Goal: Task Accomplishment & Management: Complete application form

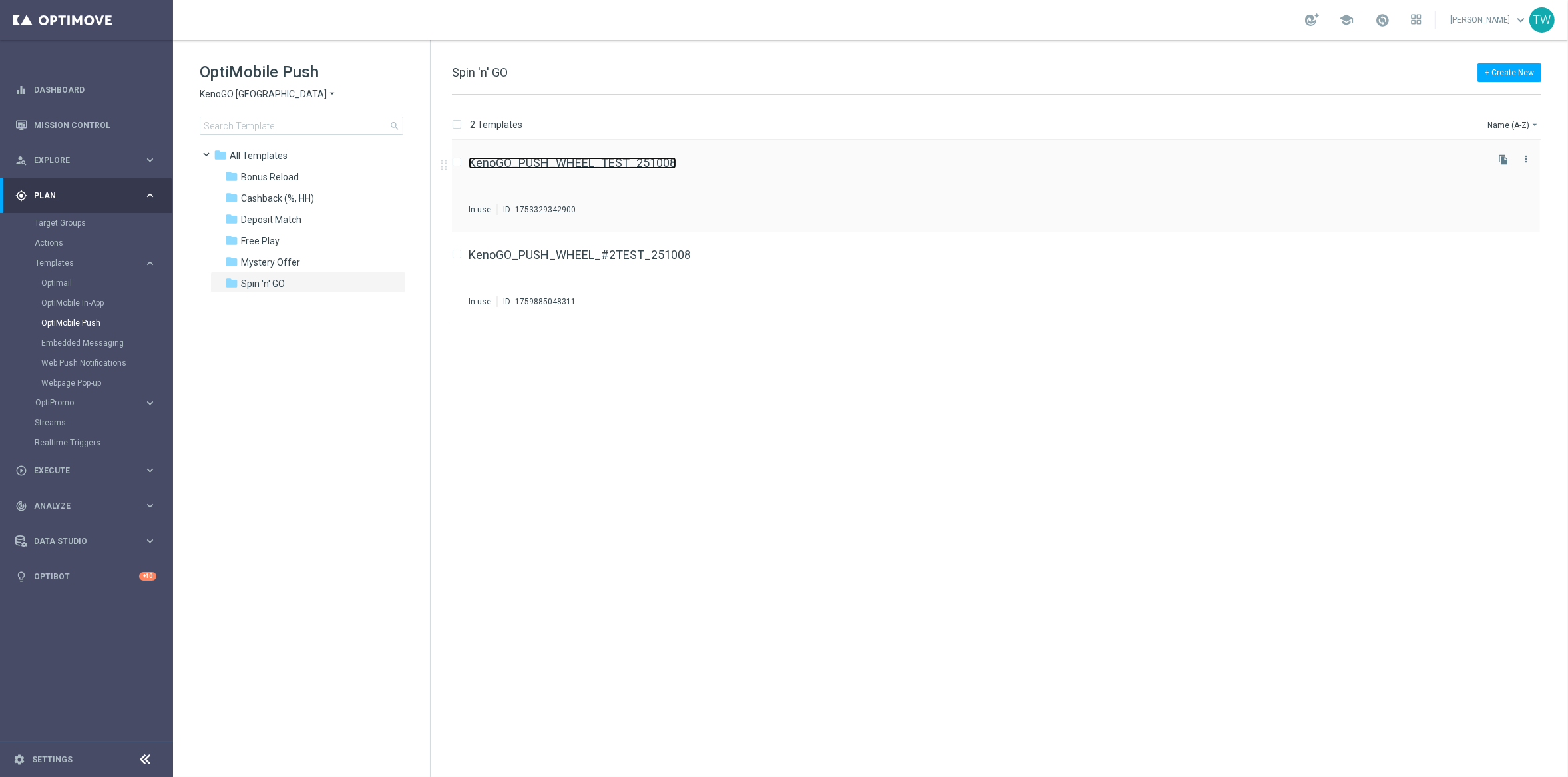
click at [661, 163] on link "KenoGO_PUSH_WHEEL_TEST_251008" at bounding box center [572, 162] width 207 height 12
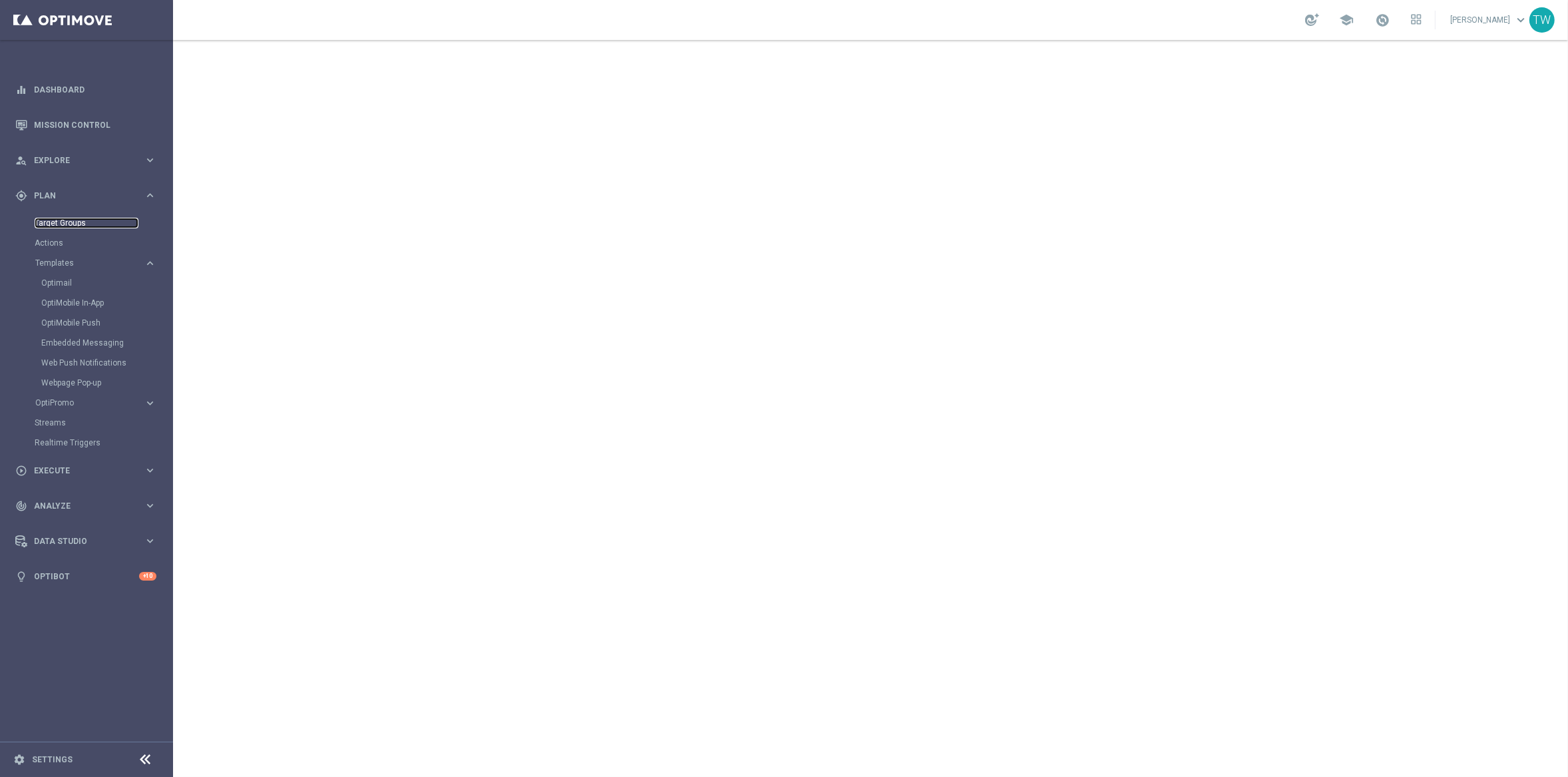
click at [83, 225] on link "Target Groups" at bounding box center [86, 223] width 104 height 10
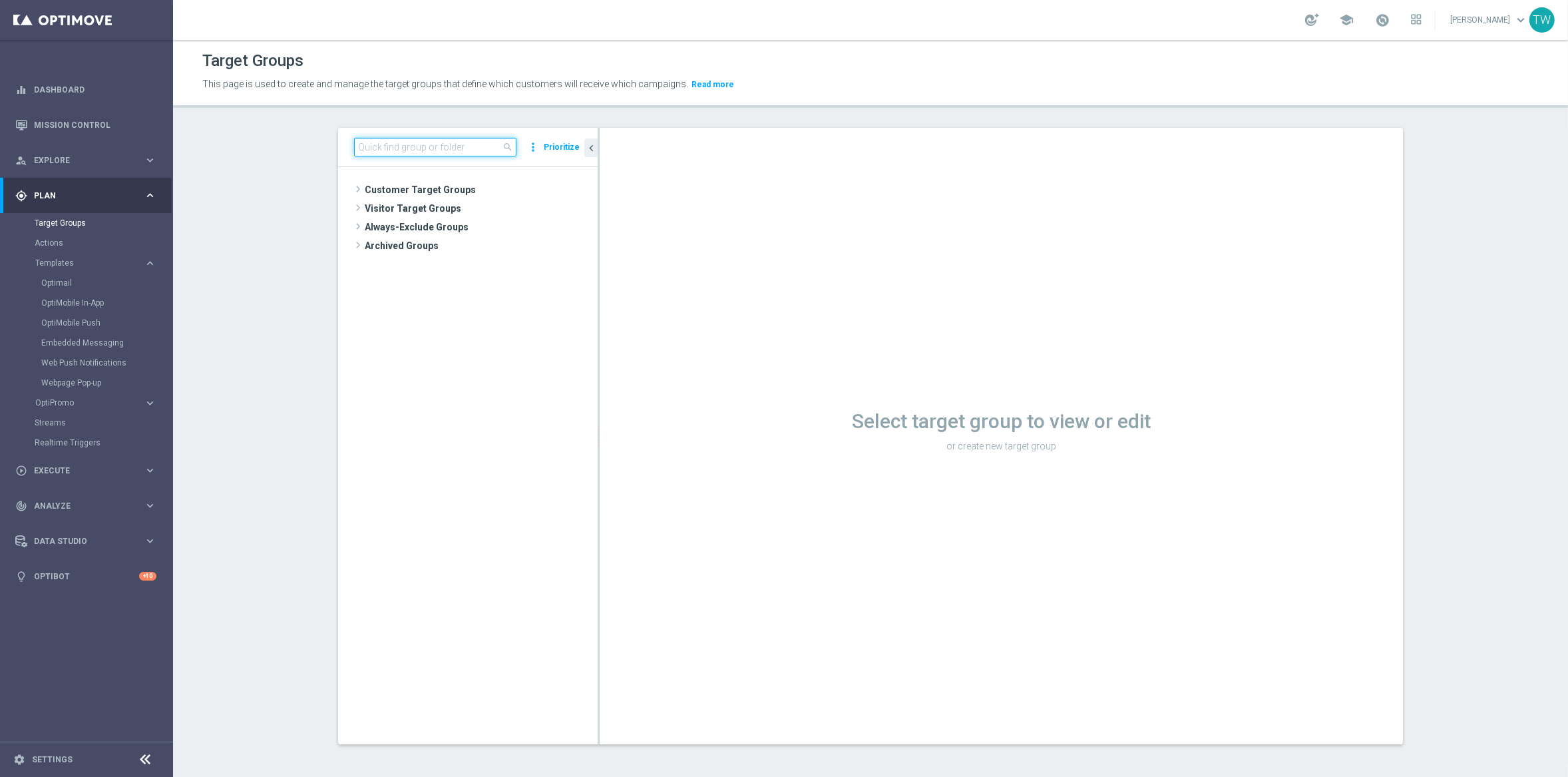
click at [437, 149] on input at bounding box center [435, 147] width 162 height 19
type input "251008"
click at [574, 265] on icon "content_copy" at bounding box center [574, 265] width 10 height 10
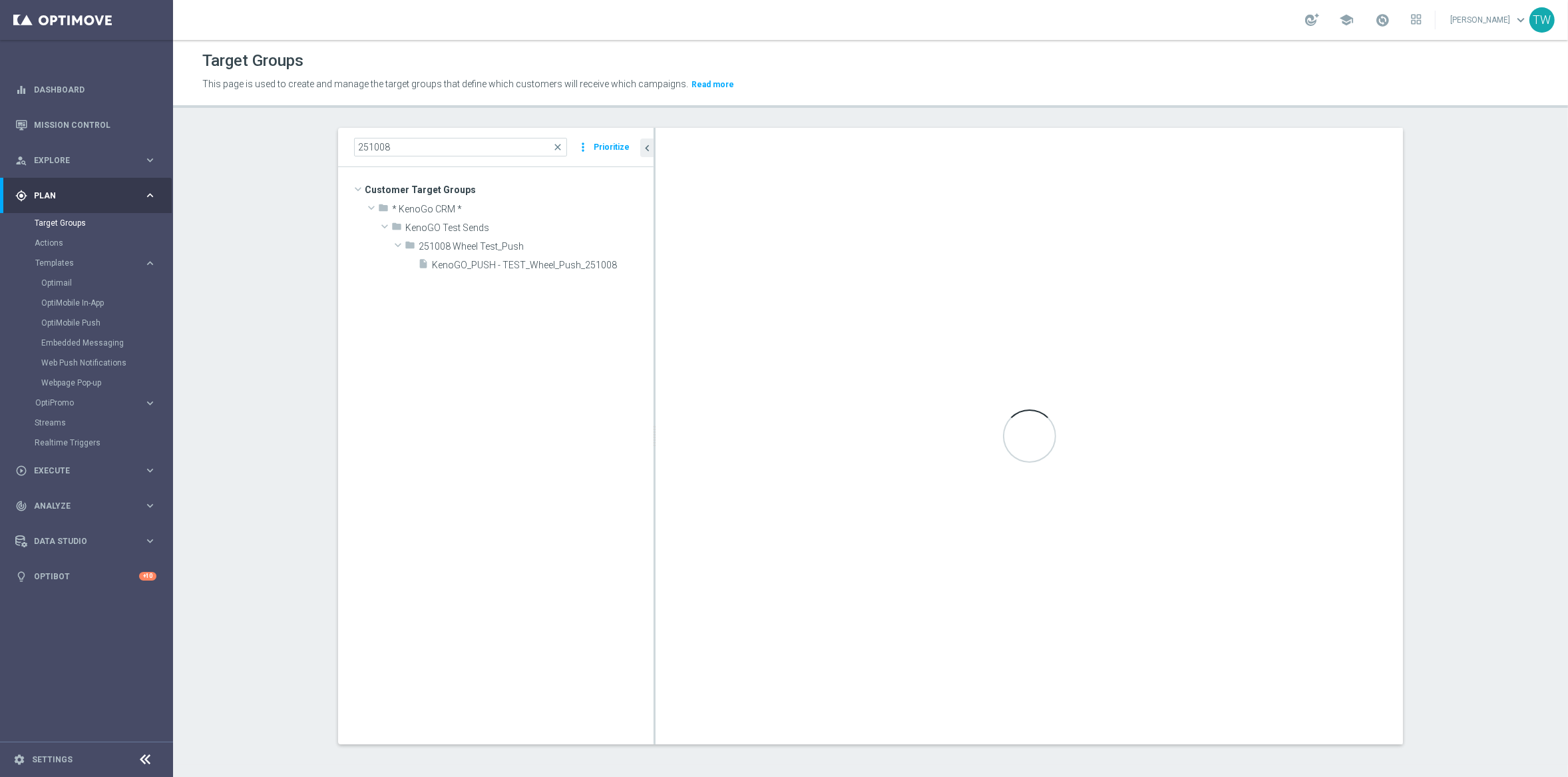
drag, startPoint x: 598, startPoint y: 283, endPoint x: 654, endPoint y: 283, distance: 56.0
click at [654, 283] on div at bounding box center [654, 436] width 2 height 617
click at [507, 265] on span "KenoGO_PUSH - TEST_Wheel_Push_251008" at bounding box center [527, 265] width 189 height 11
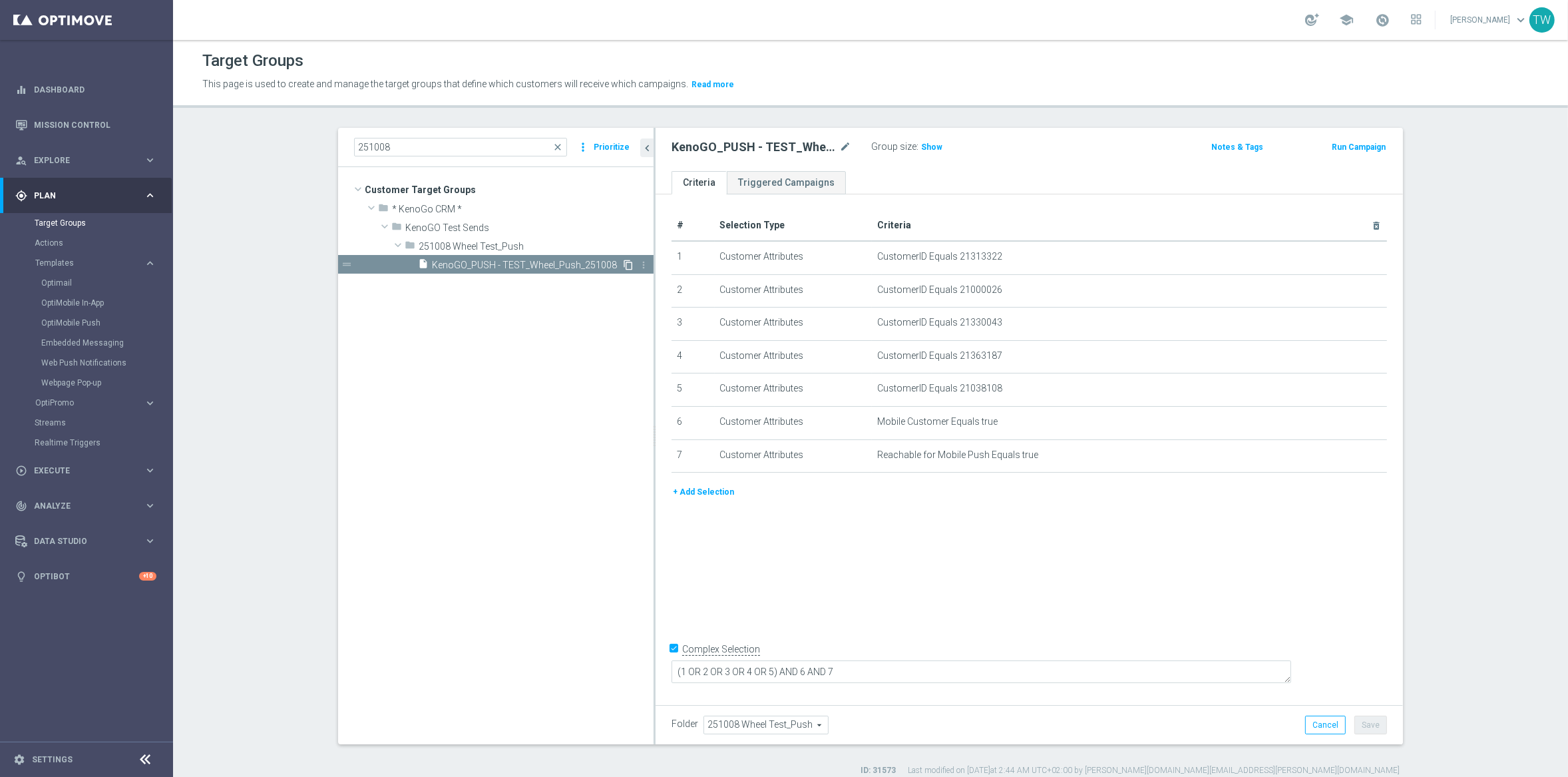
click at [627, 265] on icon "content_copy" at bounding box center [627, 265] width 10 height 10
click at [623, 261] on icon "content_copy" at bounding box center [627, 265] width 10 height 10
drag, startPoint x: 451, startPoint y: 147, endPoint x: 324, endPoint y: 142, distance: 127.1
click at [324, 142] on div "251008 close more_vert Prioritize Customer Target Groups library_add create_new…" at bounding box center [871, 452] width 1118 height 648
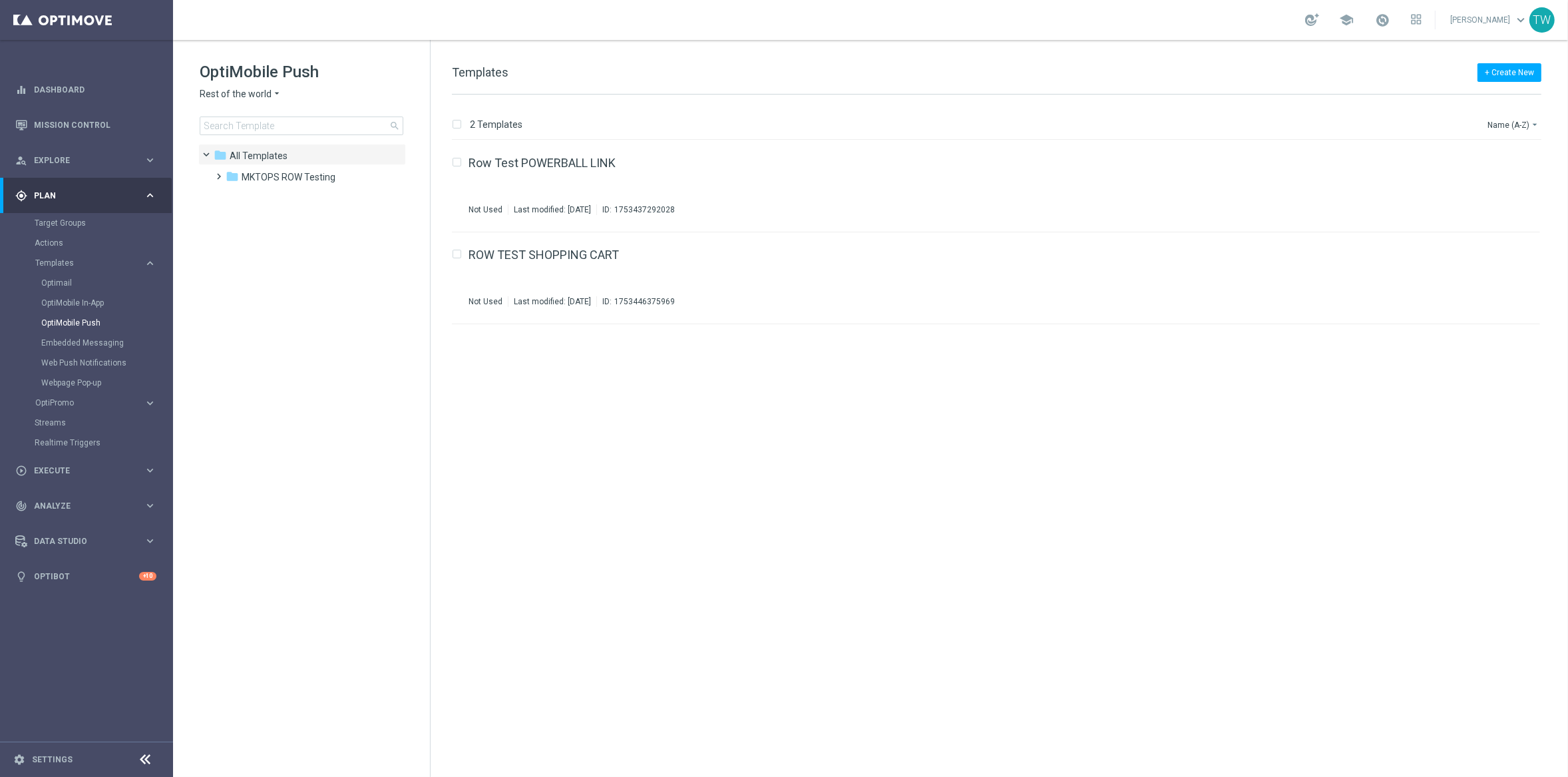
click at [252, 88] on span "Rest of the world" at bounding box center [236, 94] width 72 height 12
click at [0, 0] on span "KenoGO [GEOGRAPHIC_DATA]" at bounding box center [0, 0] width 0 height 0
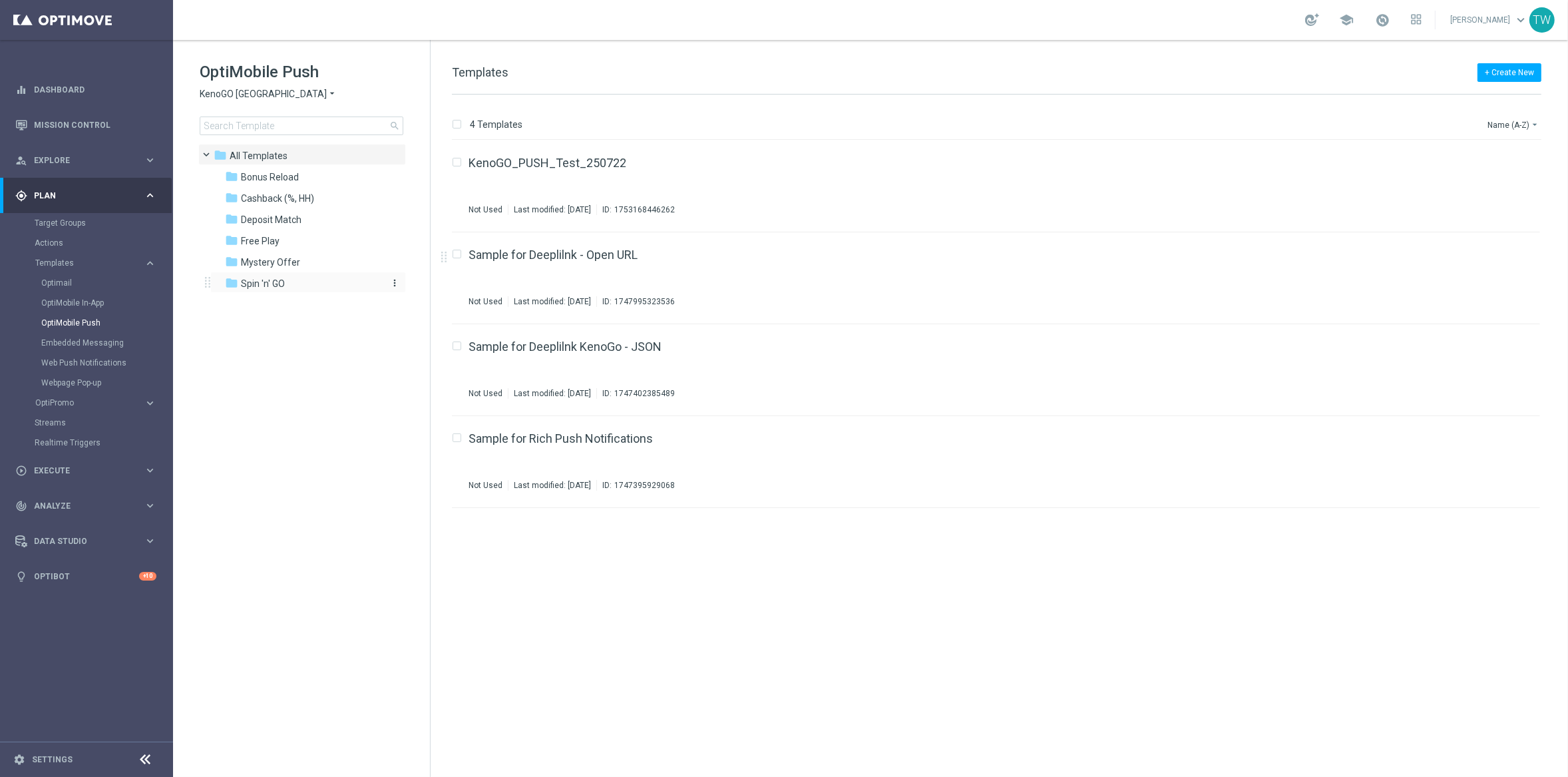
click at [306, 284] on div "folder Spin 'n' GO" at bounding box center [301, 284] width 153 height 15
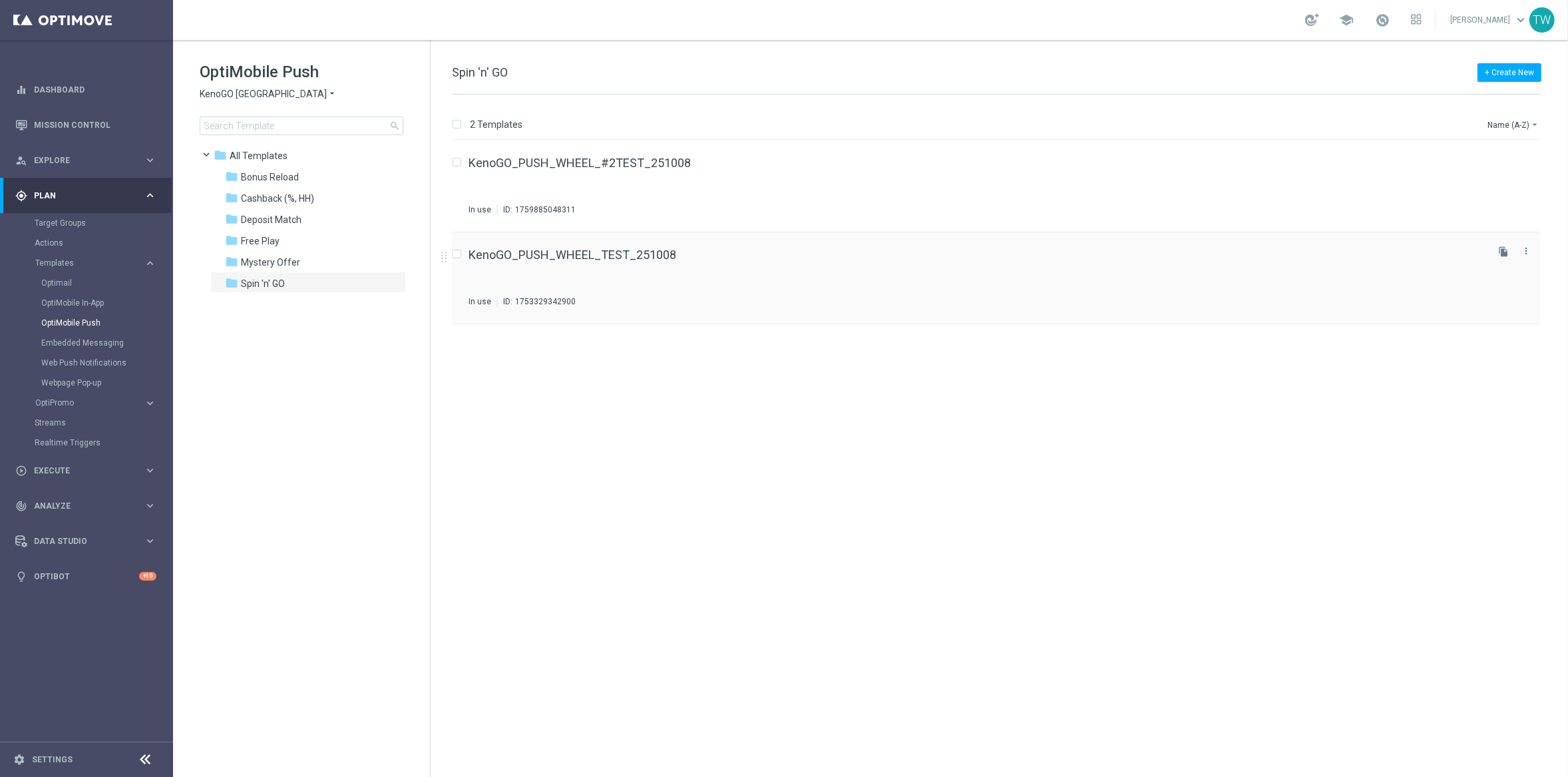
click at [610, 244] on div "KenoGO_PUSH_WHEEL_TEST_251008 In use ID: 1753329342900 file_copy more_vert" at bounding box center [996, 278] width 1088 height 92
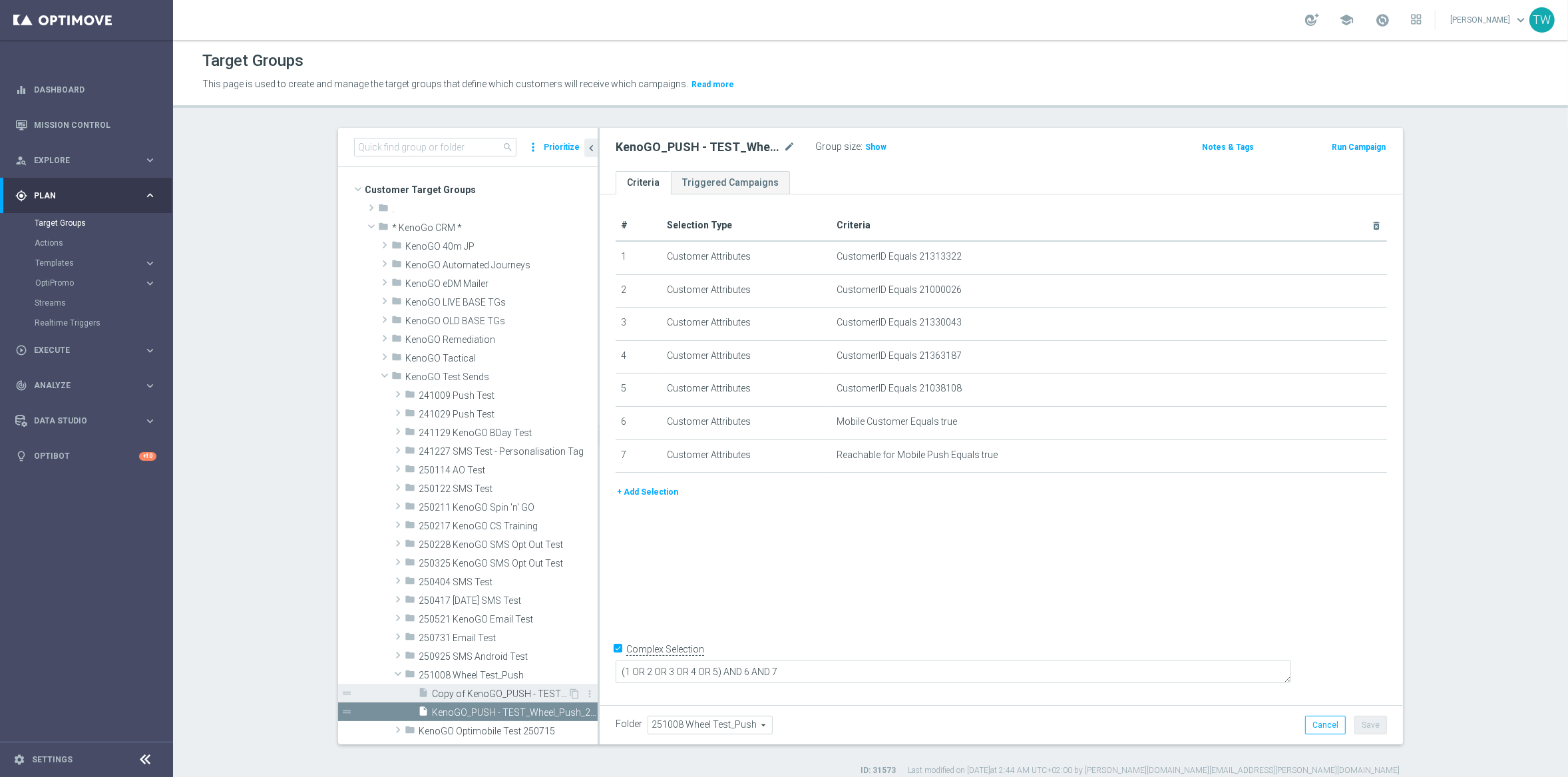
click at [497, 684] on div "insert_drive_file Copy of KenoGO_PUSH - TEST_Wheel_Push_251008" at bounding box center [493, 693] width 150 height 19
click at [788, 146] on icon "mode_edit" at bounding box center [788, 147] width 12 height 16
drag, startPoint x: 689, startPoint y: 148, endPoint x: 698, endPoint y: 163, distance: 17.5
click at [689, 148] on input "KenoGO_PUSH - TEST_Wheel_Push_251008" at bounding box center [706, 148] width 180 height 19
type input "KenoGO_PUSH - #1TEST_Wheel_Push_251008"
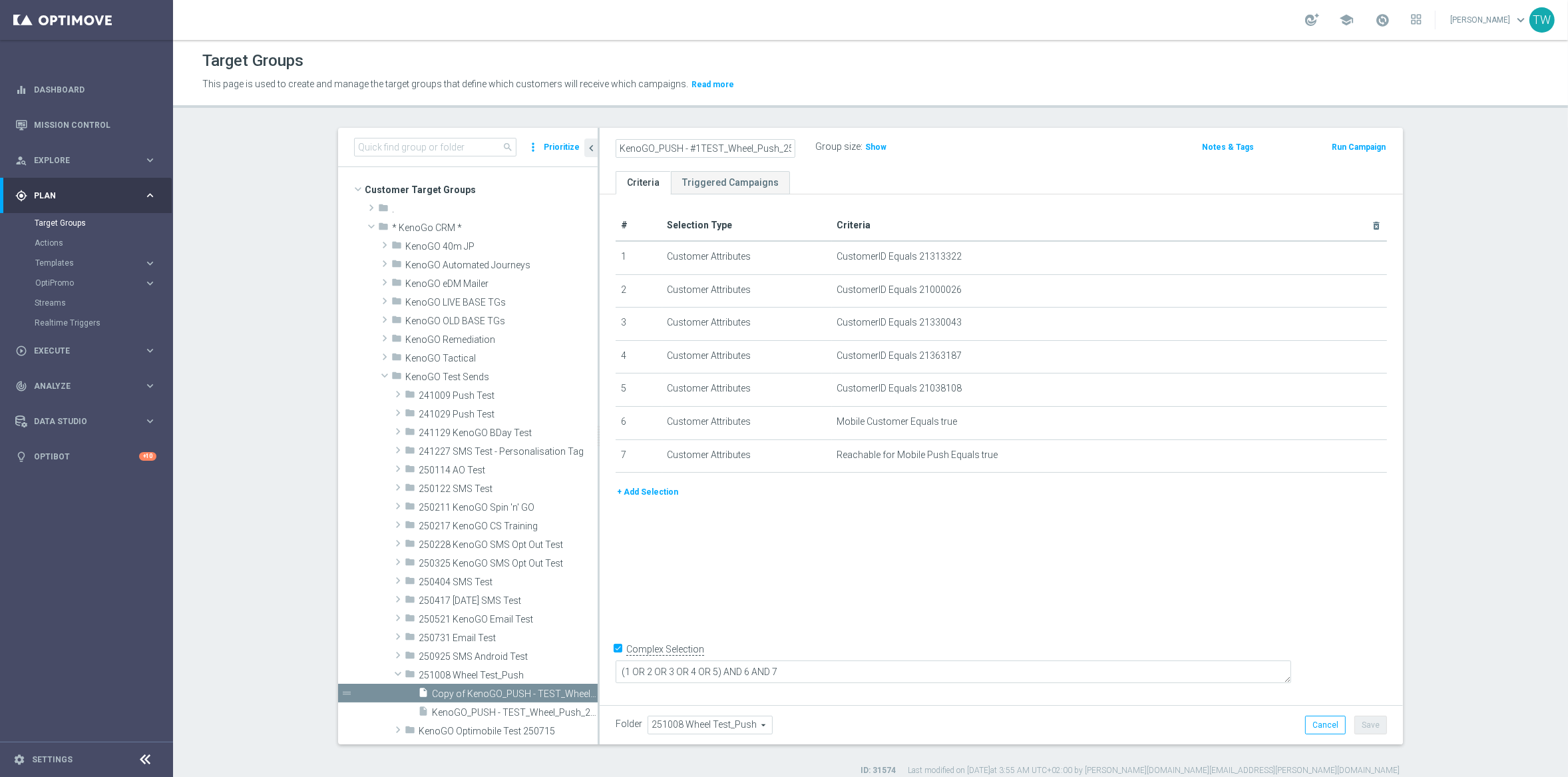
click at [1093, 156] on div "KenoGO_PUSH - #1TEST_Wheel_Push_251008 Group size : Show" at bounding box center [869, 147] width 528 height 20
click at [1363, 718] on button "Save" at bounding box center [1370, 724] width 32 height 19
click at [1371, 150] on button "Run Campaign" at bounding box center [1359, 147] width 57 height 15
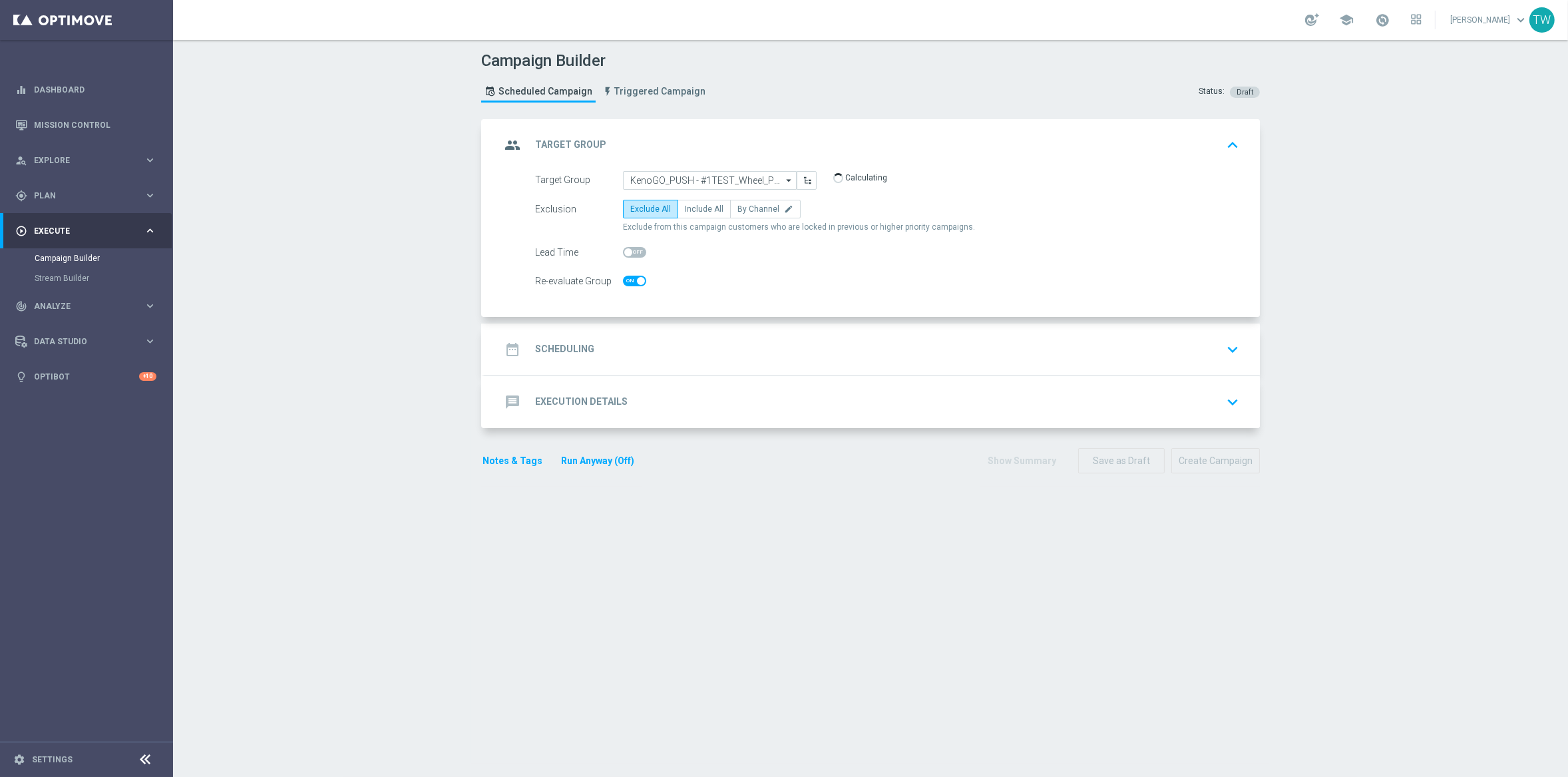
checkbox input "true"
drag, startPoint x: 706, startPoint y: 207, endPoint x: 681, endPoint y: 250, distance: 49.7
click at [705, 207] on span "Include All" at bounding box center [704, 209] width 39 height 9
click at [693, 207] on input "Include All" at bounding box center [689, 211] width 9 height 9
radio input "true"
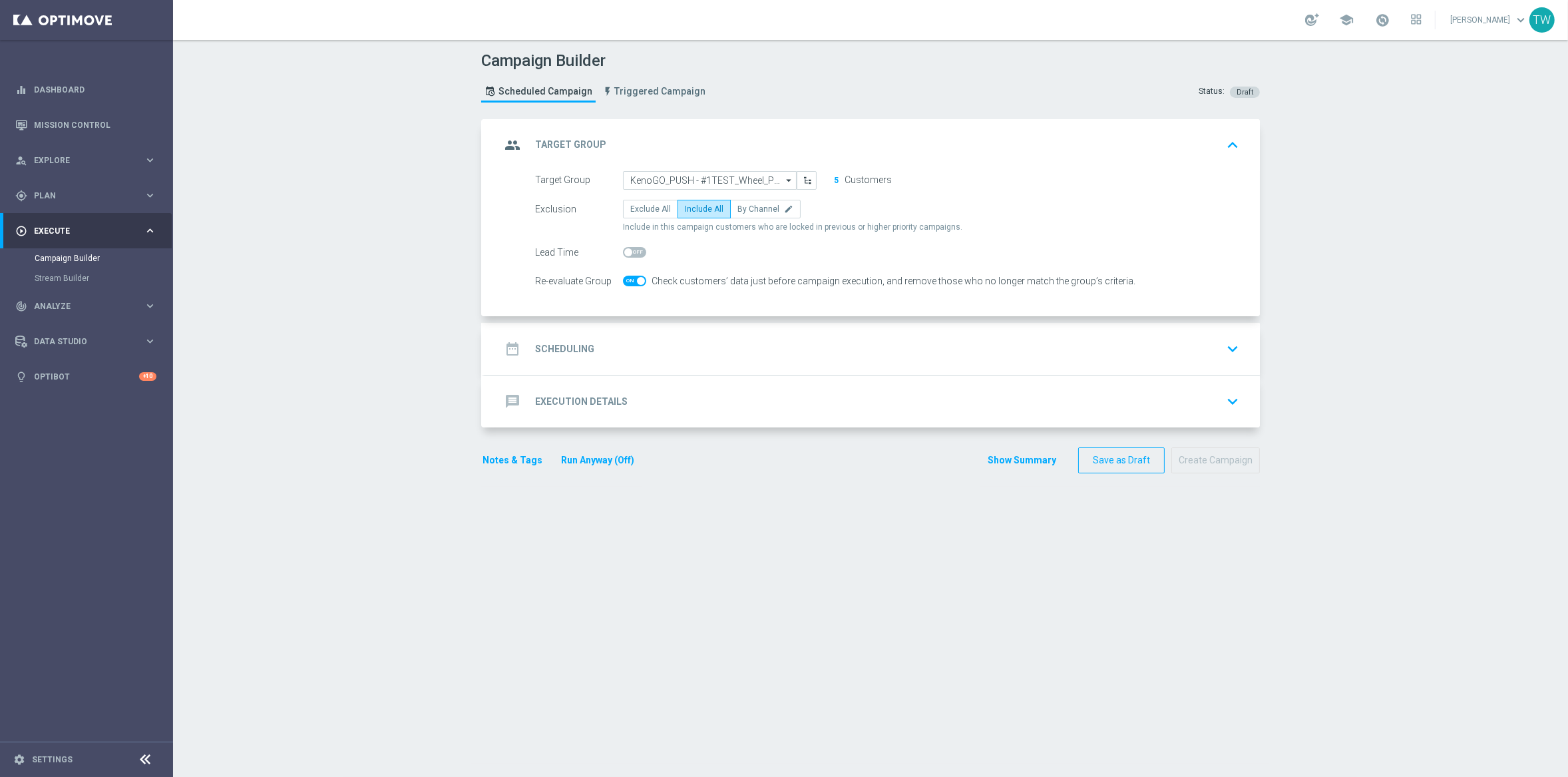
click at [639, 283] on span at bounding box center [641, 281] width 8 height 8
click at [639, 283] on input "checkbox" at bounding box center [634, 281] width 23 height 10
checkbox input "false"
click at [678, 341] on div "date_range Scheduling keyboard_arrow_down" at bounding box center [872, 348] width 744 height 26
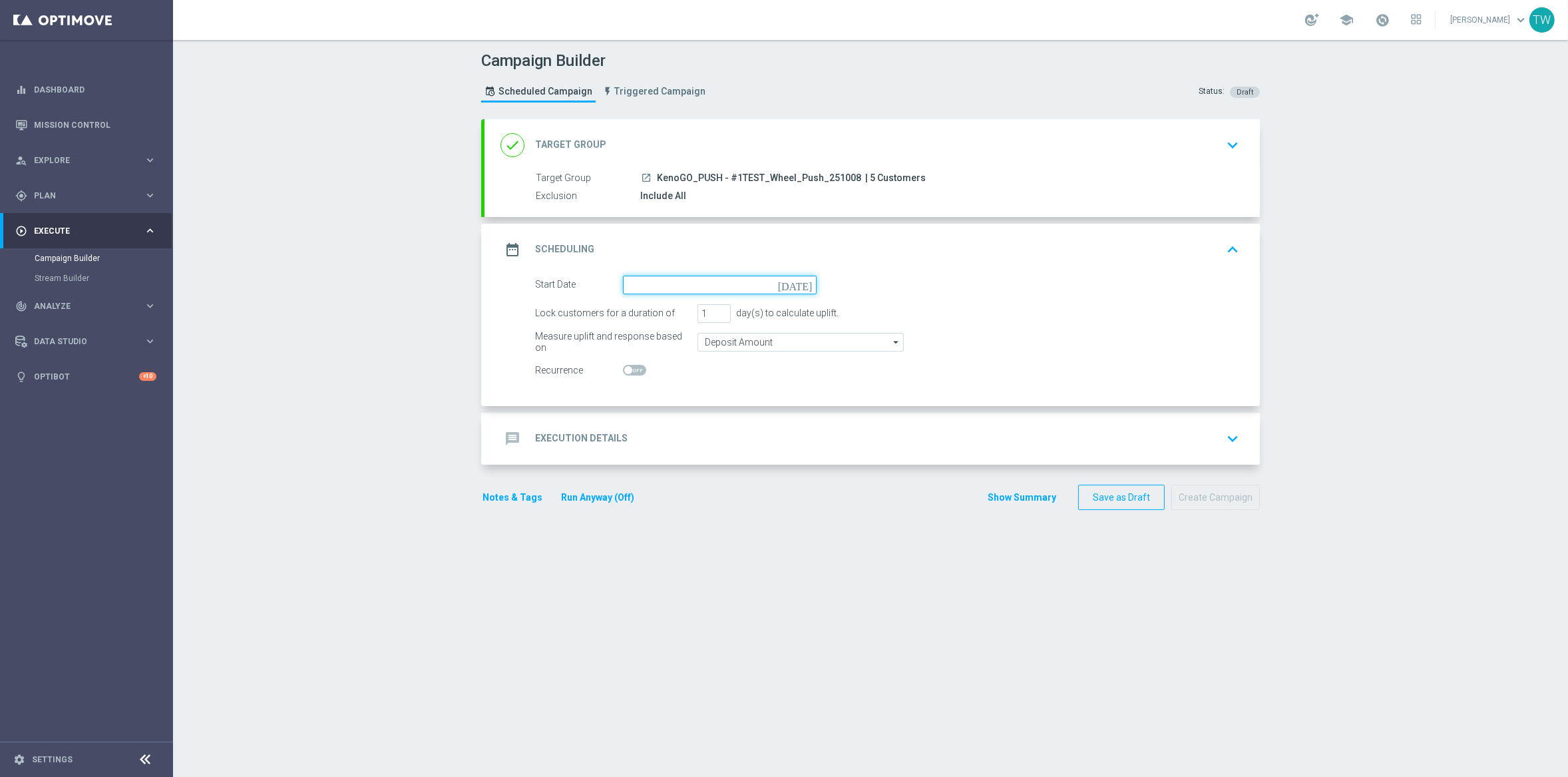
click at [659, 284] on input at bounding box center [719, 285] width 193 height 19
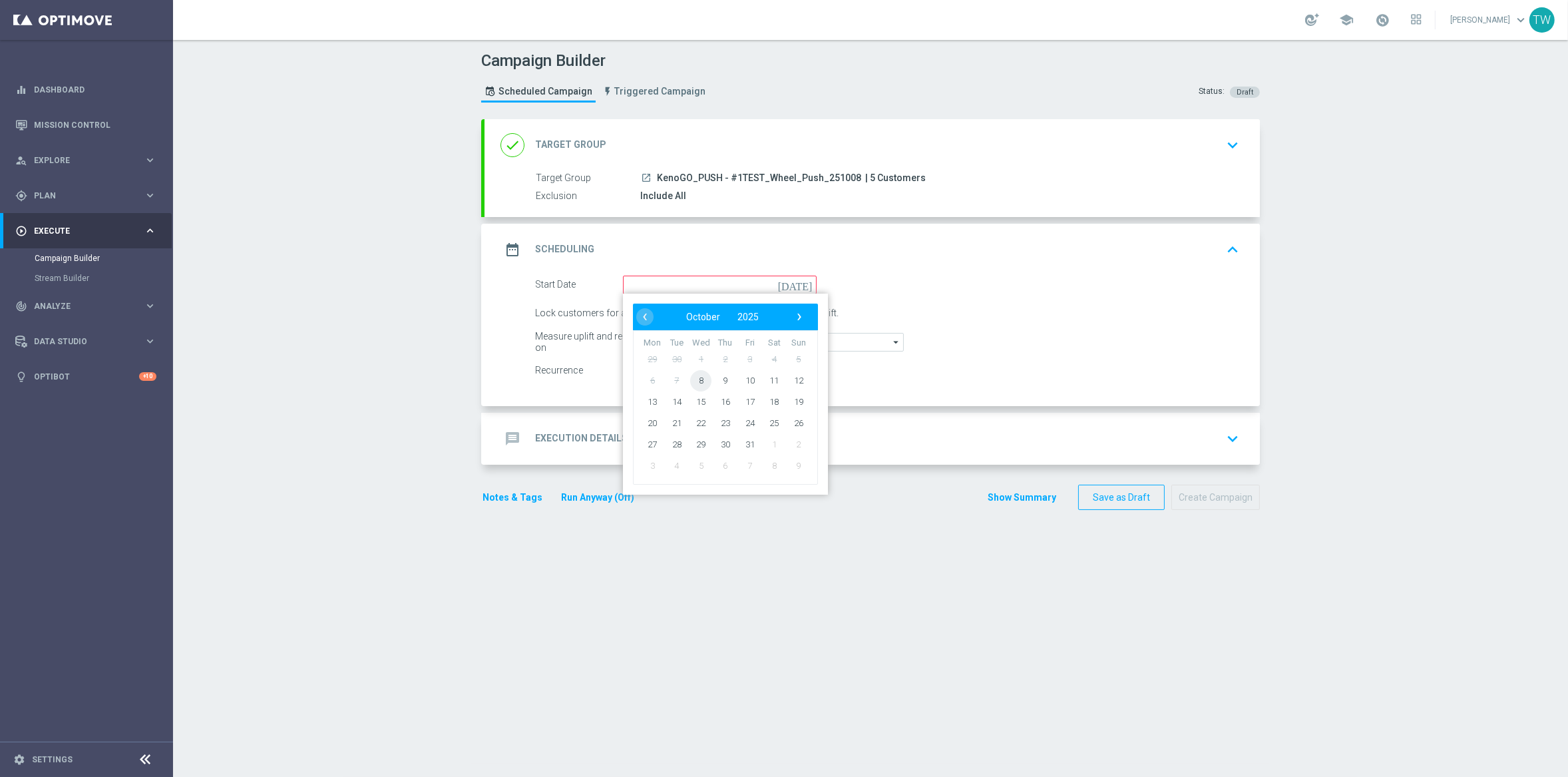
click at [696, 380] on span "8" at bounding box center [701, 380] width 21 height 21
type input "[DATE]"
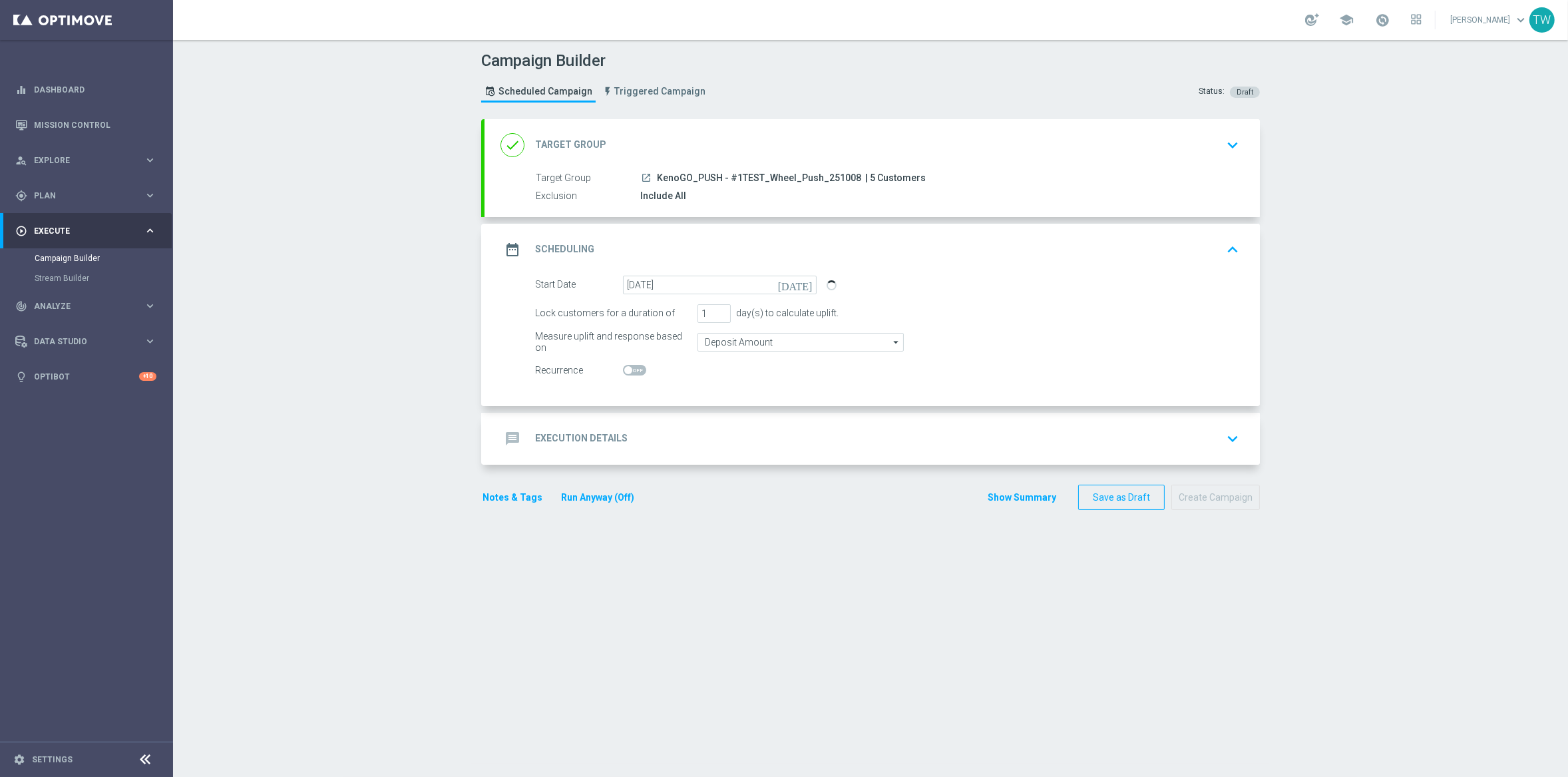
click at [710, 444] on div "message Execution Details keyboard_arrow_down" at bounding box center [872, 438] width 744 height 26
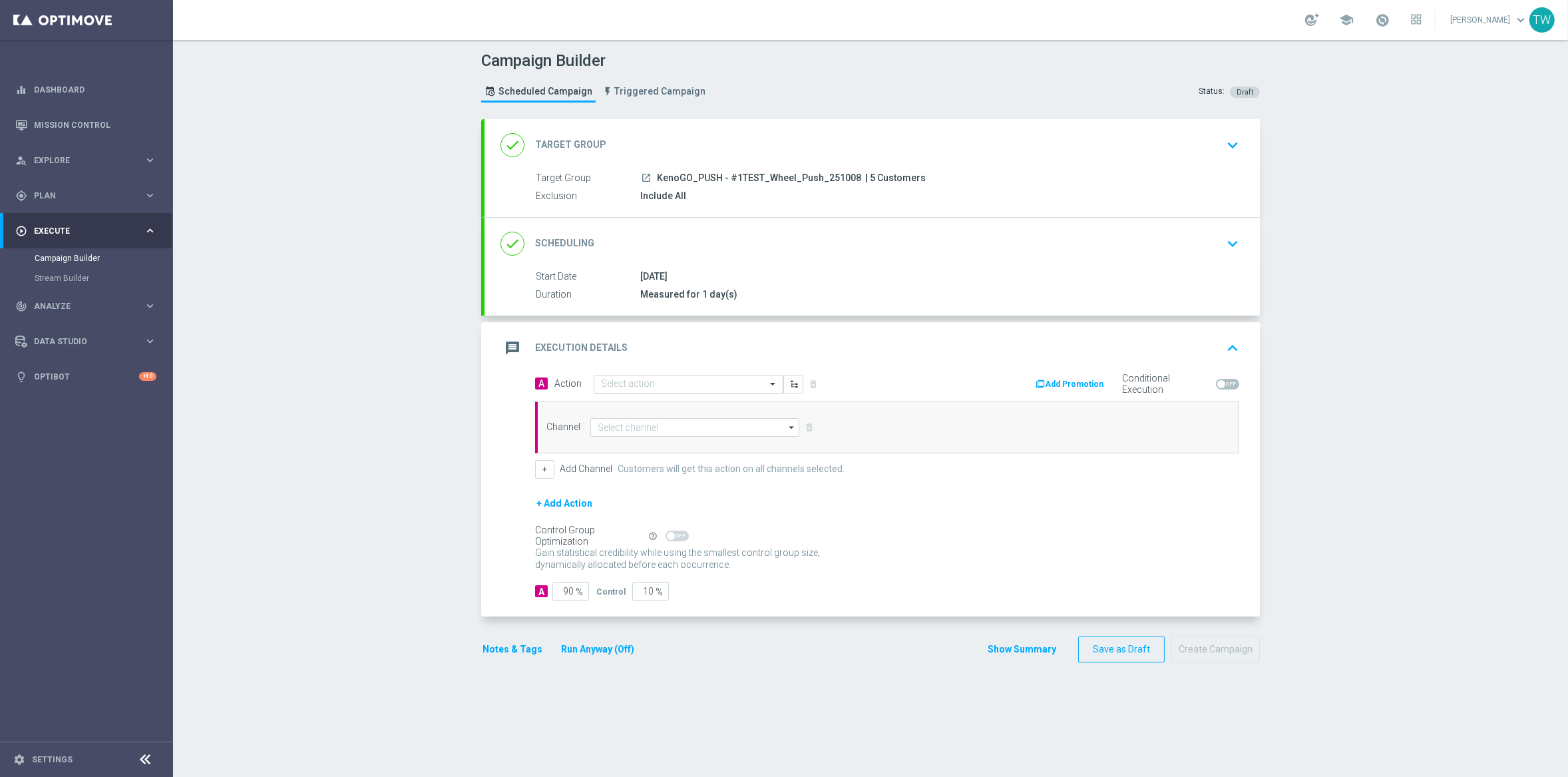
click at [644, 379] on input "text" at bounding box center [675, 384] width 149 height 11
type input "kenogo te"
drag, startPoint x: 644, startPoint y: 406, endPoint x: 654, endPoint y: 422, distance: 18.9
click at [644, 406] on label "KenoGO TEST" at bounding box center [626, 407] width 50 height 11
click at [654, 422] on input at bounding box center [695, 427] width 209 height 19
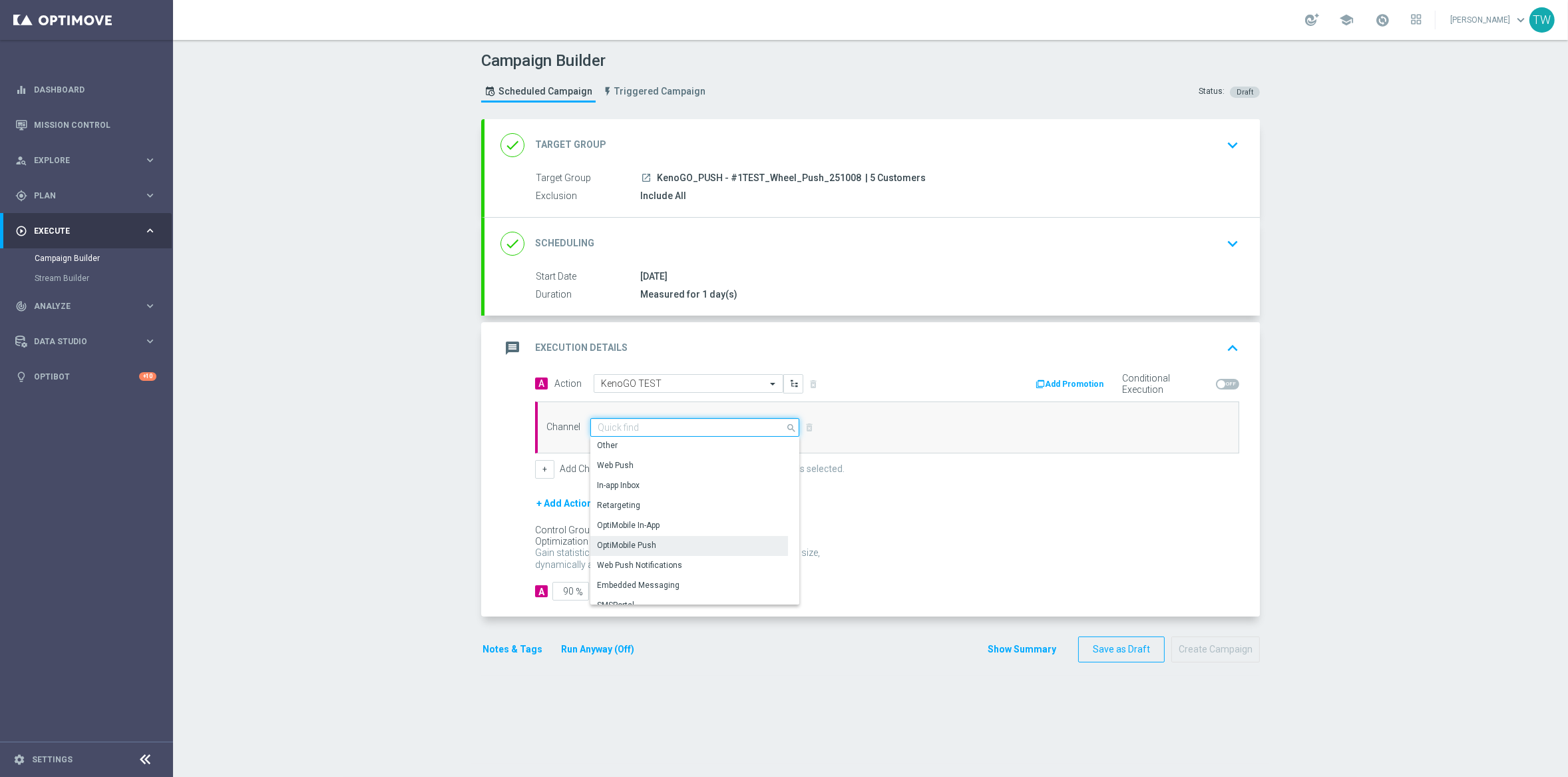
scroll to position [351, 0]
click at [703, 535] on div "OptiMobile Push" at bounding box center [689, 535] width 198 height 20
type input "OptiMobile Push"
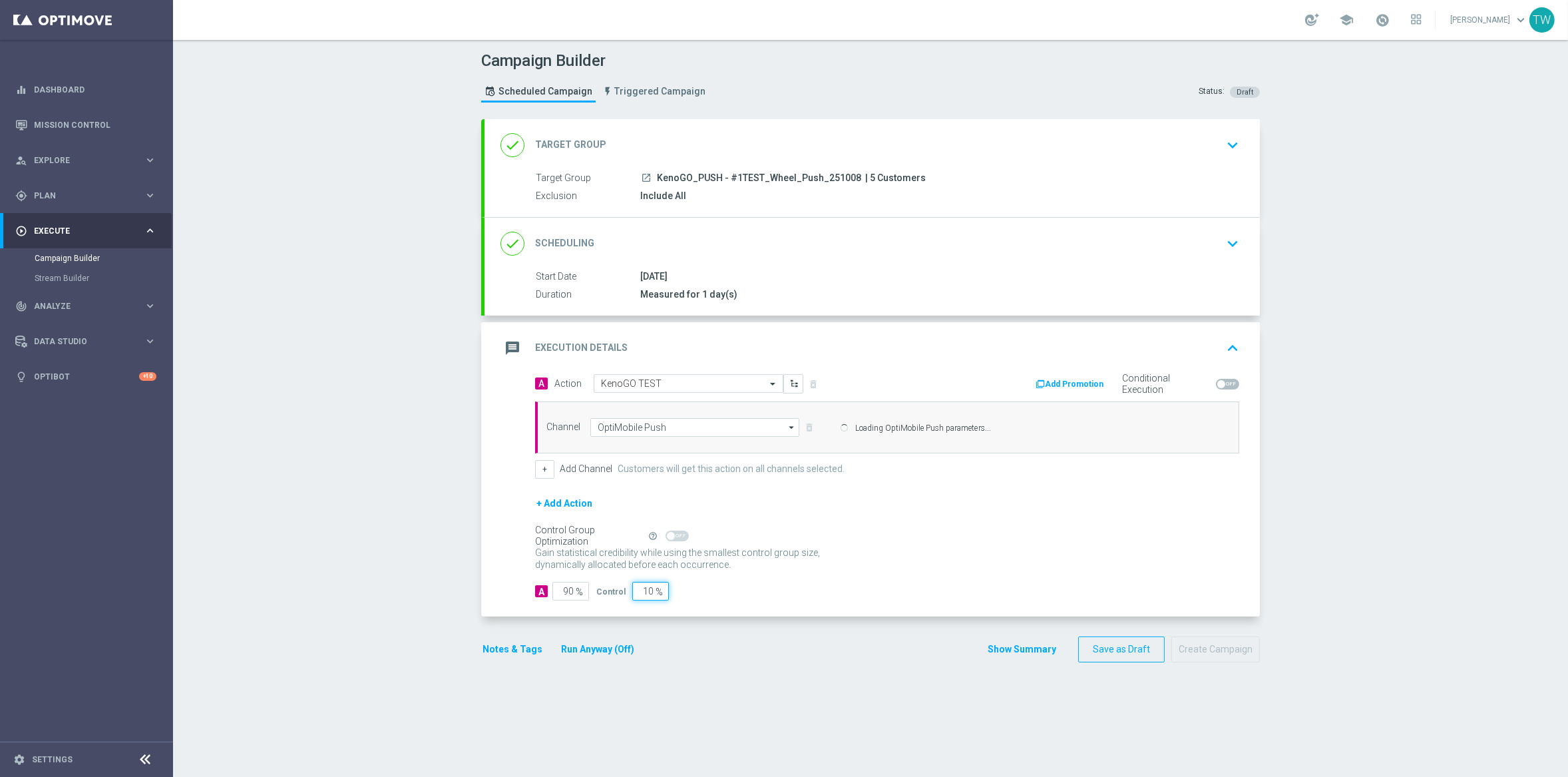
drag, startPoint x: 638, startPoint y: 595, endPoint x: 694, endPoint y: 581, distance: 57.7
click at [704, 595] on div "A 90 % Control 10 %" at bounding box center [887, 591] width 704 height 19
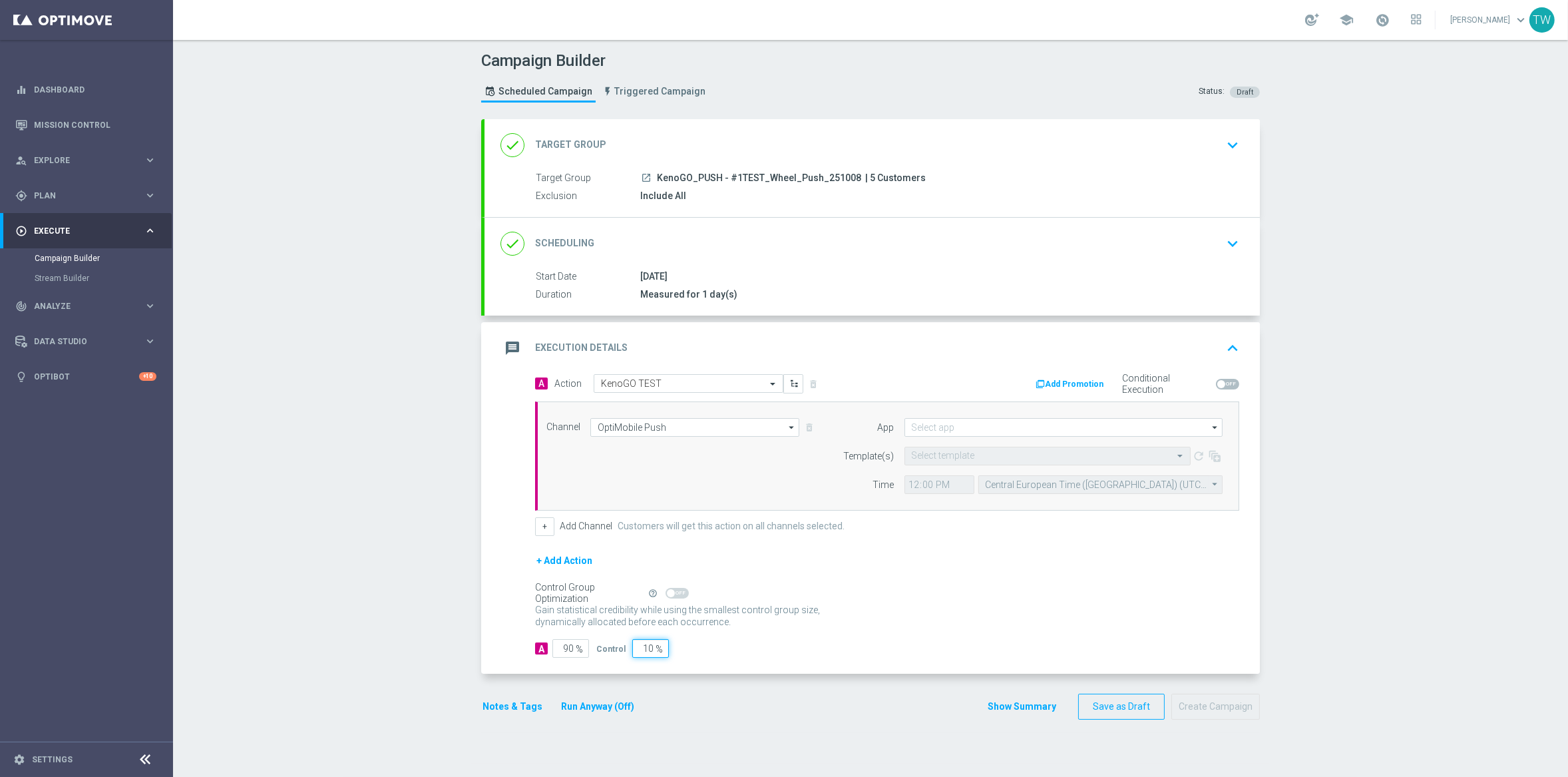
type input "0"
type input "100"
type input "0"
click at [601, 703] on button "Run Anyway (Off)" at bounding box center [598, 706] width 76 height 17
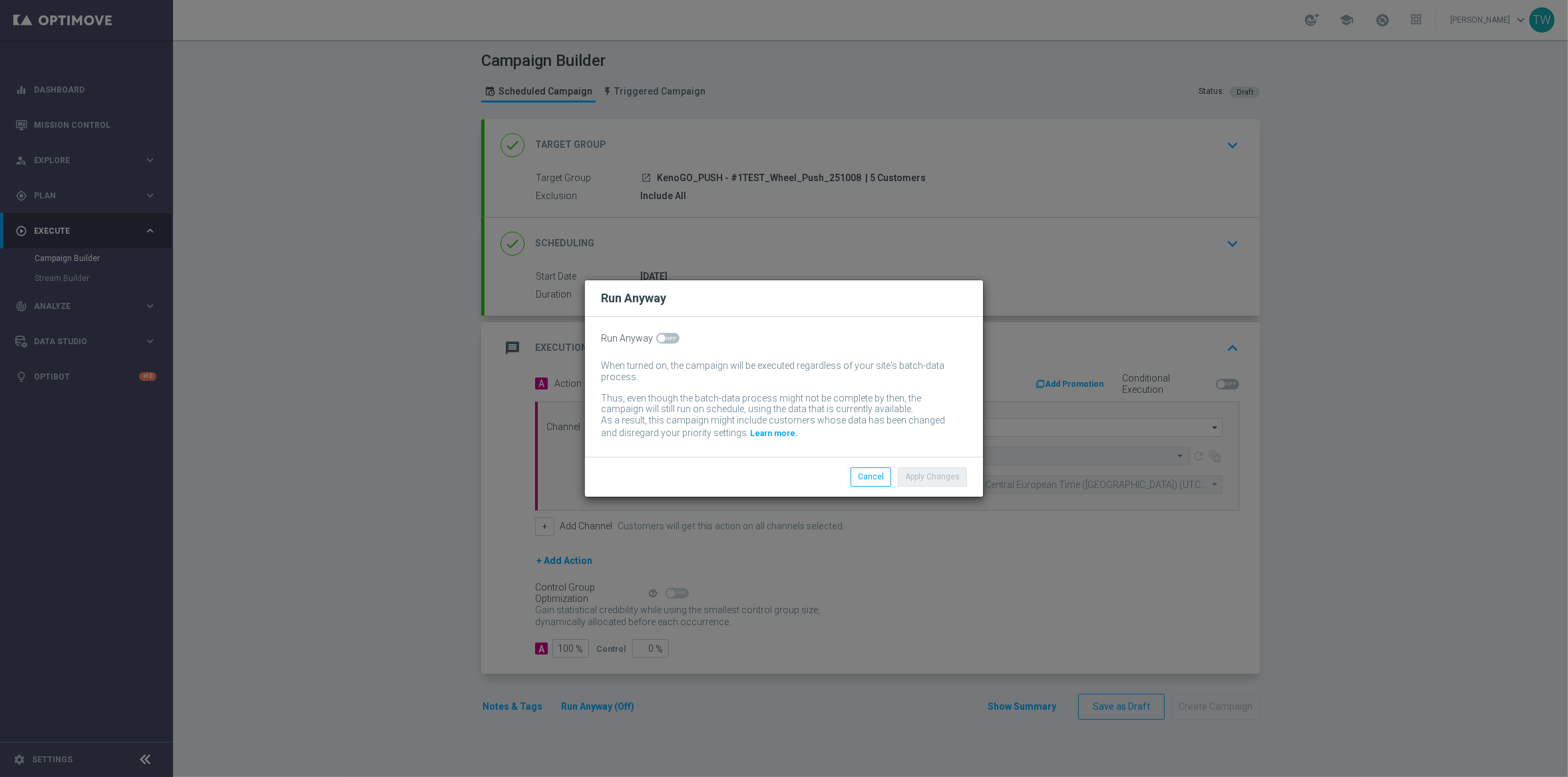
click at [665, 339] on span at bounding box center [668, 337] width 23 height 10
click at [665, 339] on input "checkbox" at bounding box center [668, 337] width 23 height 10
checkbox input "true"
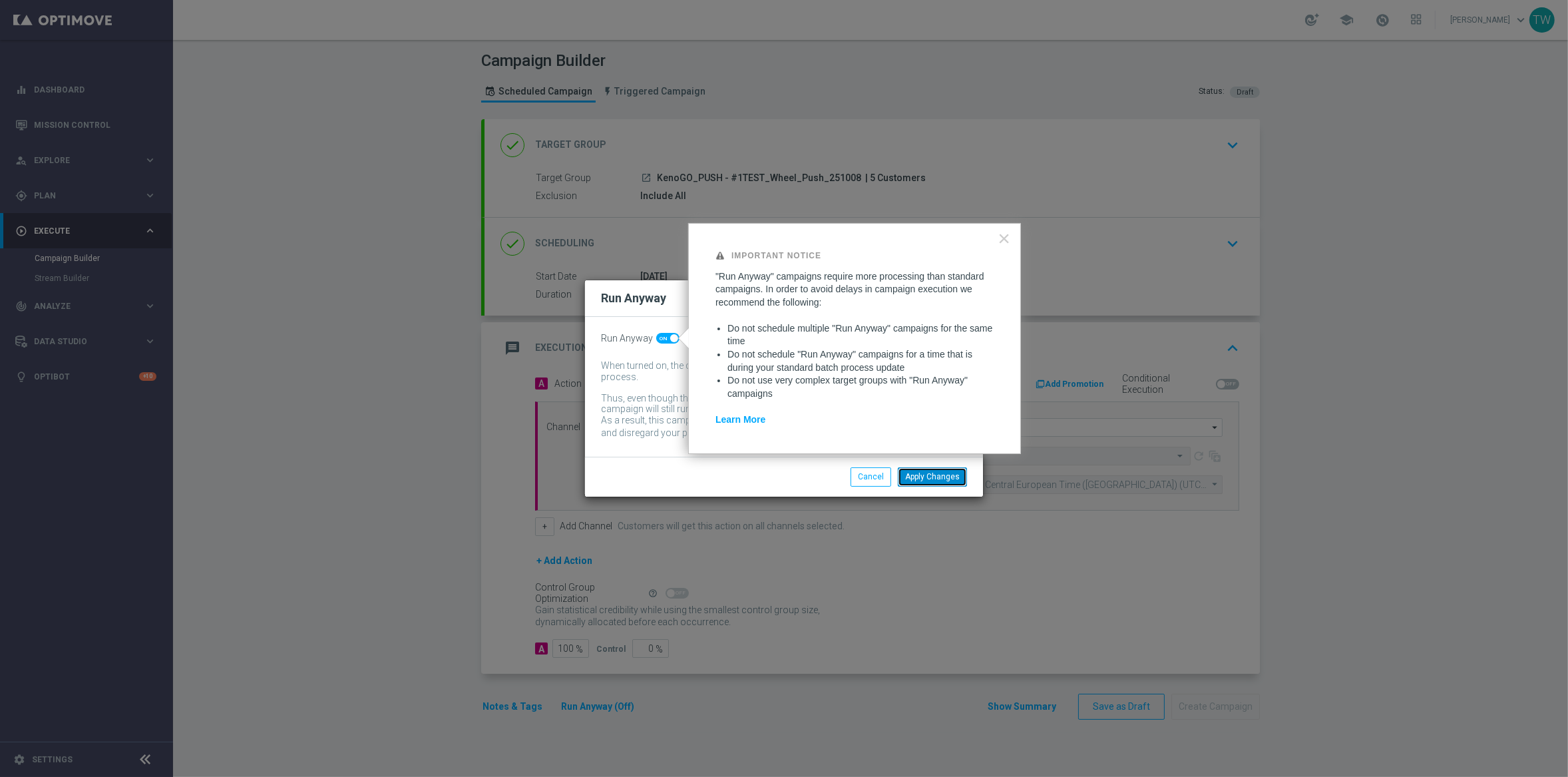
drag, startPoint x: 956, startPoint y: 474, endPoint x: 968, endPoint y: 472, distance: 12.2
click at [956, 474] on button "Apply Changes" at bounding box center [932, 476] width 69 height 19
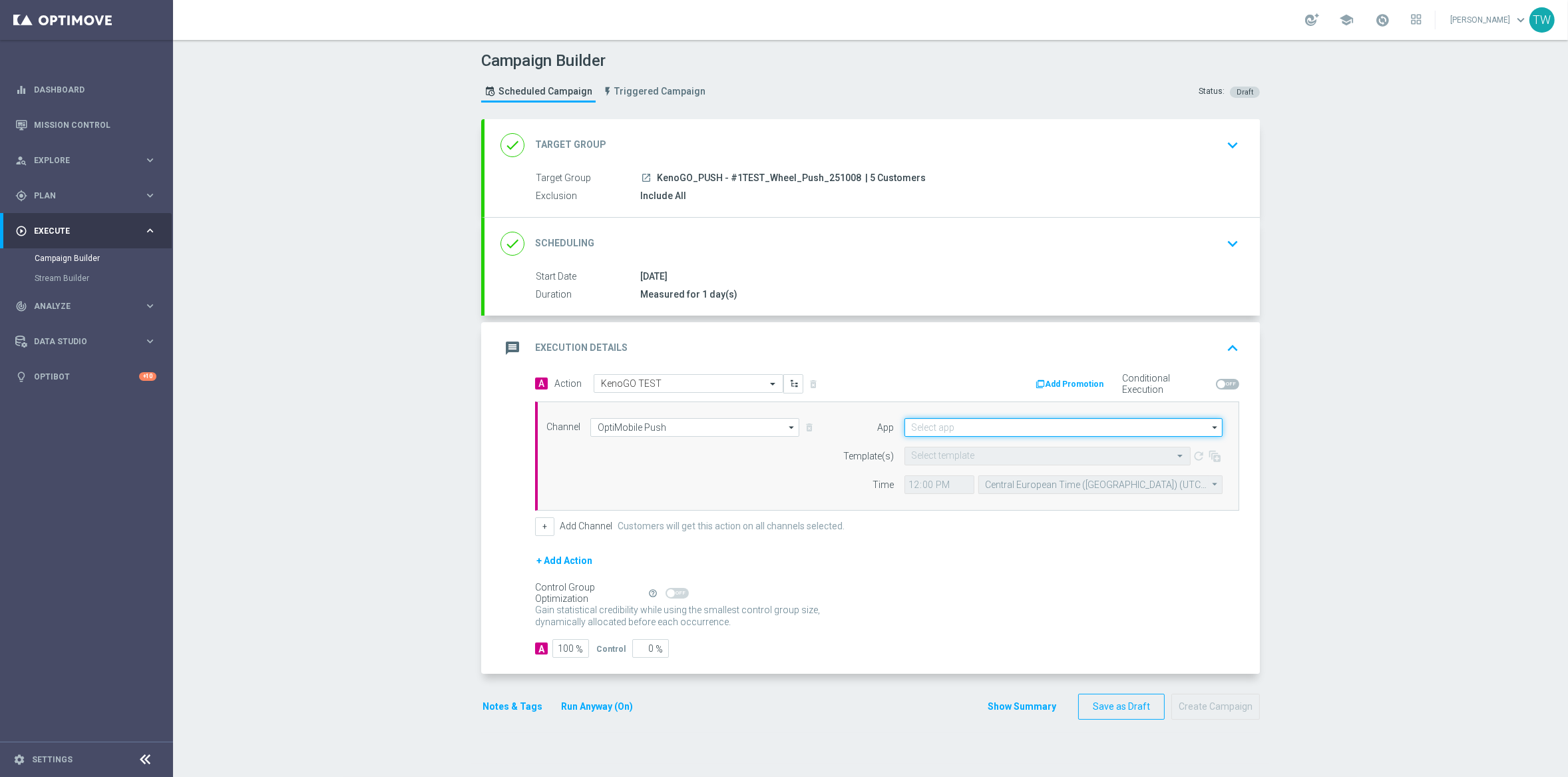
click at [1005, 427] on input at bounding box center [1064, 427] width 318 height 19
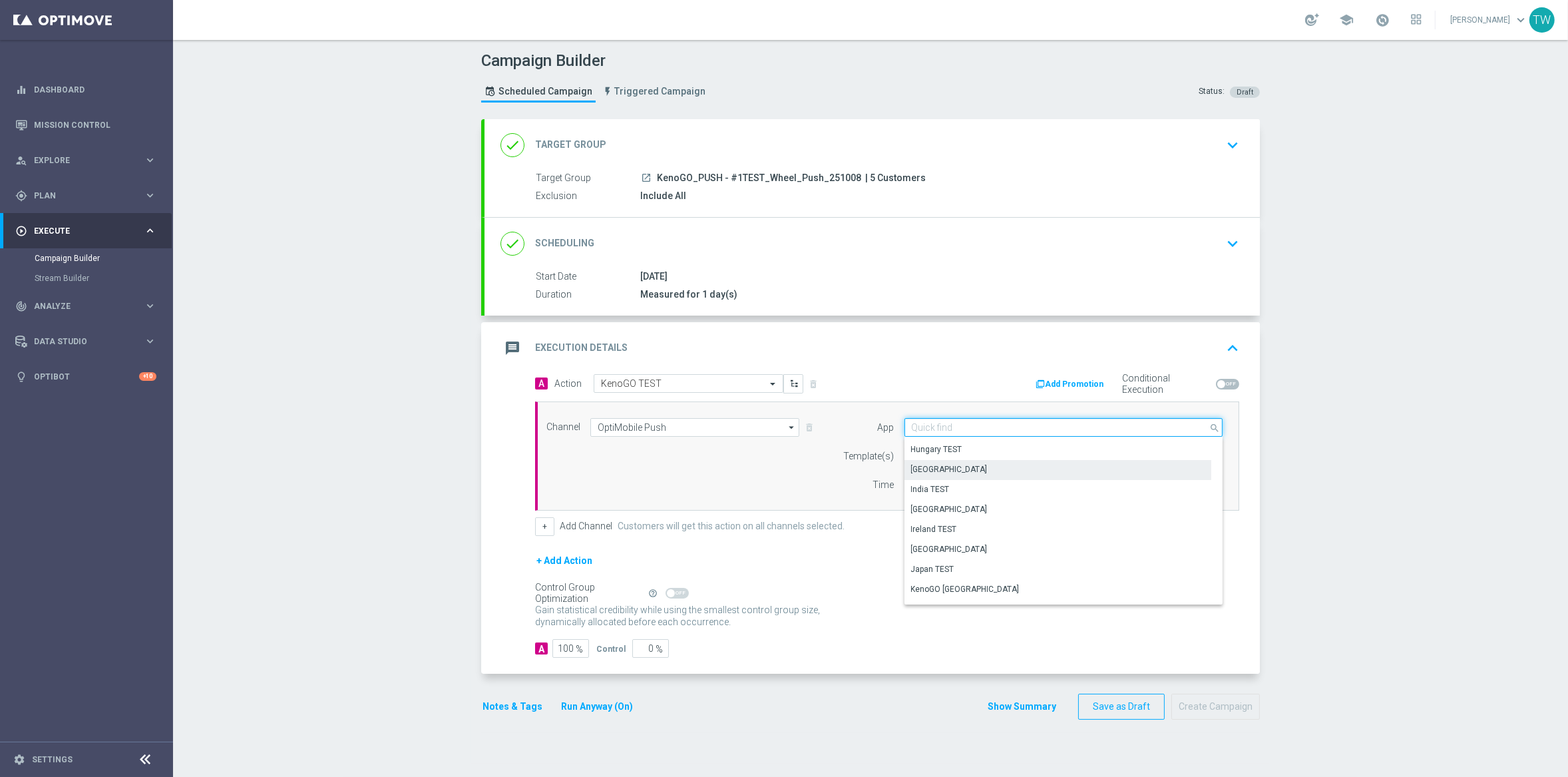
scroll to position [308, 0]
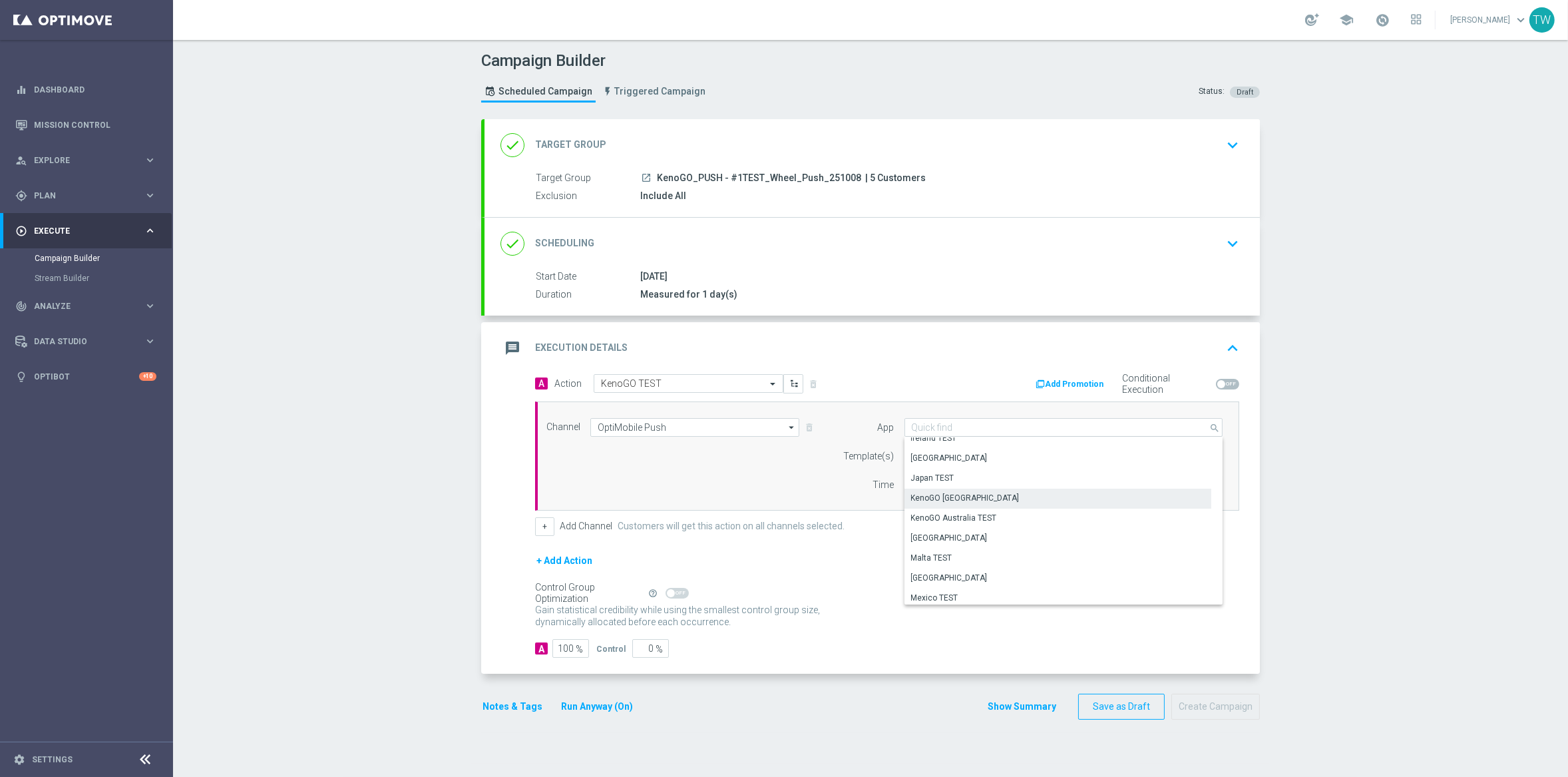
drag, startPoint x: 1007, startPoint y: 498, endPoint x: 997, endPoint y: 480, distance: 20.6
click at [1007, 498] on div "KenoGO [GEOGRAPHIC_DATA]" at bounding box center [1058, 498] width 307 height 19
type input "KenoGO [GEOGRAPHIC_DATA]"
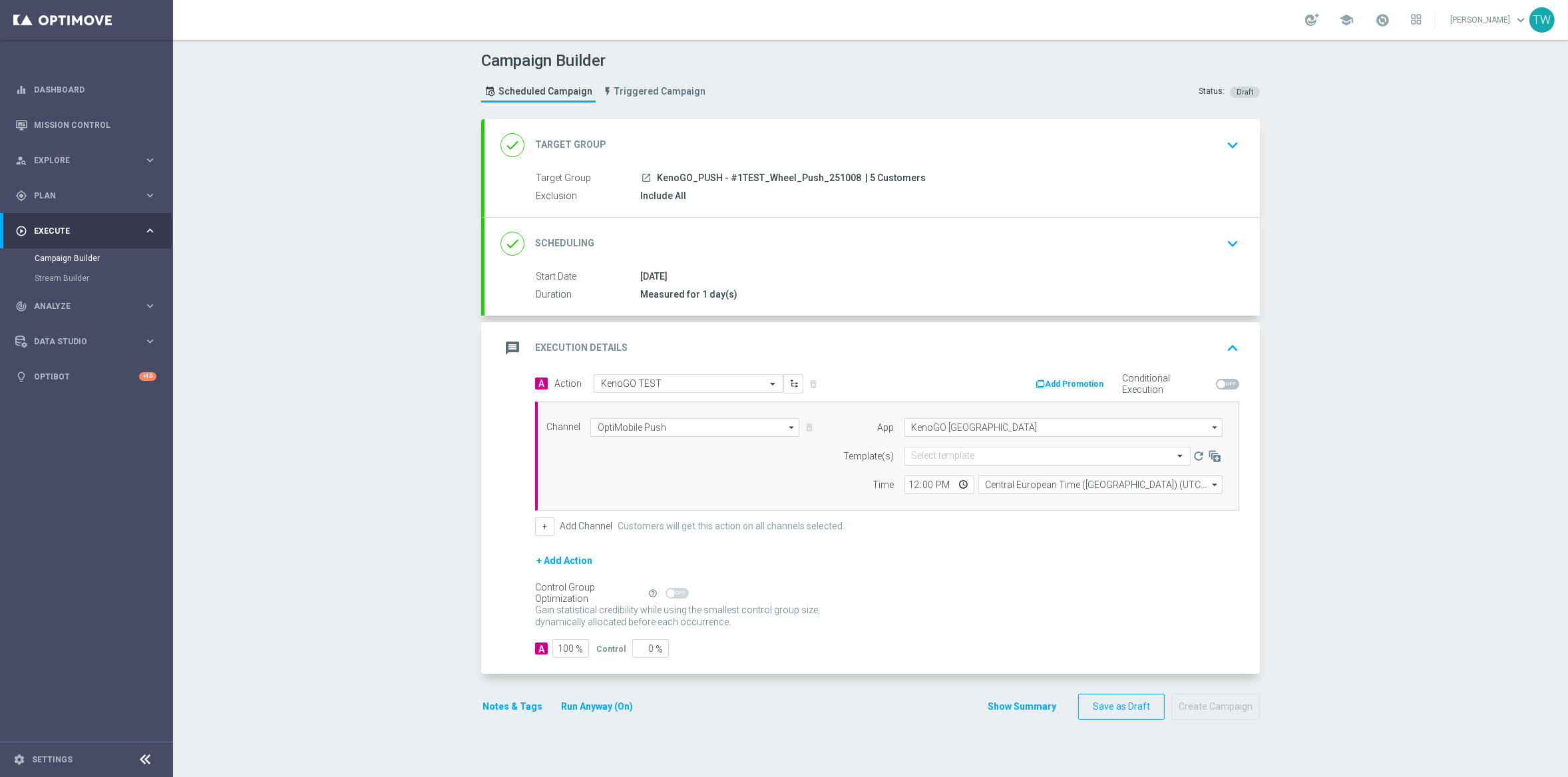
click at [979, 453] on input "text" at bounding box center [1034, 456] width 245 height 11
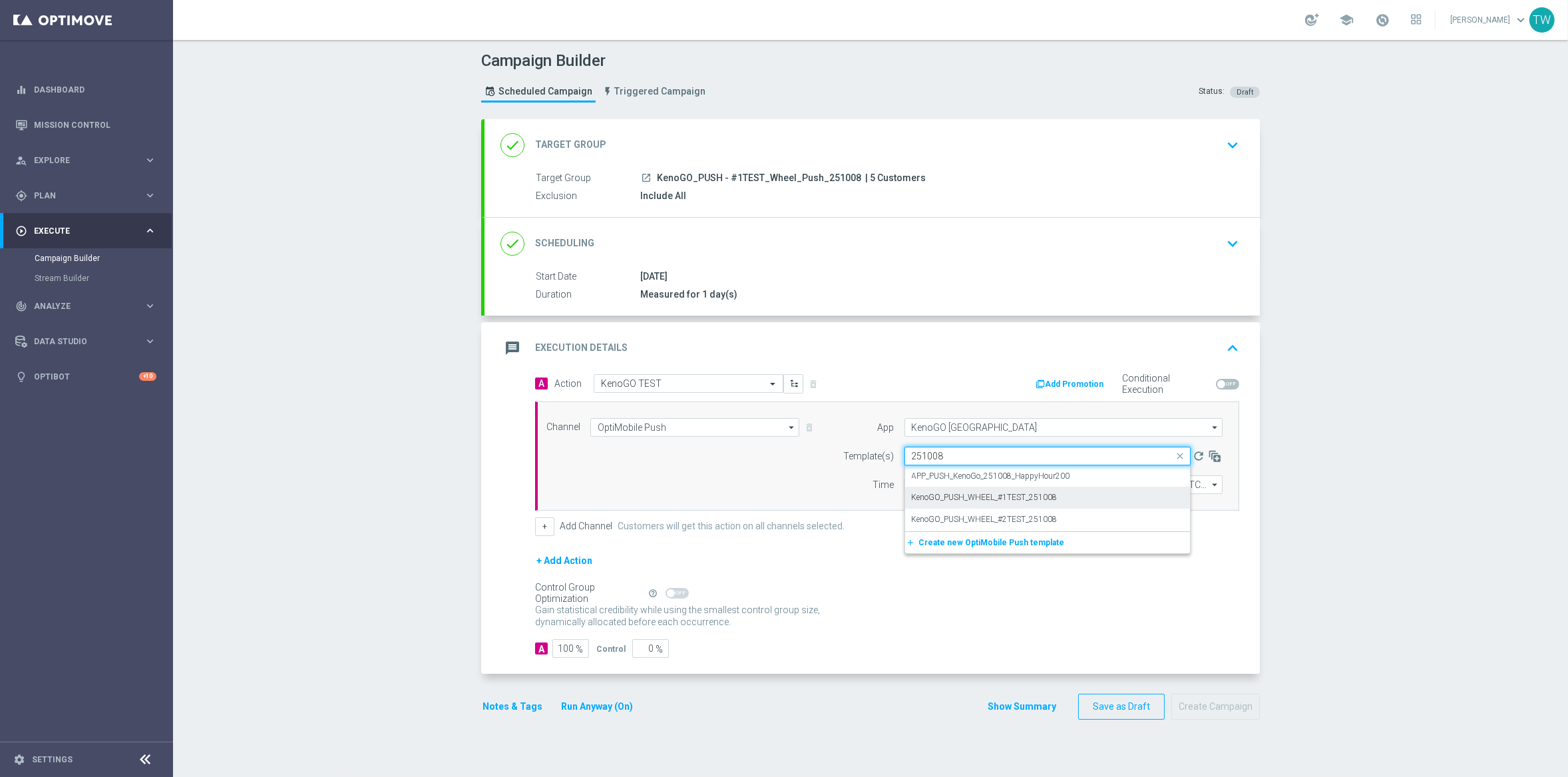
click at [1023, 501] on label "KenoGO_PUSH_WHEEL_#1TEST_251008" at bounding box center [984, 498] width 146 height 11
type input "251008"
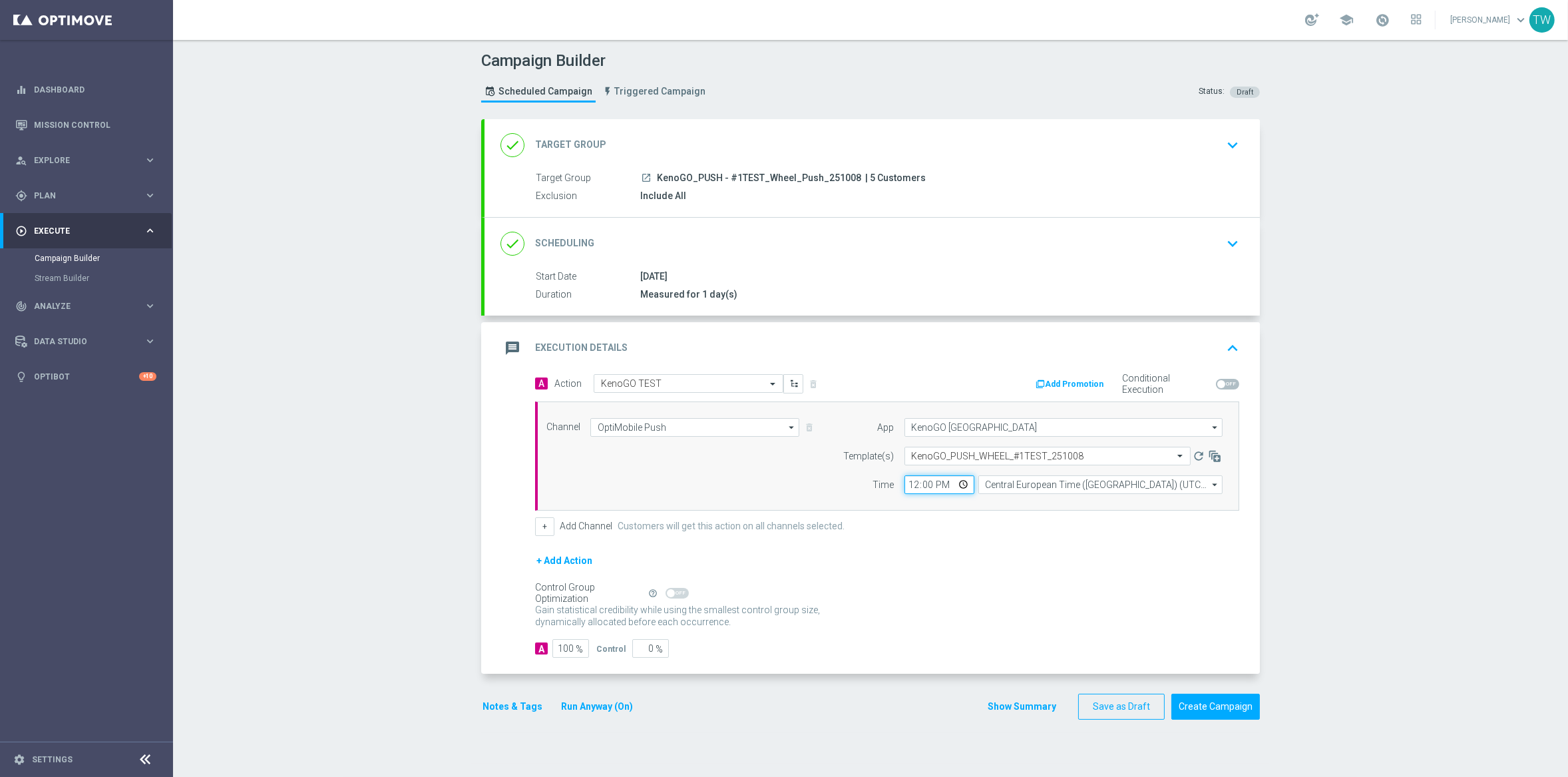
click at [912, 484] on input "12:00" at bounding box center [939, 485] width 70 height 19
click at [912, 484] on input "22:05" at bounding box center [939, 485] width 70 height 19
type input "22:05"
type input "13:05"
click at [1034, 482] on input "Central European Time ([GEOGRAPHIC_DATA]) (UTC +02:00)" at bounding box center [1100, 485] width 244 height 19
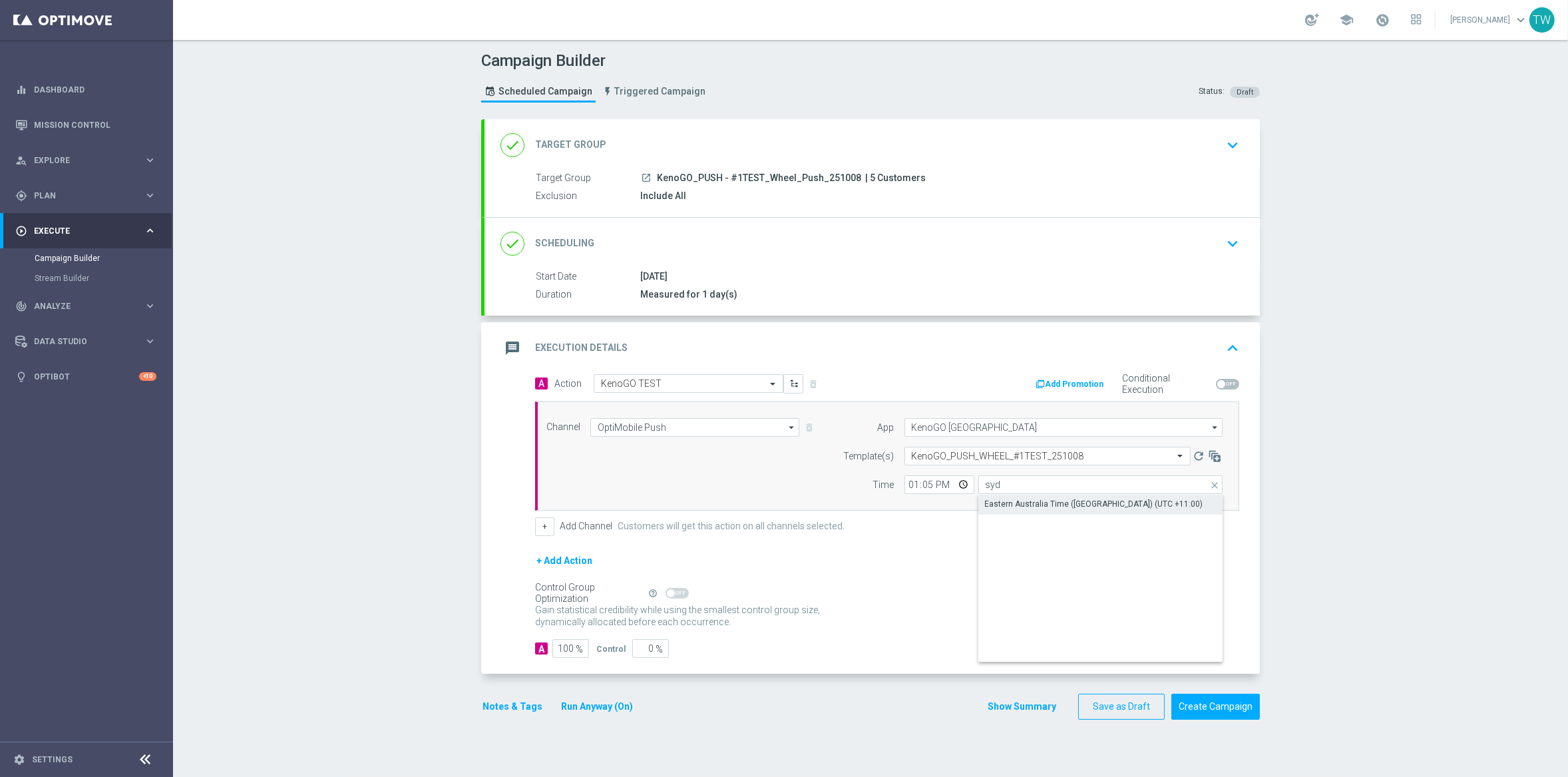
click at [1095, 509] on div "Eastern Australia Time ([GEOGRAPHIC_DATA]) (UTC +11:00)" at bounding box center [1094, 503] width 218 height 12
type input "Eastern Australia Time ([GEOGRAPHIC_DATA]) (UTC +11:00)"
click at [1390, 21] on span at bounding box center [1381, 19] width 15 height 15
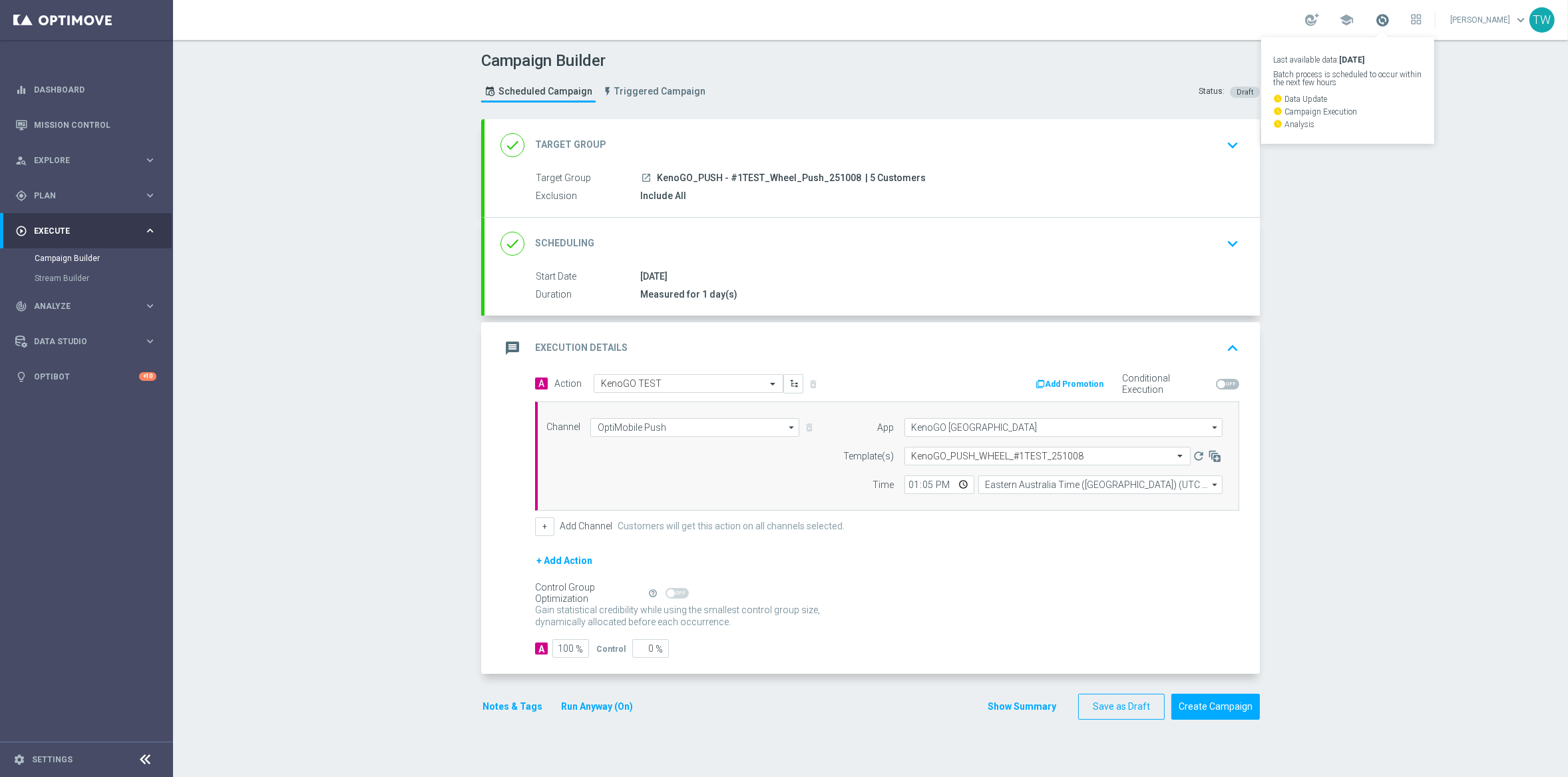
click at [1390, 21] on span at bounding box center [1381, 19] width 15 height 15
click at [598, 709] on button "Run Anyway (On)" at bounding box center [597, 706] width 75 height 17
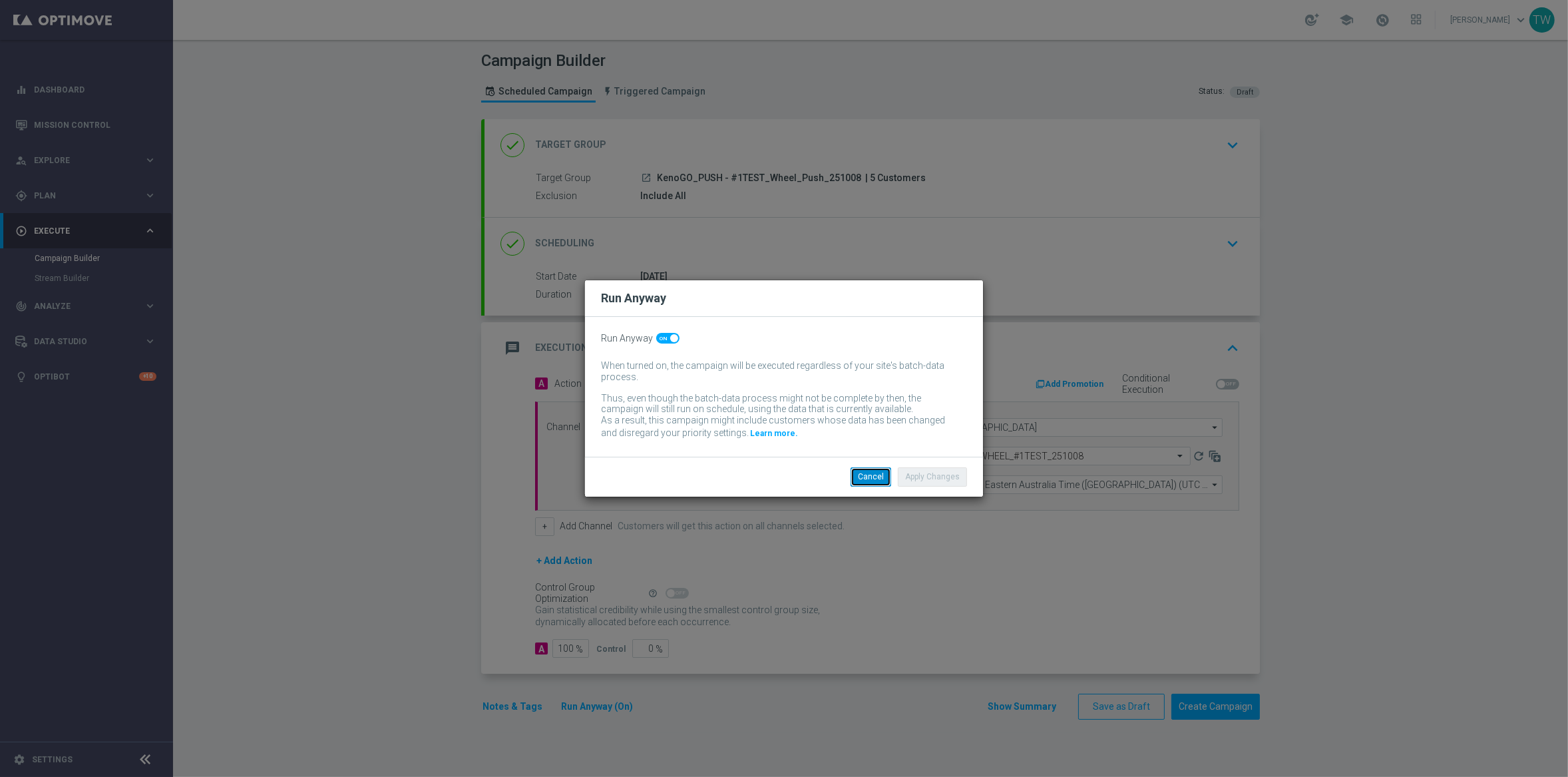
click at [873, 476] on button "Cancel" at bounding box center [871, 476] width 41 height 19
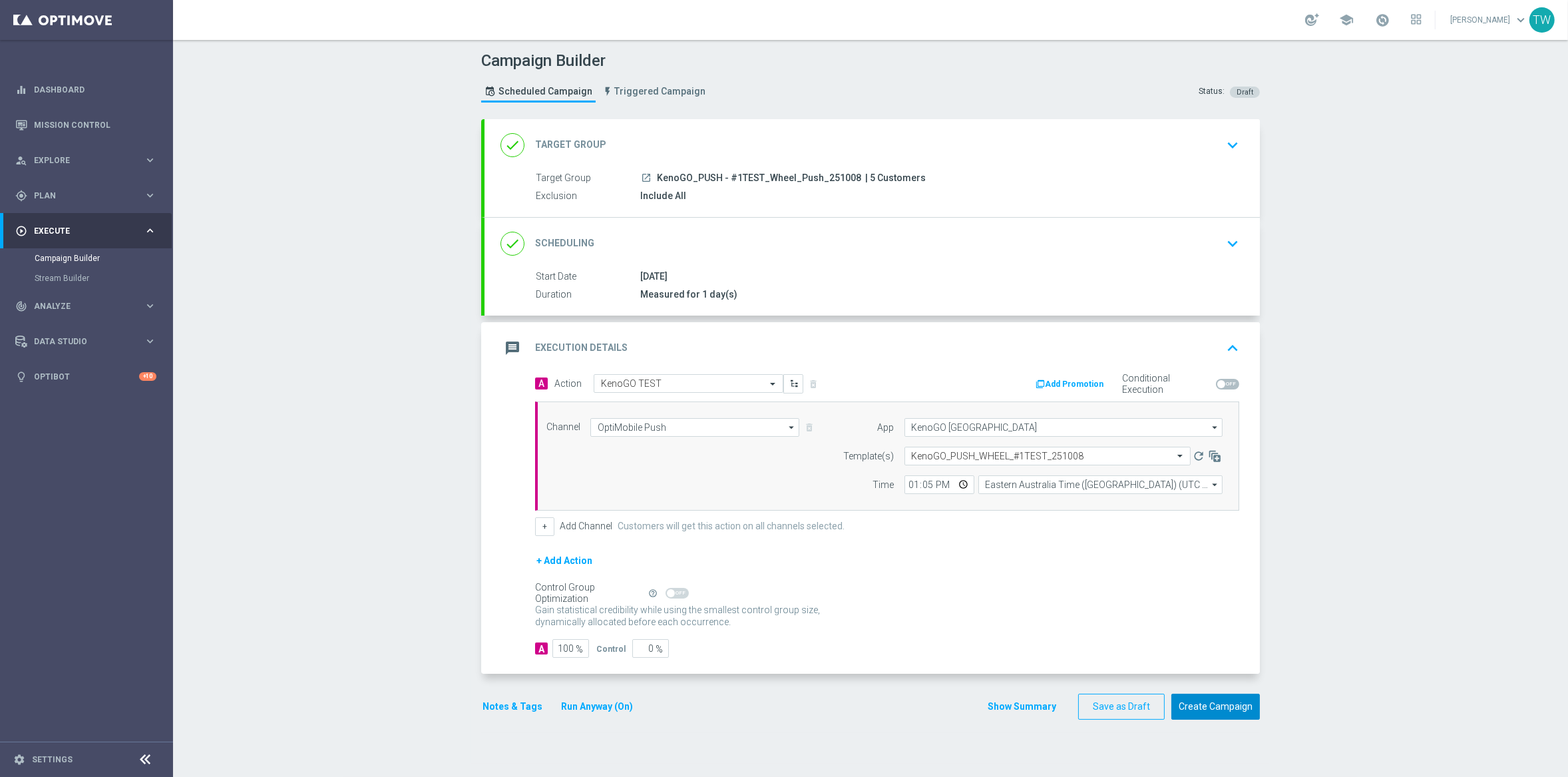
click at [1229, 713] on button "Create Campaign" at bounding box center [1216, 706] width 88 height 26
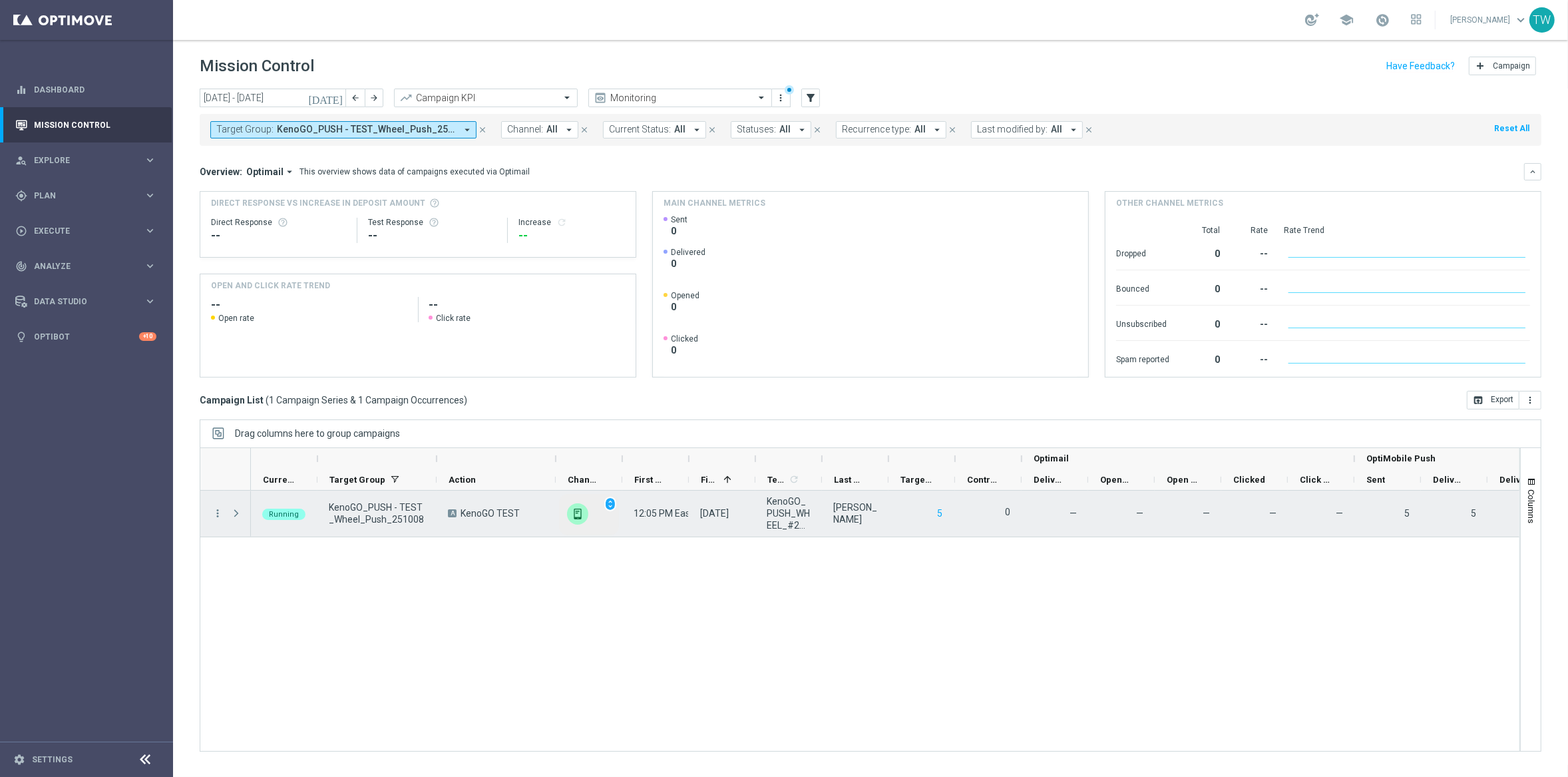
scroll to position [0, 1]
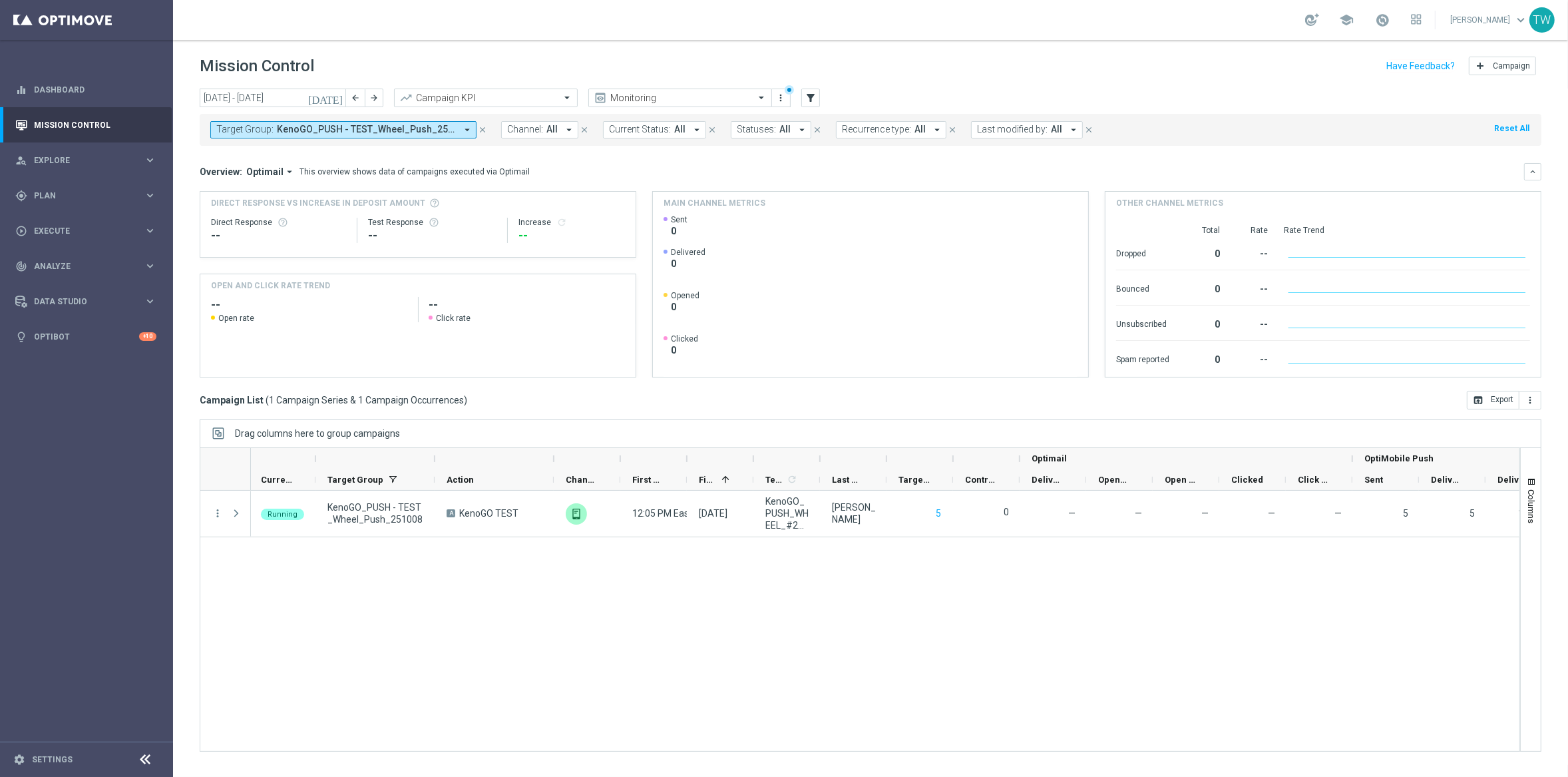
click at [379, 124] on span "KenoGO_PUSH - TEST_Wheel_Push_251008" at bounding box center [366, 129] width 179 height 11
click at [348, 218] on label "KenoGO_PUSH - #1TEST_Wheel_Push_251008" at bounding box center [312, 214] width 164 height 8
type input "251008"
click at [638, 154] on mini-dashboard "Overview: Optimail arrow_drop_down This overview shows data of campaigns execut…" at bounding box center [870, 268] width 1341 height 245
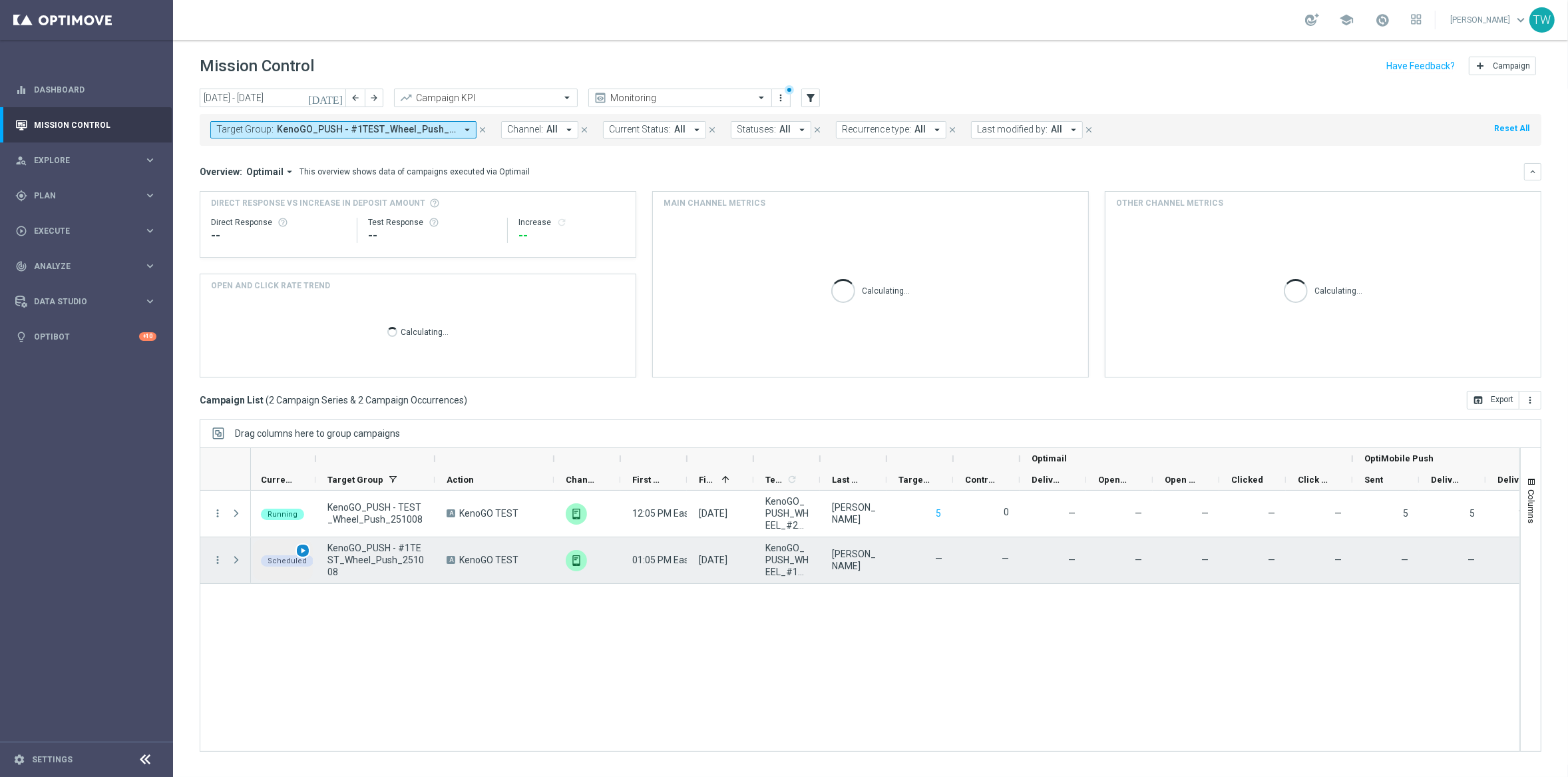
click at [299, 547] on span "play_arrow" at bounding box center [302, 550] width 9 height 9
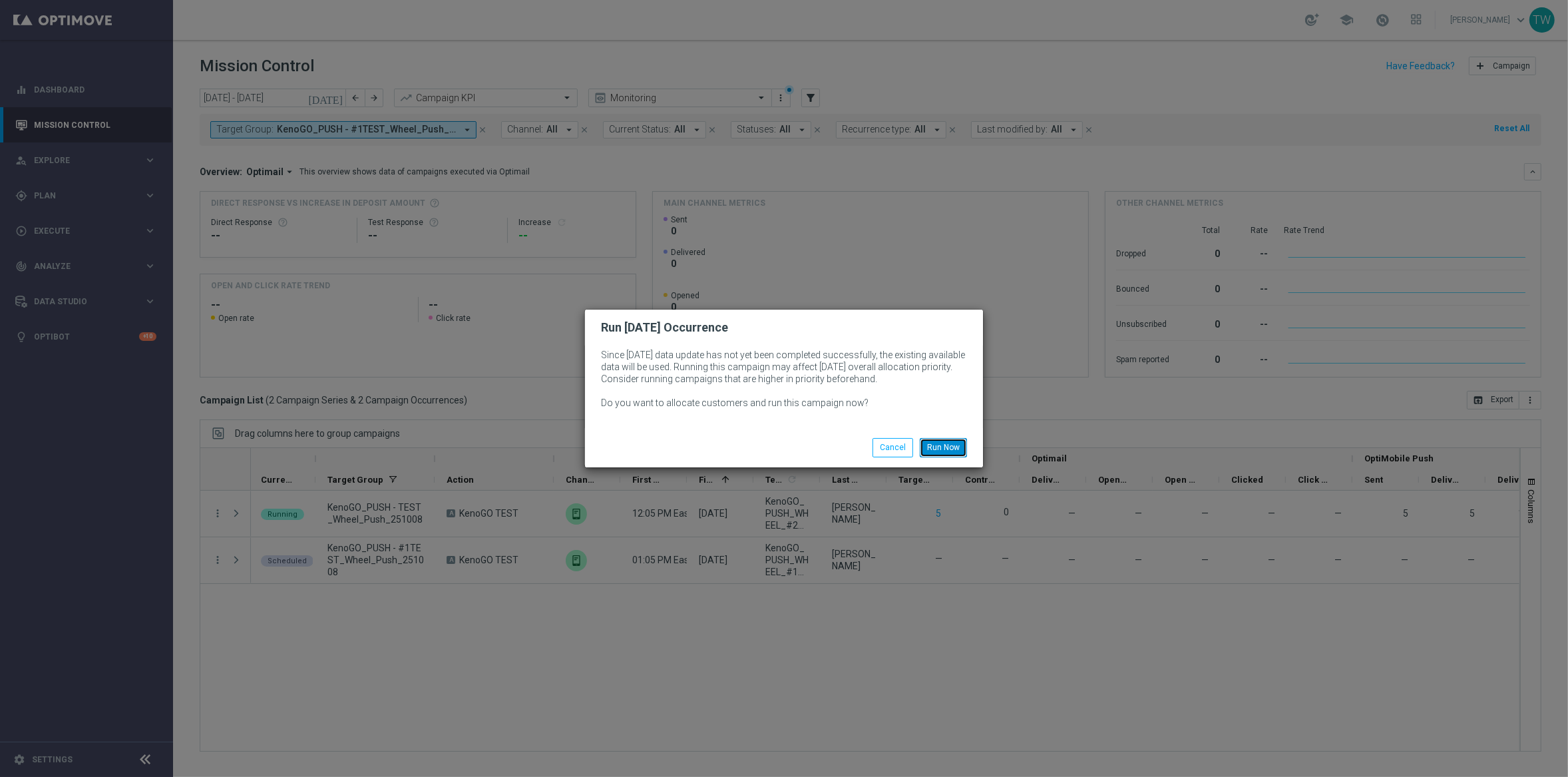
click at [937, 451] on button "Run Now" at bounding box center [943, 447] width 47 height 19
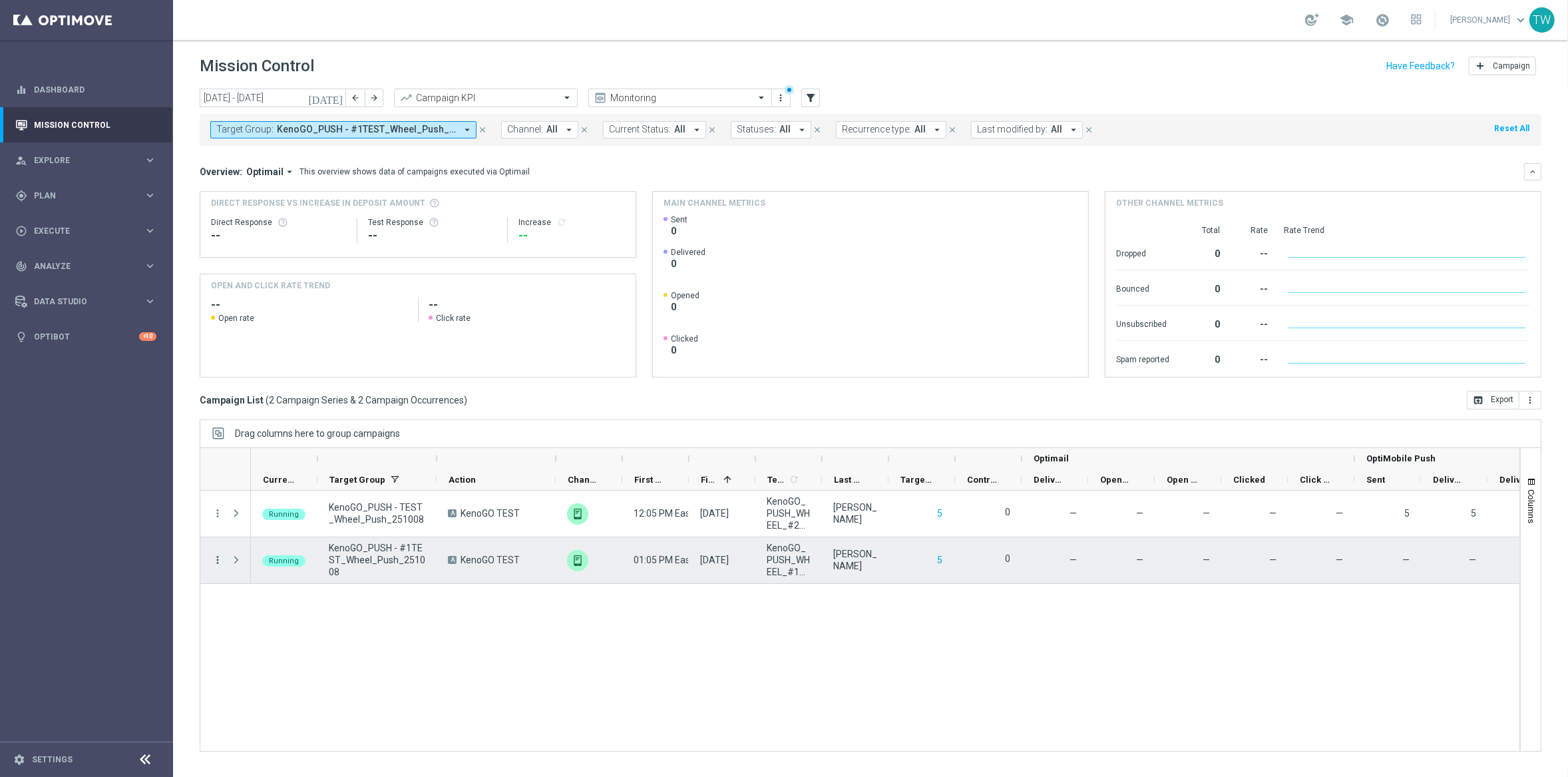
click at [218, 558] on icon "more_vert" at bounding box center [217, 559] width 12 height 12
click at [315, 702] on div "Delete" at bounding box center [305, 704] width 124 height 9
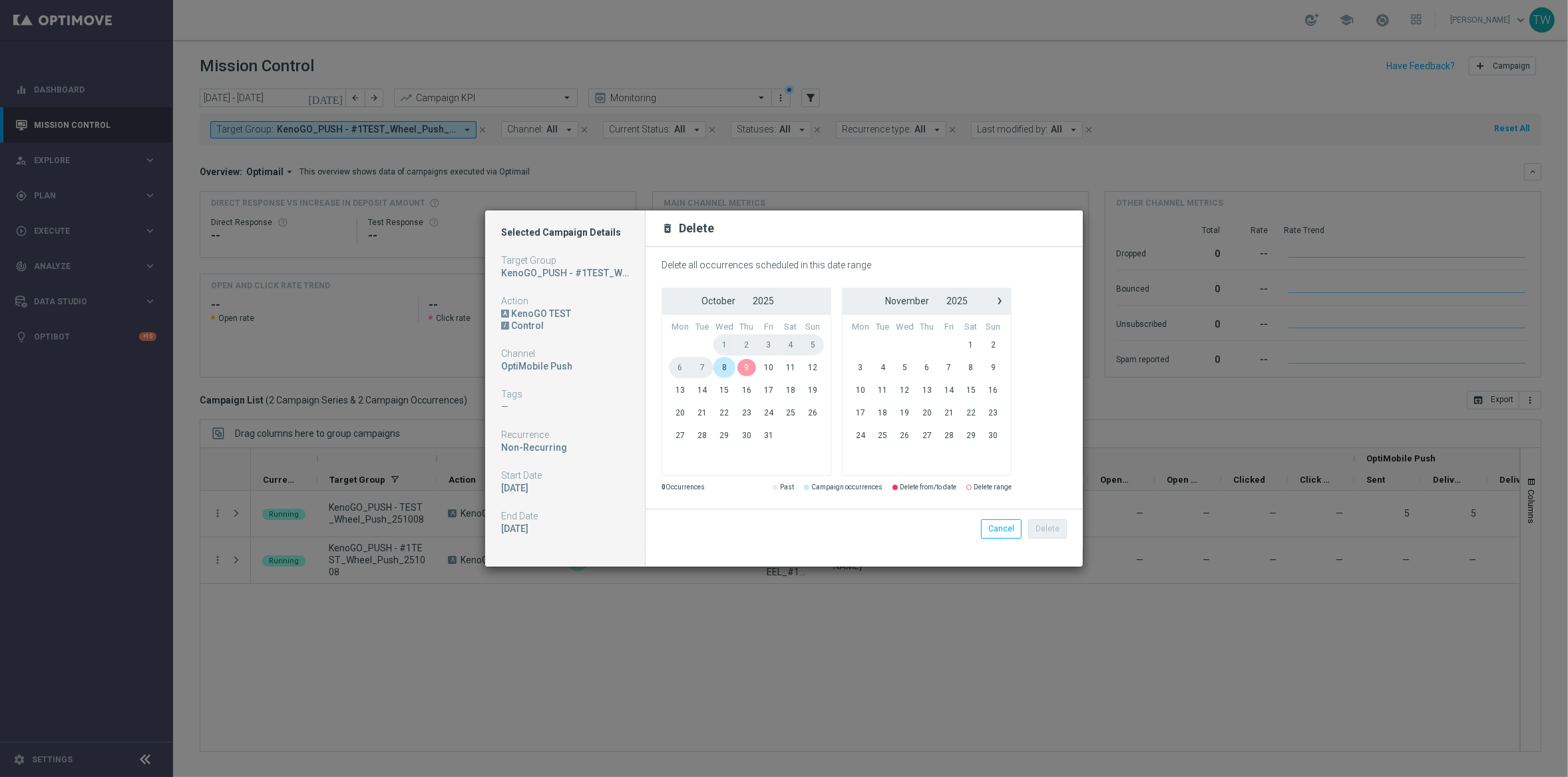
click at [735, 372] on span "9" at bounding box center [746, 367] width 22 height 21
click at [729, 371] on span "8" at bounding box center [724, 367] width 23 height 21
click at [1043, 531] on button "Delete" at bounding box center [1048, 528] width 39 height 19
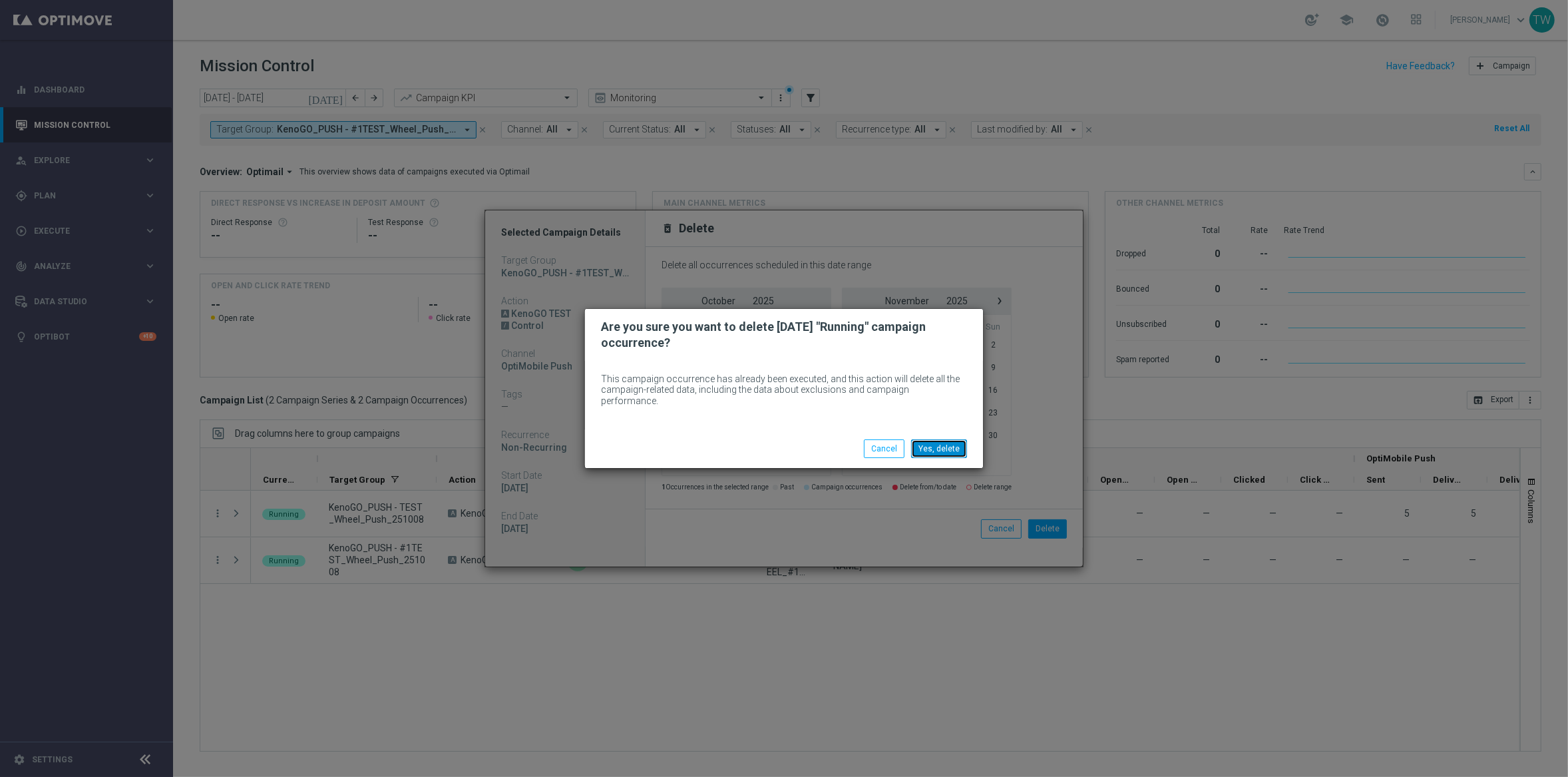
click at [943, 440] on button "Yes, delete" at bounding box center [938, 449] width 56 height 19
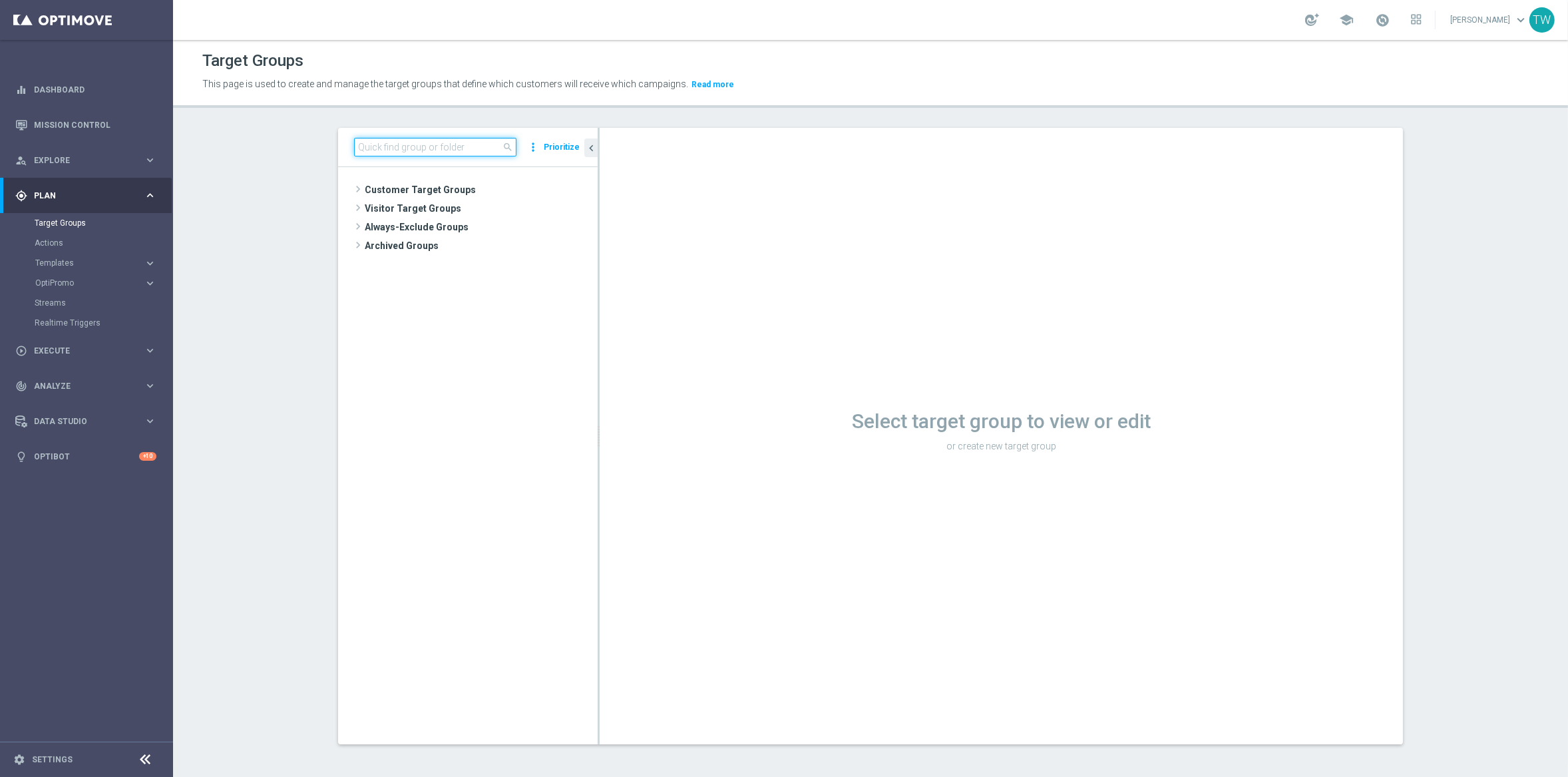
click at [473, 147] on input at bounding box center [435, 147] width 162 height 19
type input "251008"
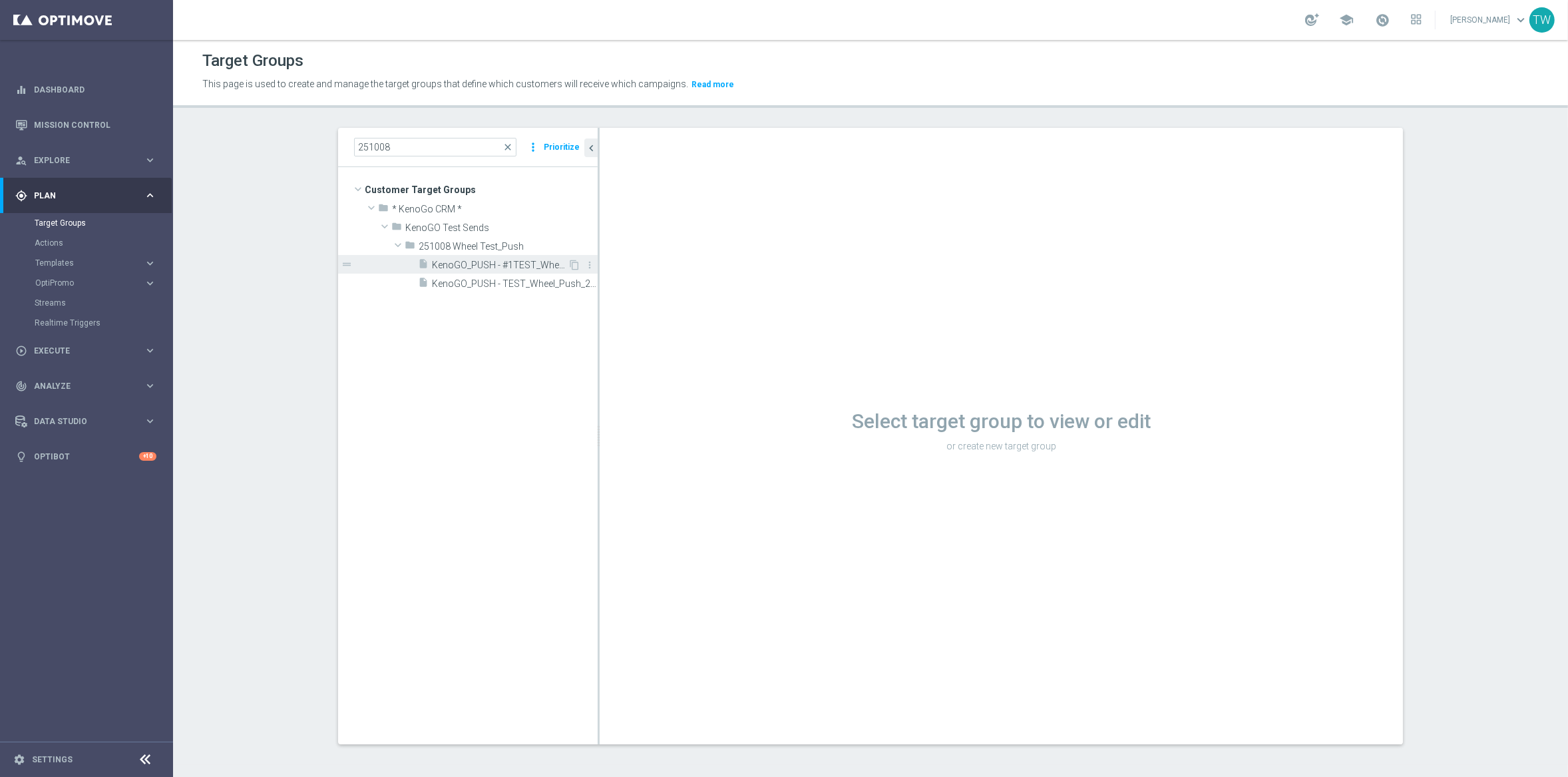
click at [527, 269] on span "KenoGO_PUSH - #1TEST_Wheel_Push_251008" at bounding box center [500, 265] width 135 height 11
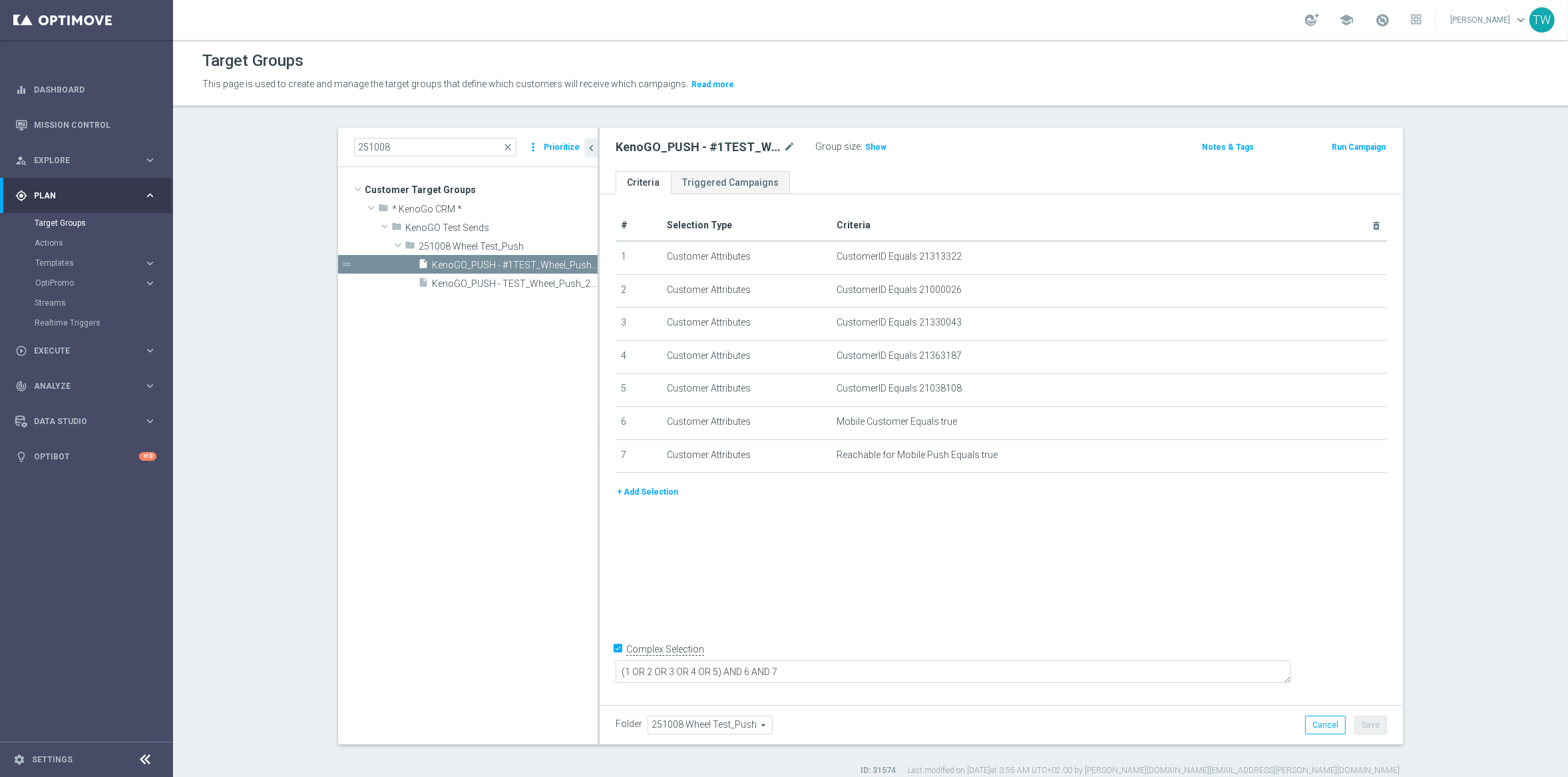
click at [1340, 151] on button "Run Campaign" at bounding box center [1359, 147] width 57 height 15
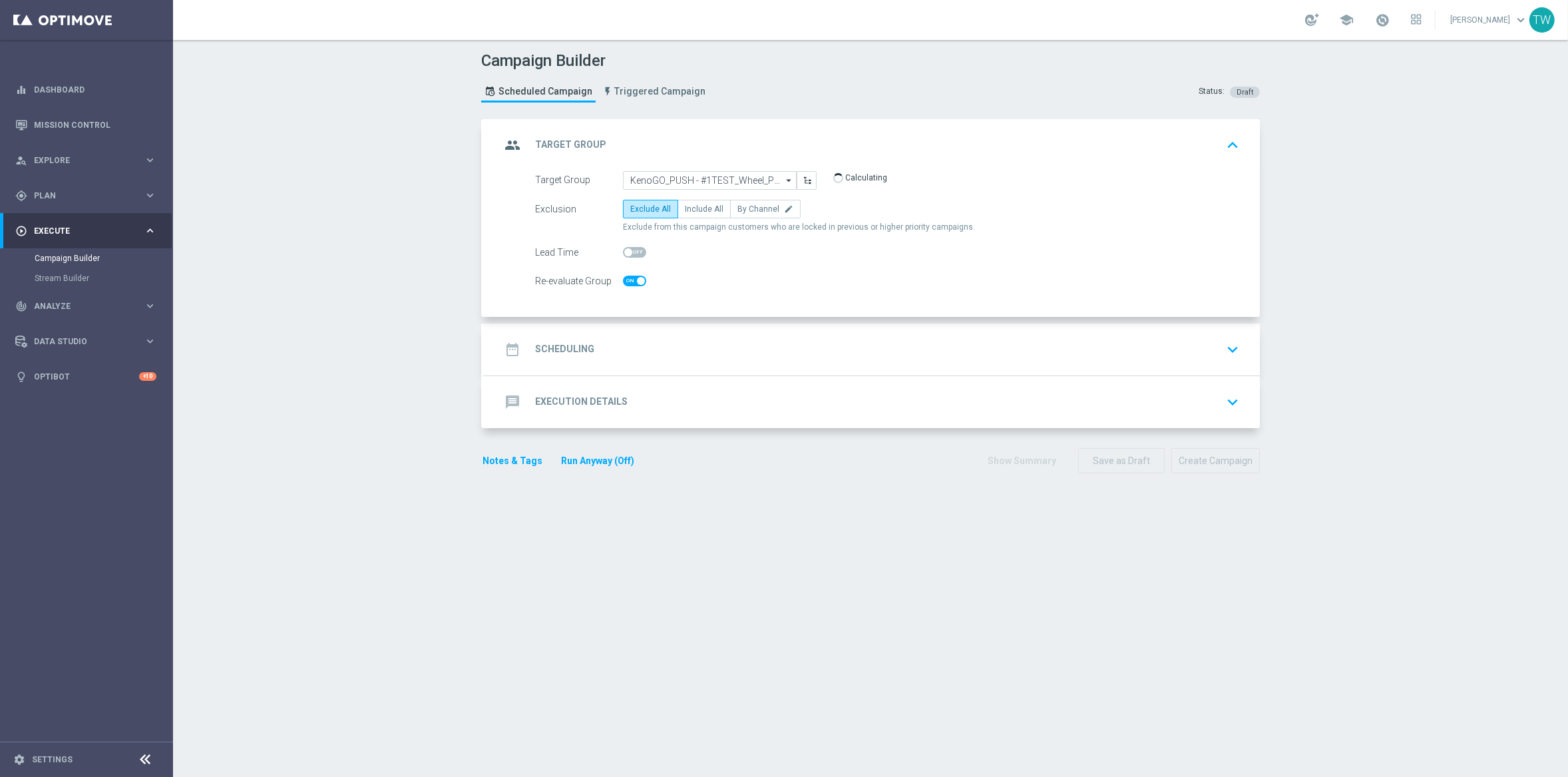
checkbox input "true"
click at [698, 212] on span "Include All" at bounding box center [704, 209] width 39 height 9
click at [693, 212] on input "Include All" at bounding box center [689, 211] width 9 height 9
radio input "true"
click at [630, 280] on span at bounding box center [634, 281] width 23 height 10
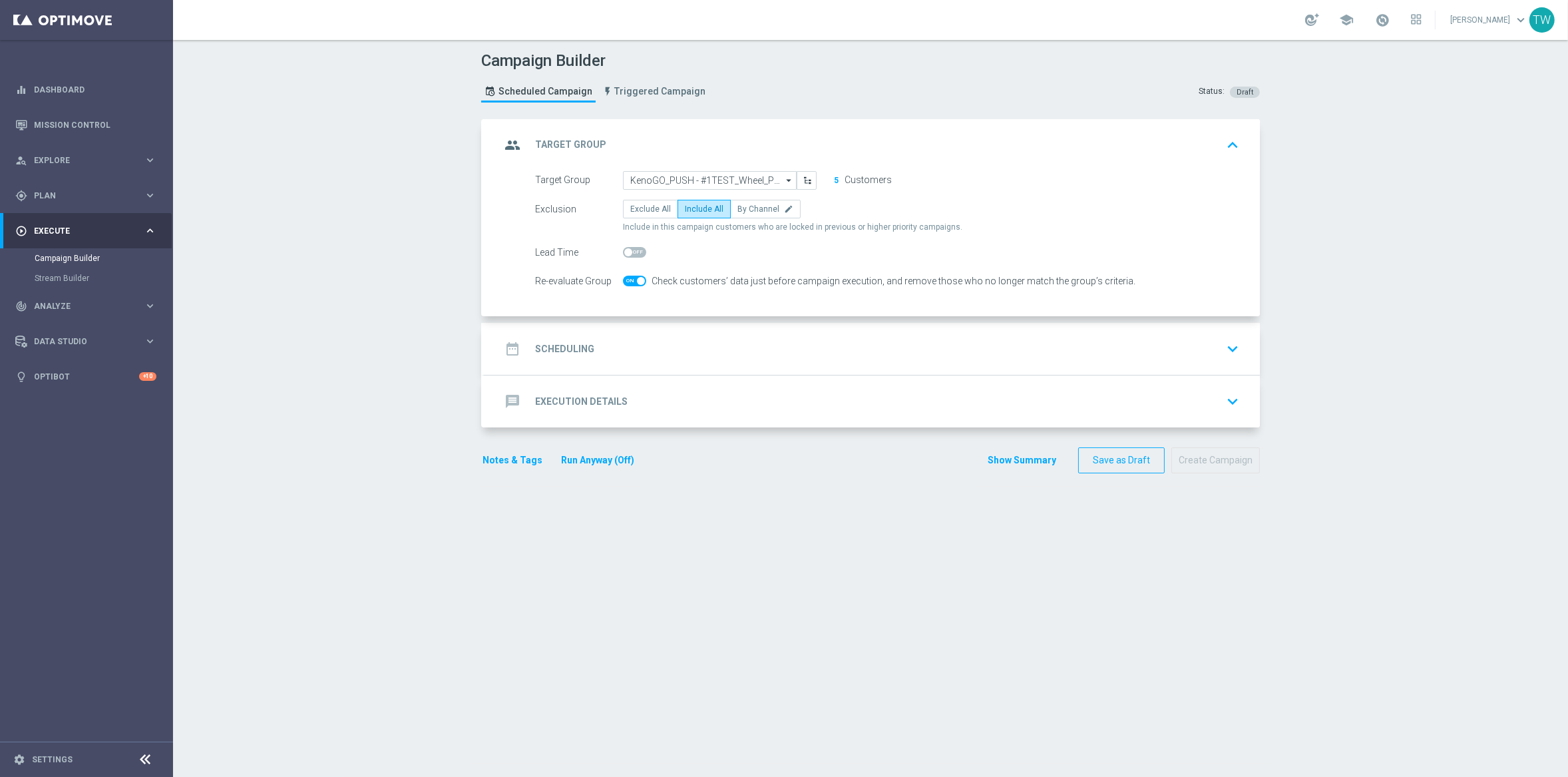
click at [630, 280] on input "checkbox" at bounding box center [634, 281] width 23 height 10
checkbox input "false"
click at [703, 349] on div "date_range Scheduling keyboard_arrow_down" at bounding box center [872, 348] width 744 height 26
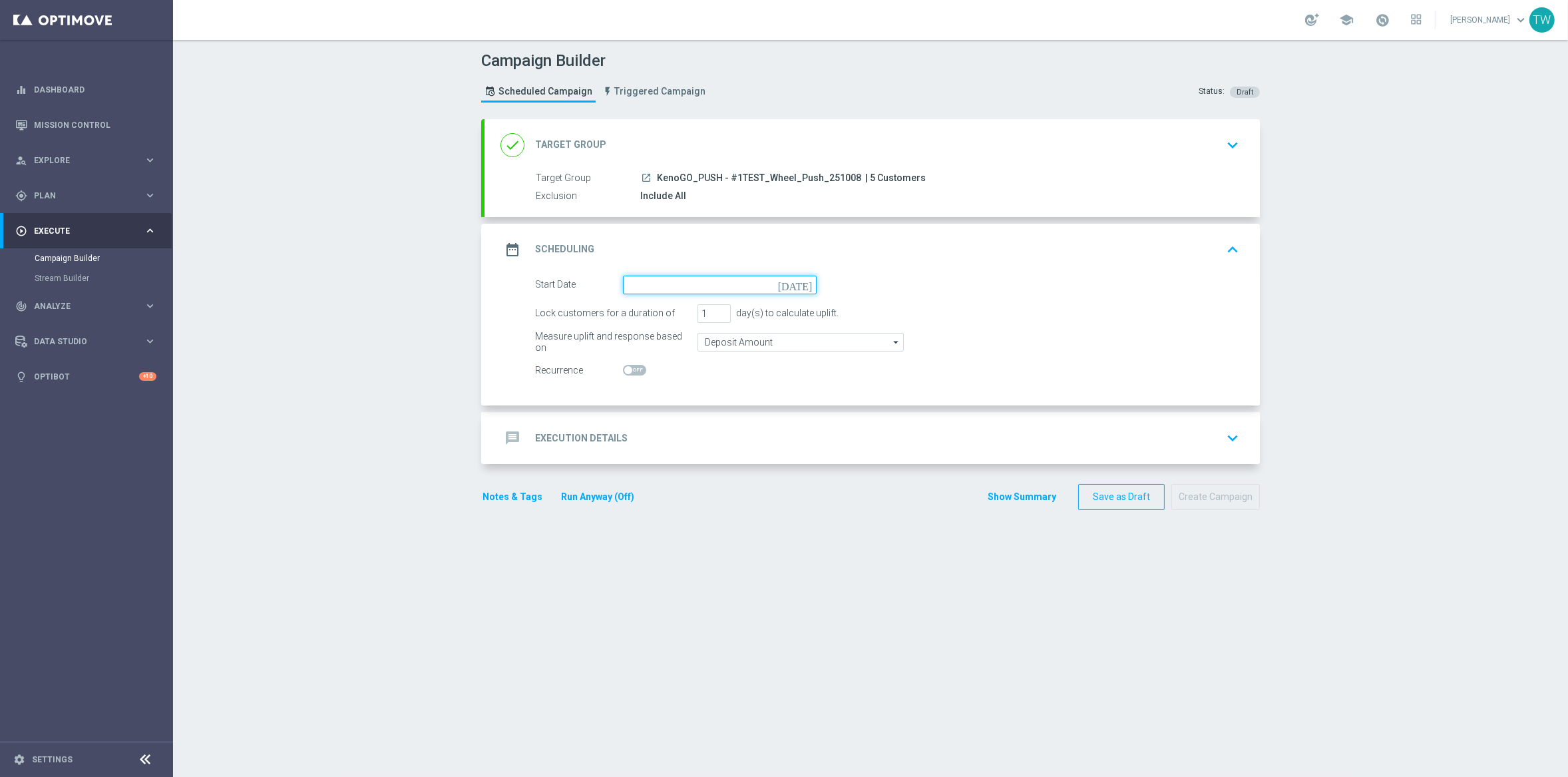
click at [677, 285] on input at bounding box center [719, 285] width 193 height 19
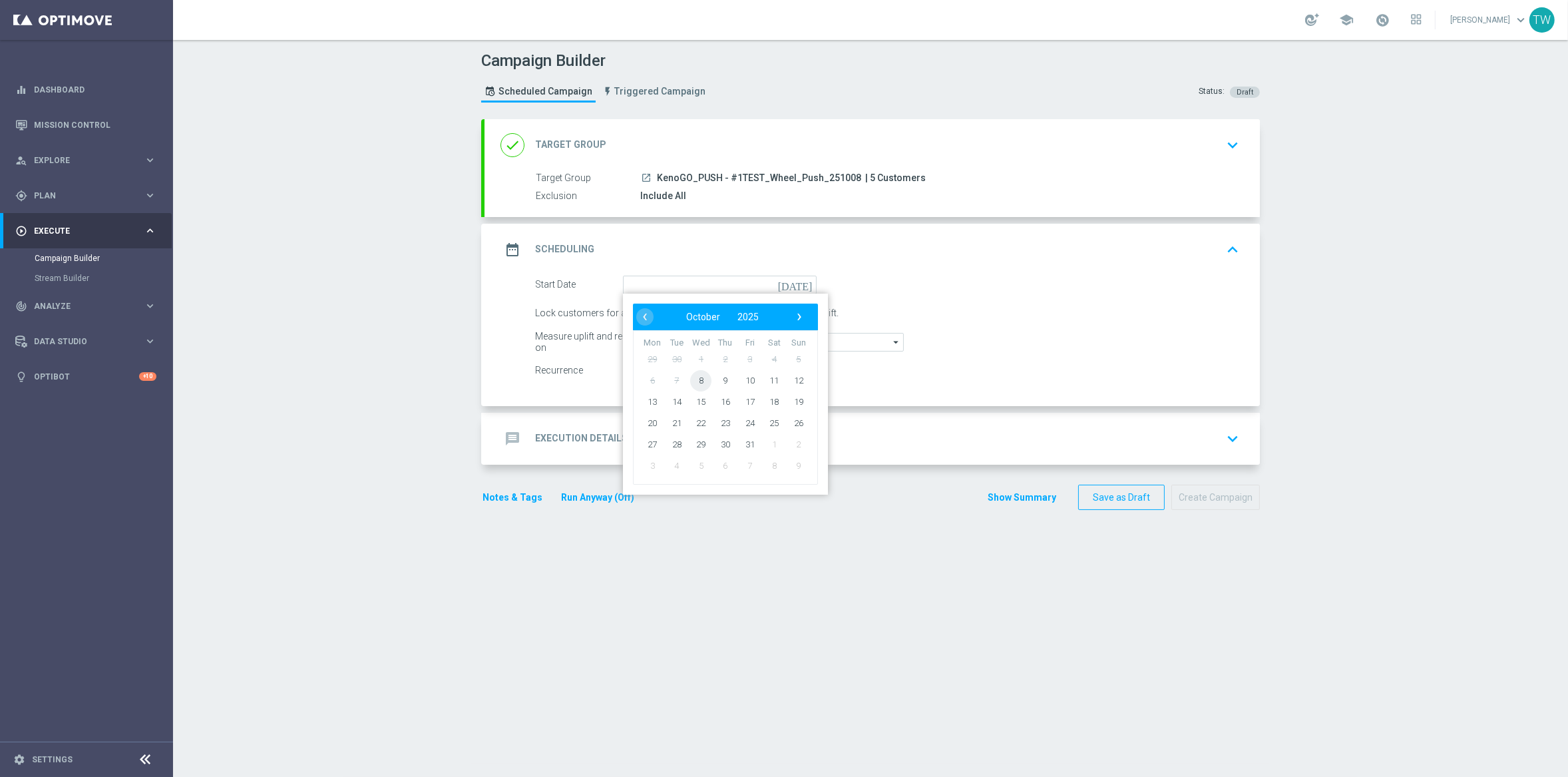
click at [702, 378] on span "8" at bounding box center [701, 380] width 21 height 21
type input "[DATE]"
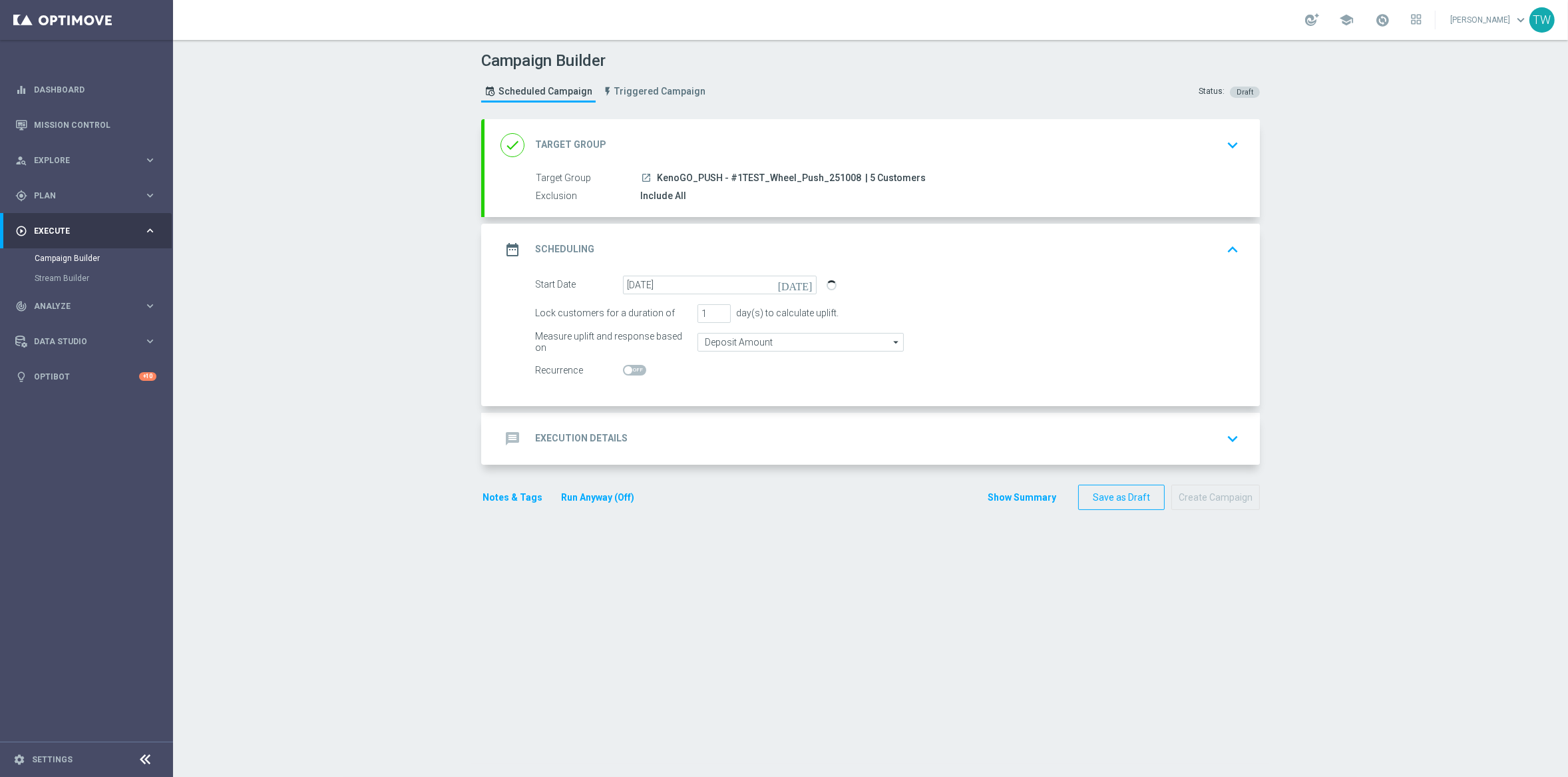
click at [726, 424] on div "message Execution Details keyboard_arrow_down" at bounding box center [872, 438] width 775 height 52
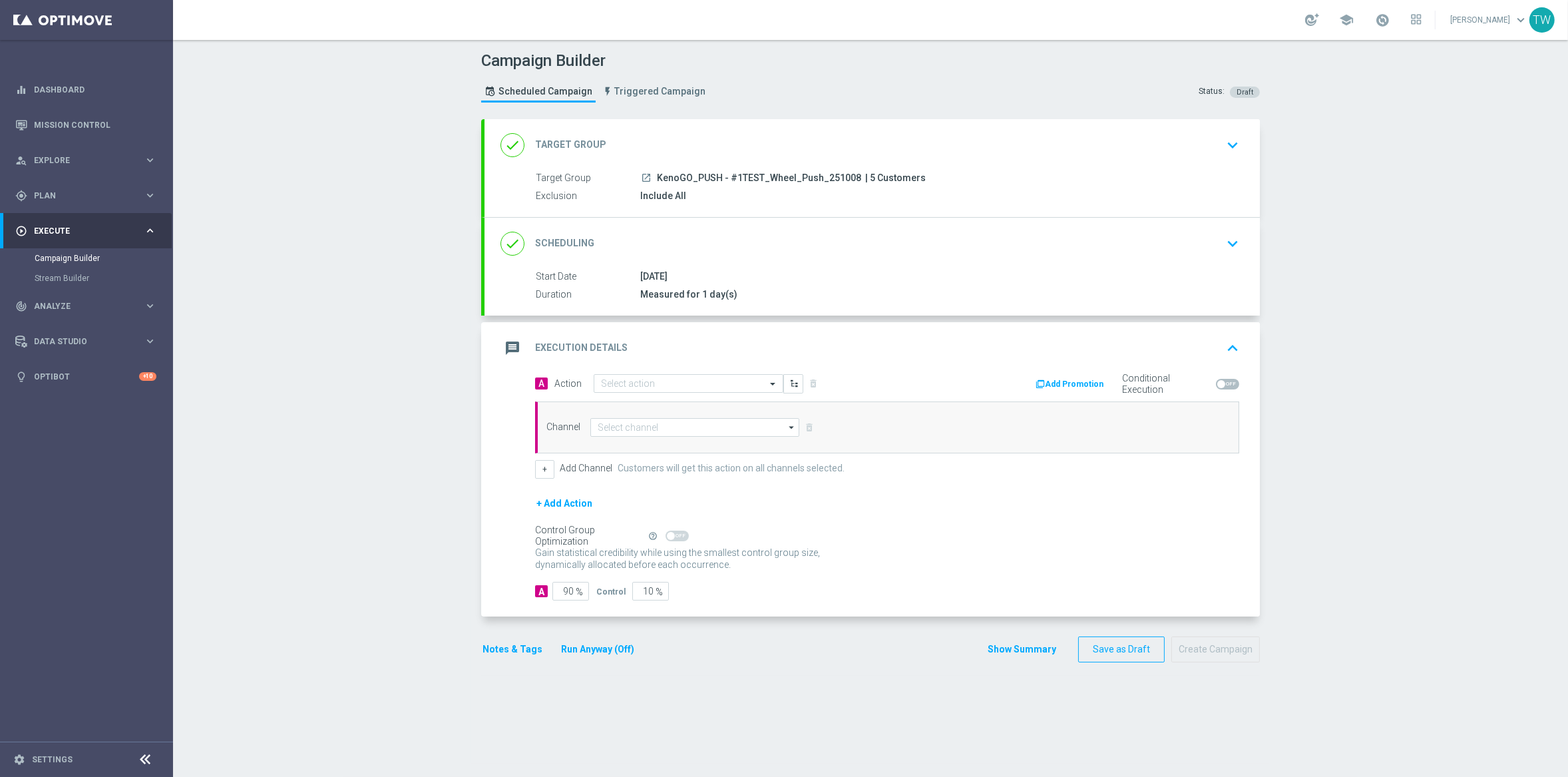
click at [644, 374] on div "A Action Select action delete_forever" at bounding box center [706, 384] width 362 height 19
click at [635, 381] on input "text" at bounding box center [675, 384] width 149 height 11
type input "kenogo tes"
click at [652, 401] on div "KenoGO TEST edit" at bounding box center [688, 407] width 175 height 22
click at [648, 422] on input at bounding box center [695, 427] width 209 height 19
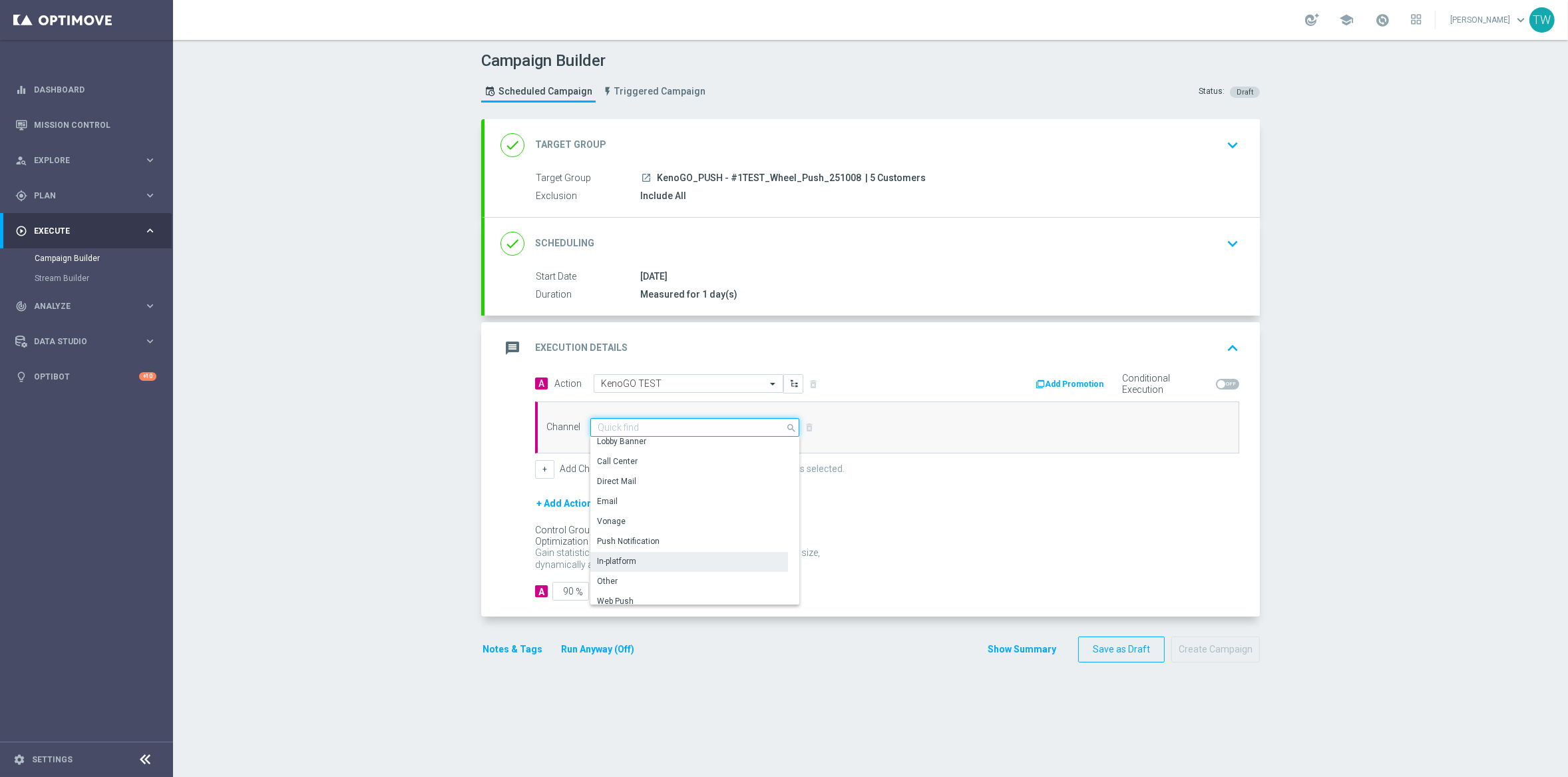
scroll to position [351, 0]
click at [689, 527] on div "OptiMobile Push" at bounding box center [689, 534] width 198 height 19
type input "OptiMobile Push"
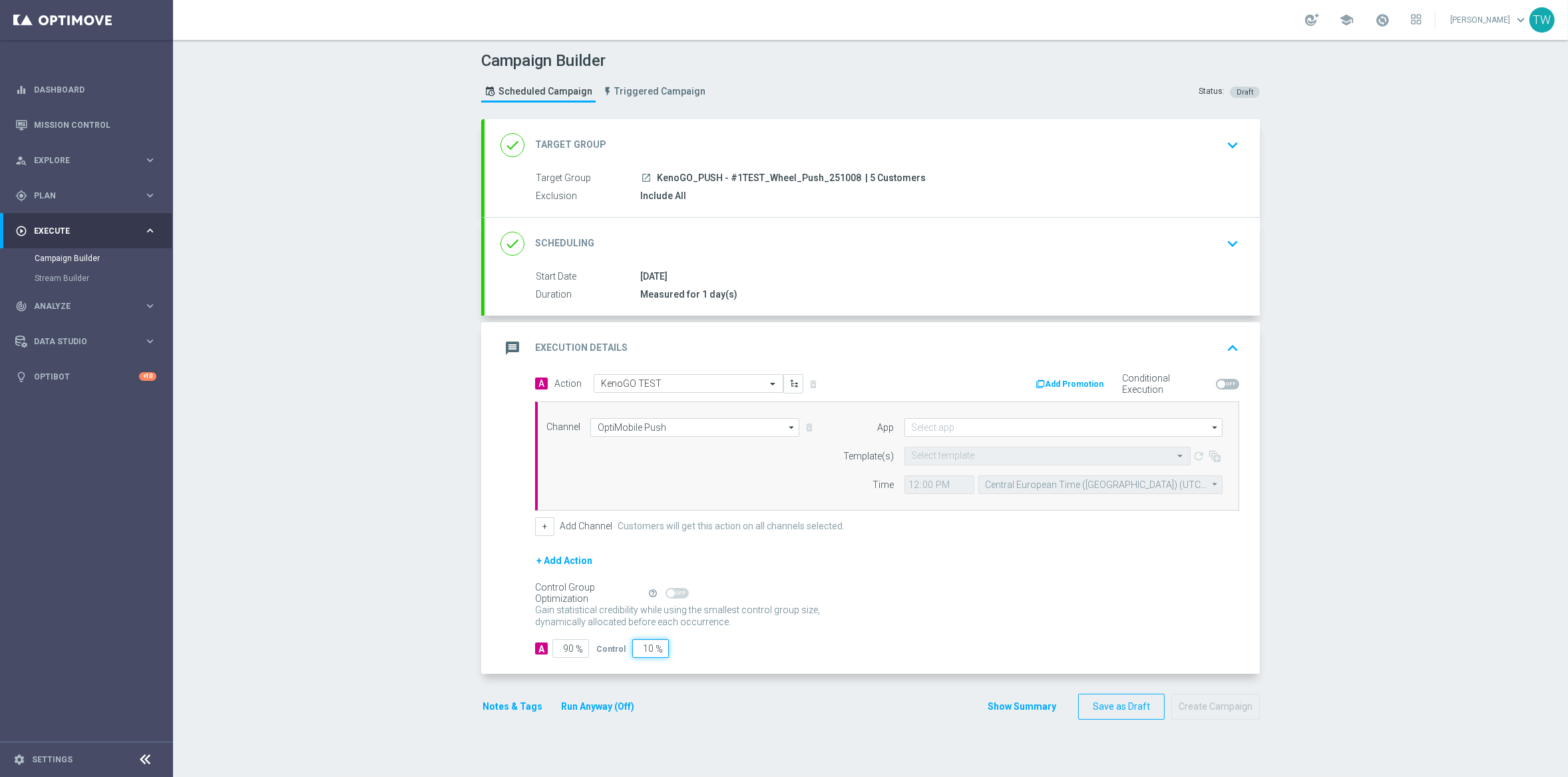
drag, startPoint x: 637, startPoint y: 595, endPoint x: 692, endPoint y: 596, distance: 55.0
click at [692, 596] on form "A Action Select action KenoGO TEST delete_forever Add Promotion Conditional Exe…" at bounding box center [887, 516] width 704 height 284
type input "0"
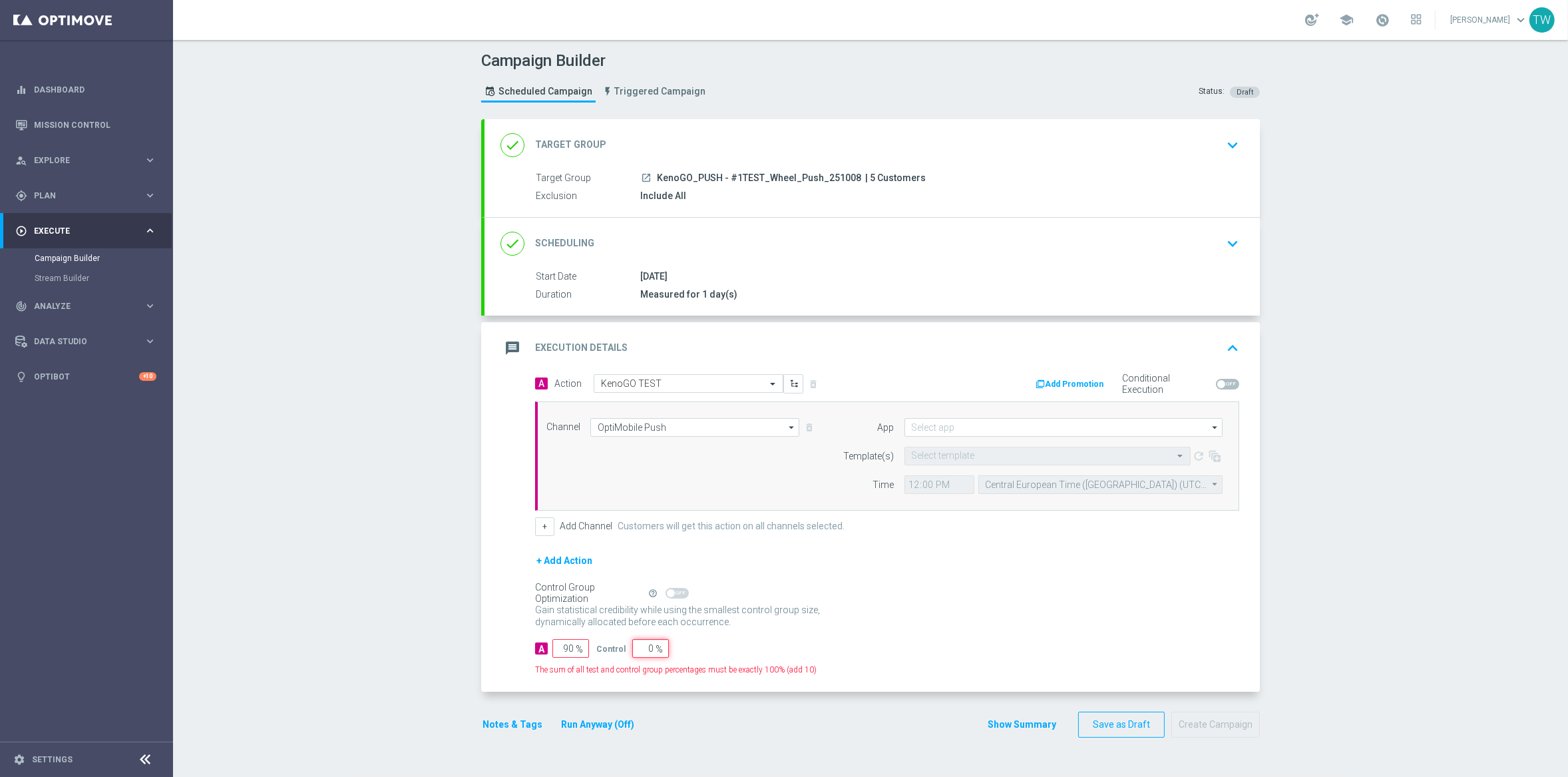
type input "100"
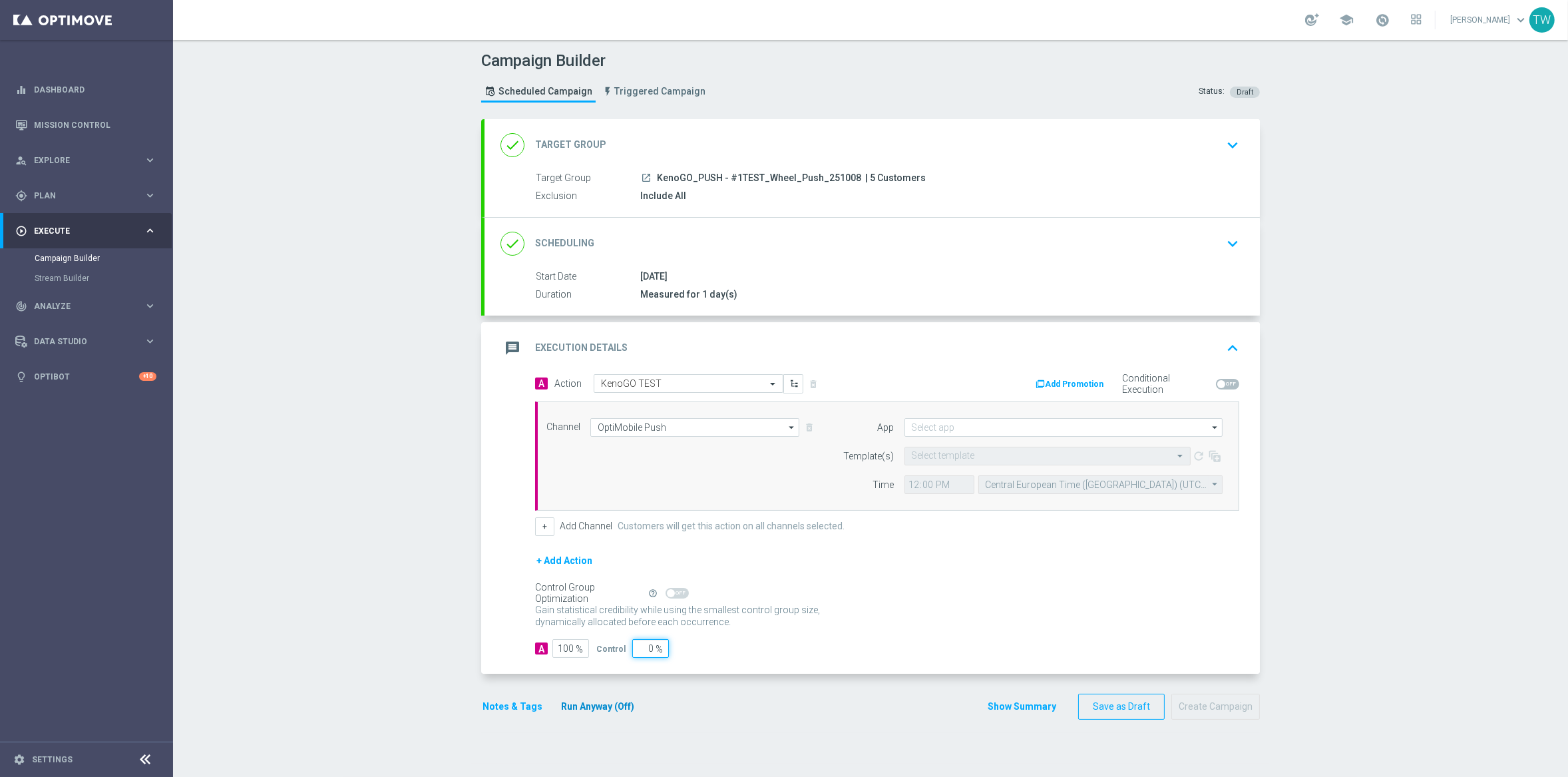
type input "0"
click at [611, 705] on button "Run Anyway (Off)" at bounding box center [598, 706] width 76 height 17
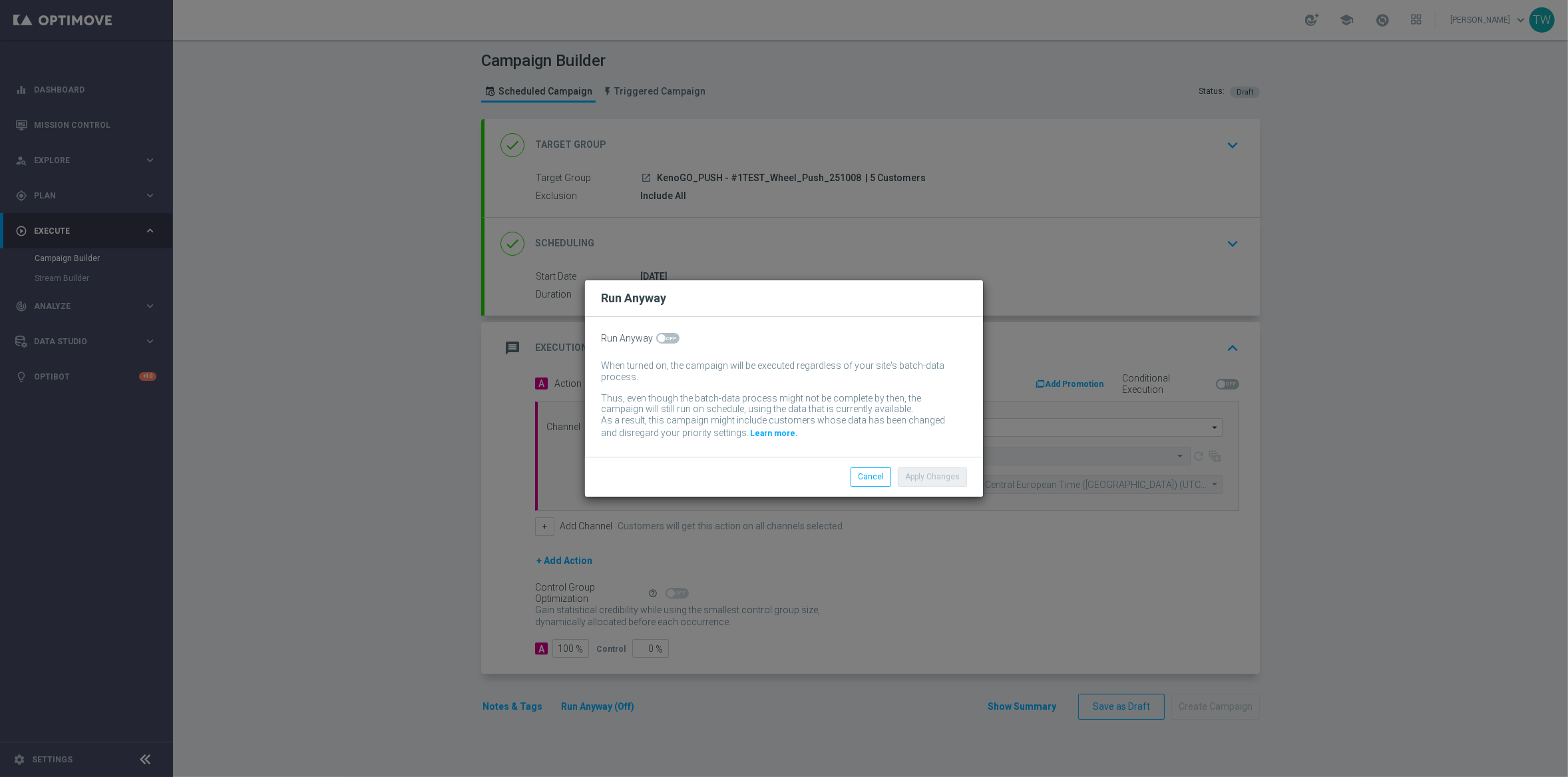
click at [656, 339] on span at bounding box center [668, 337] width 23 height 10
click at [656, 339] on input "checkbox" at bounding box center [668, 337] width 23 height 10
checkbox input "true"
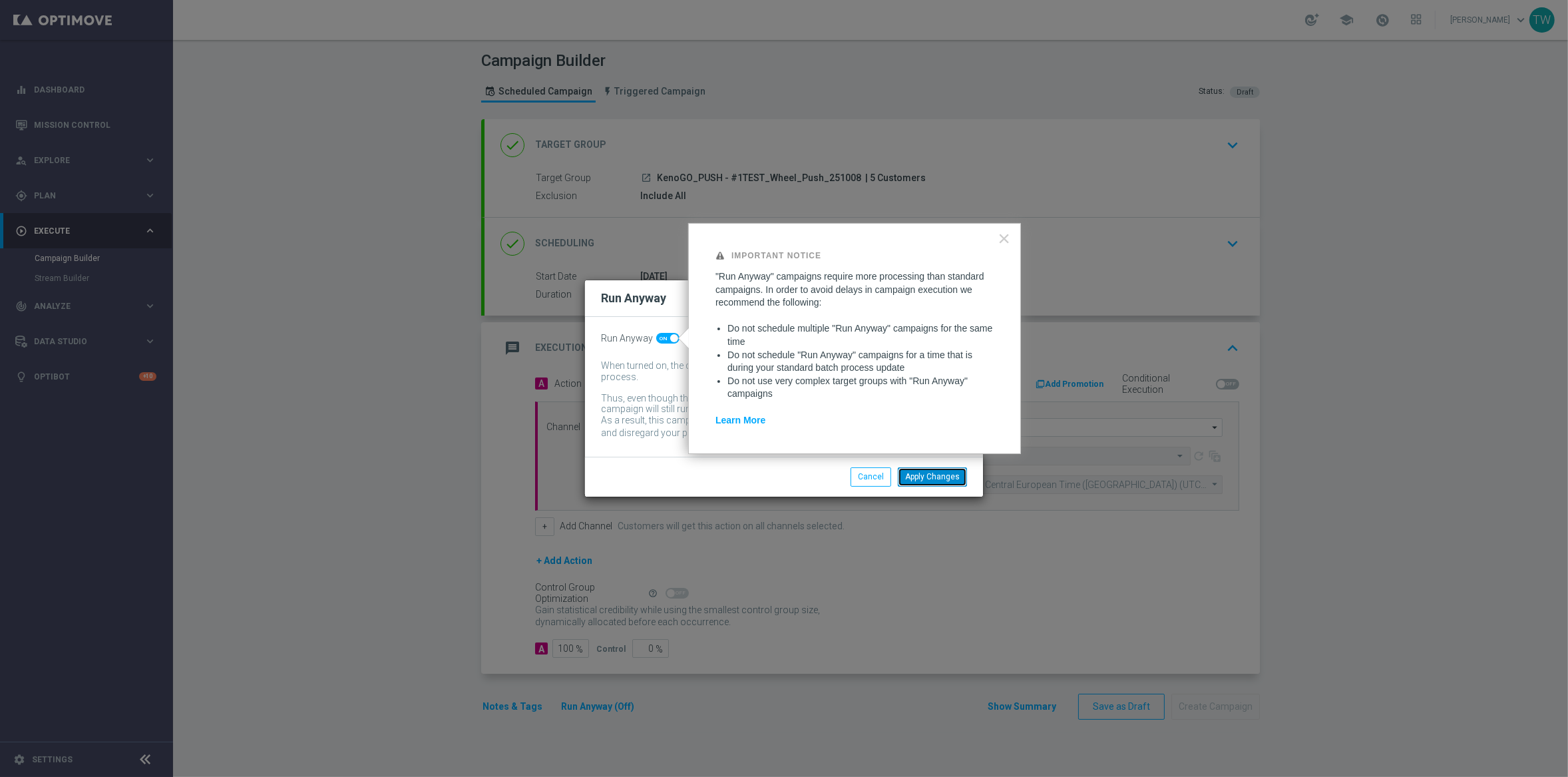
click at [961, 478] on button "Apply Changes" at bounding box center [932, 476] width 69 height 19
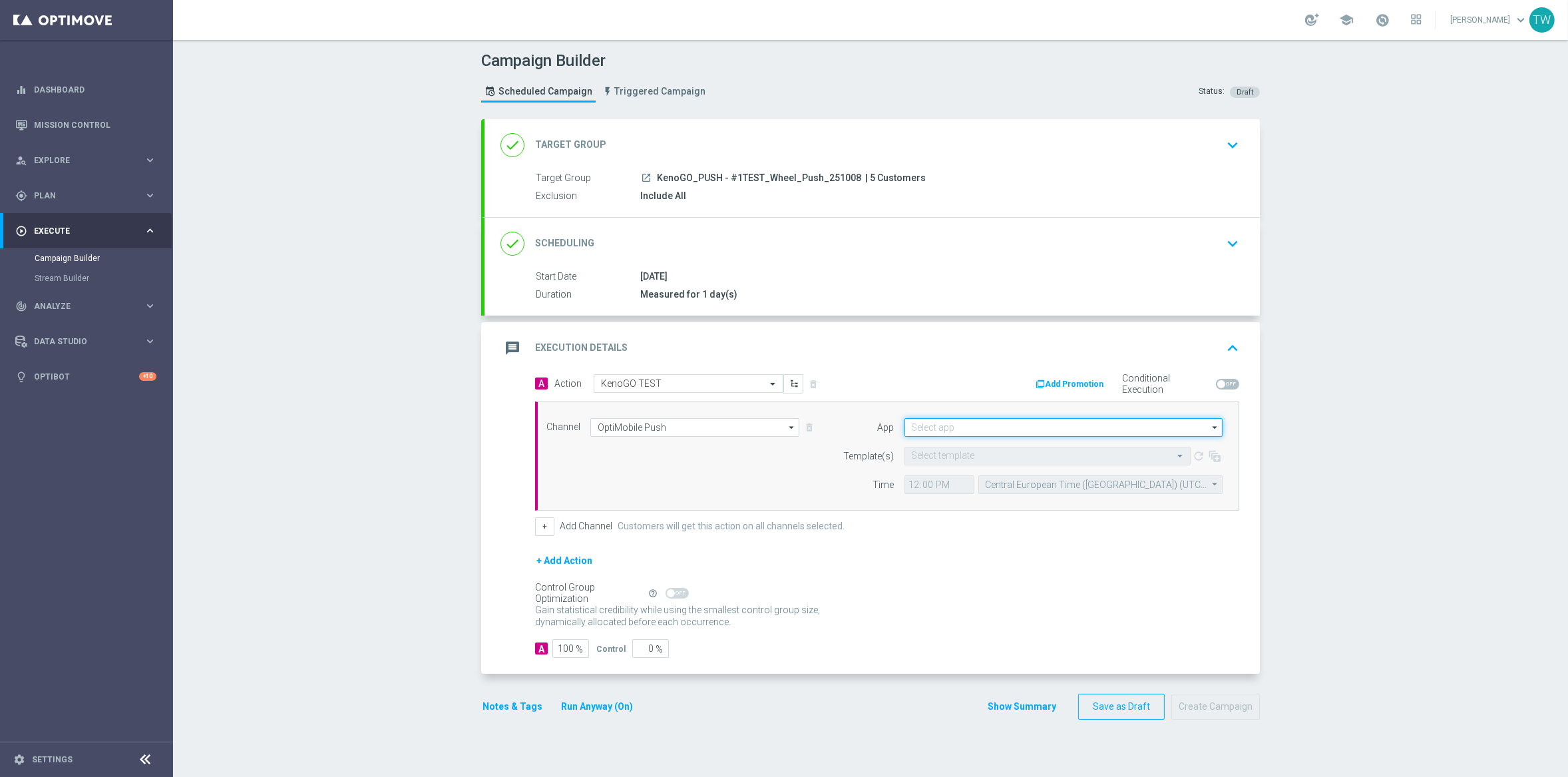
click at [1115, 425] on input at bounding box center [1064, 427] width 318 height 19
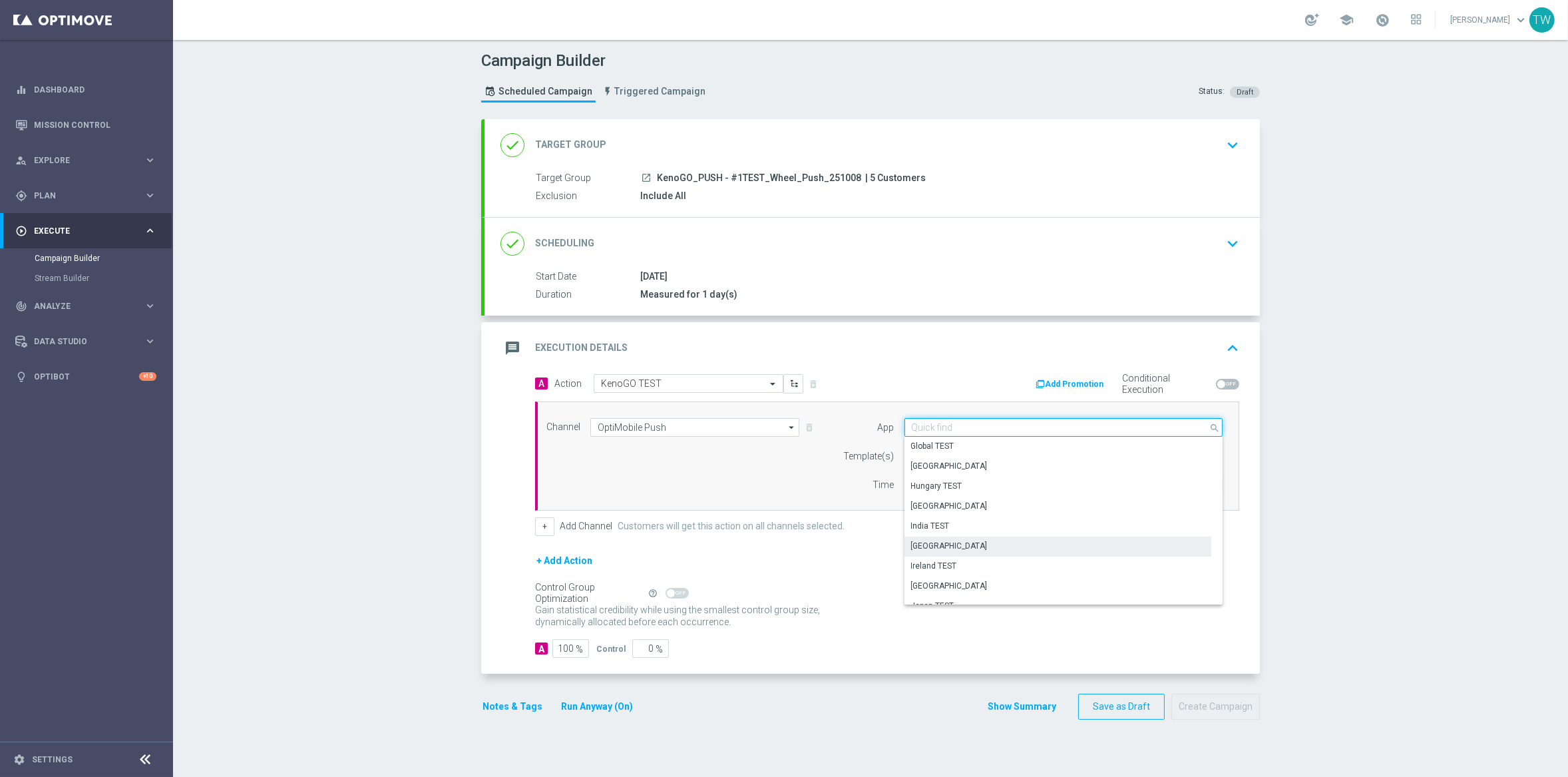
scroll to position [235, 0]
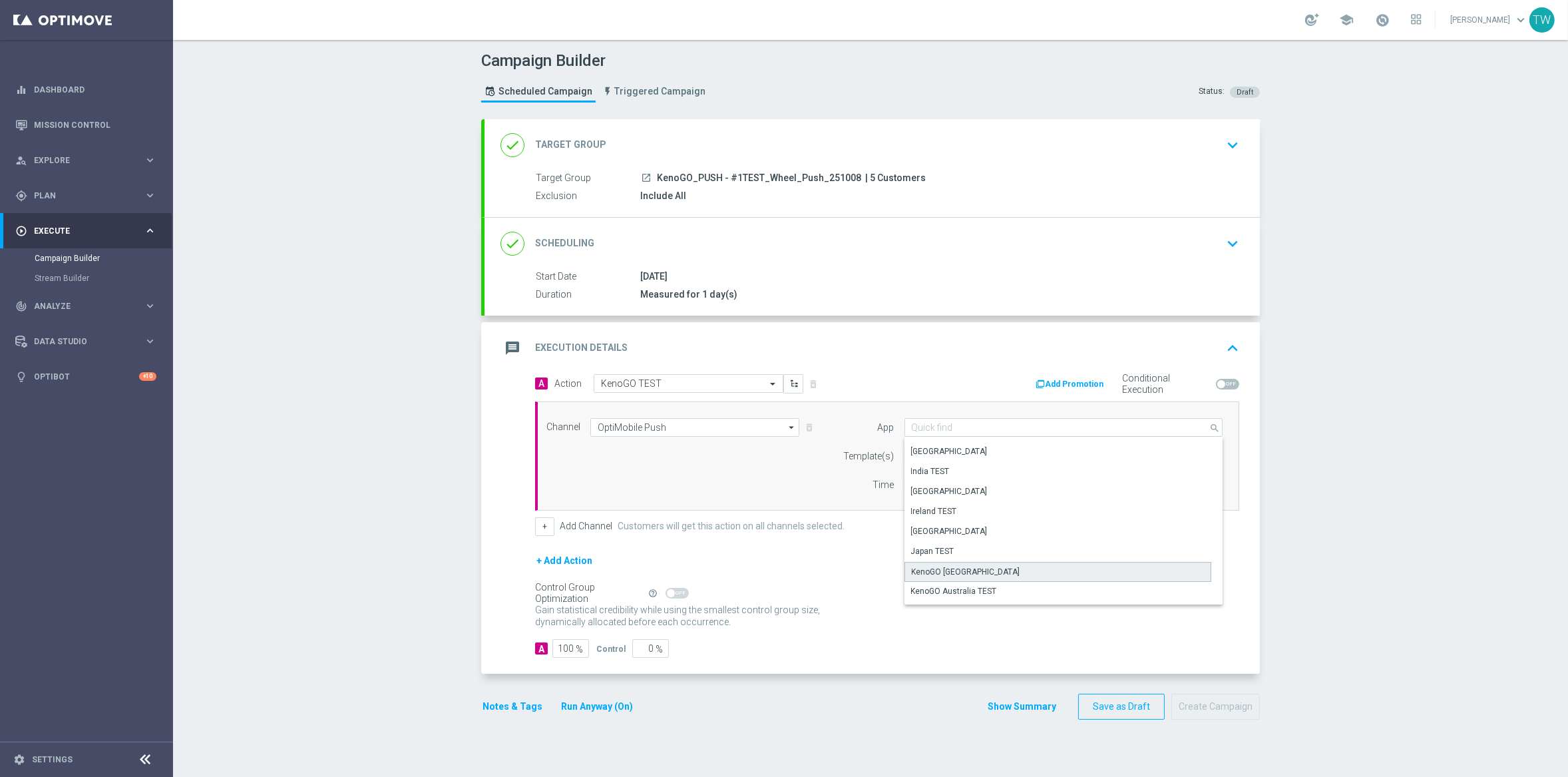
click at [979, 565] on div "KenoGO [GEOGRAPHIC_DATA]" at bounding box center [1058, 572] width 307 height 20
type input "KenoGO [GEOGRAPHIC_DATA]"
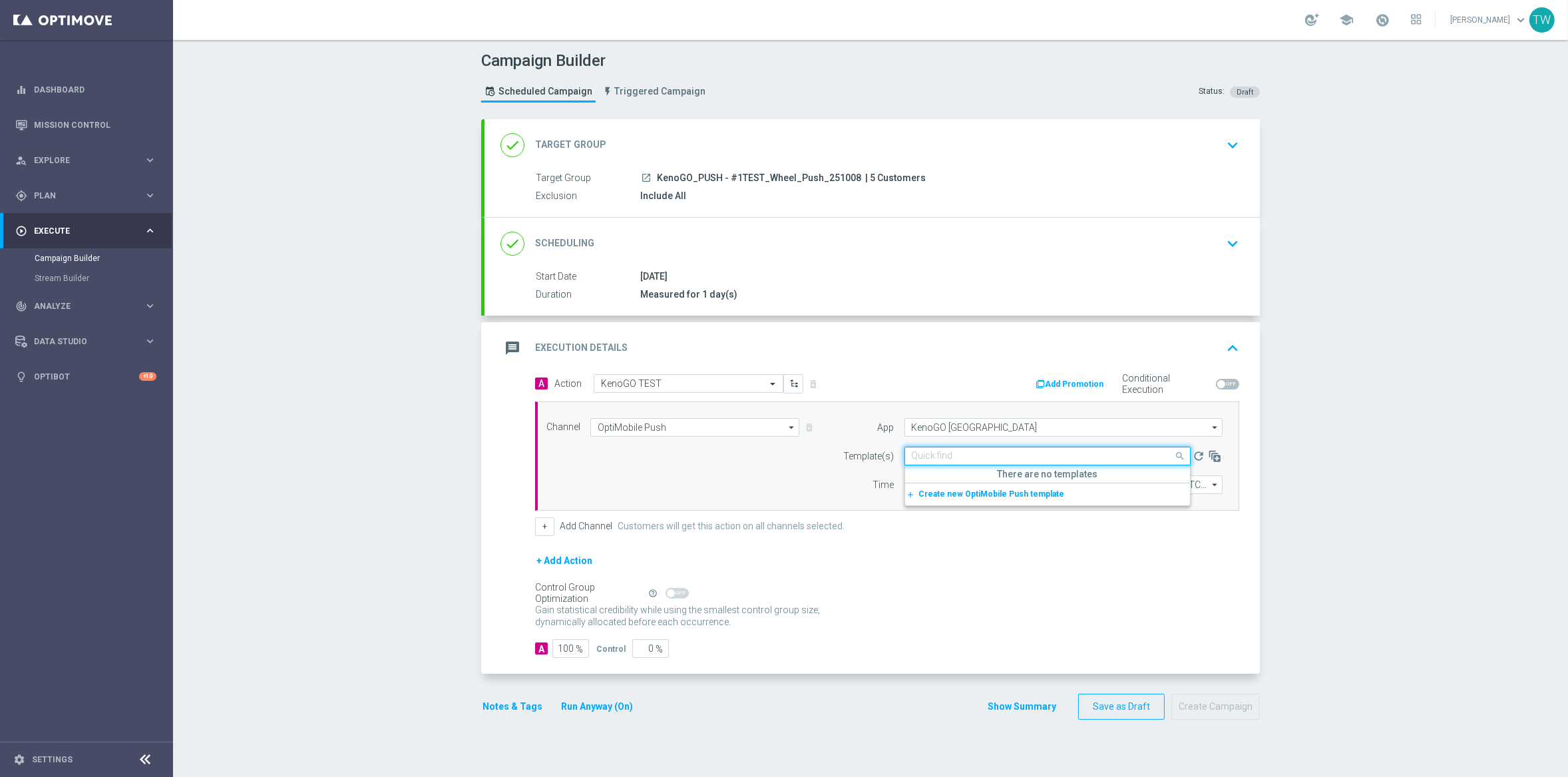
click at [945, 456] on input "text" at bounding box center [1034, 456] width 245 height 11
click at [1048, 500] on label "KenoGO_PUSH_WHEEL_#1TEST_251008" at bounding box center [984, 498] width 146 height 11
type input "251008"
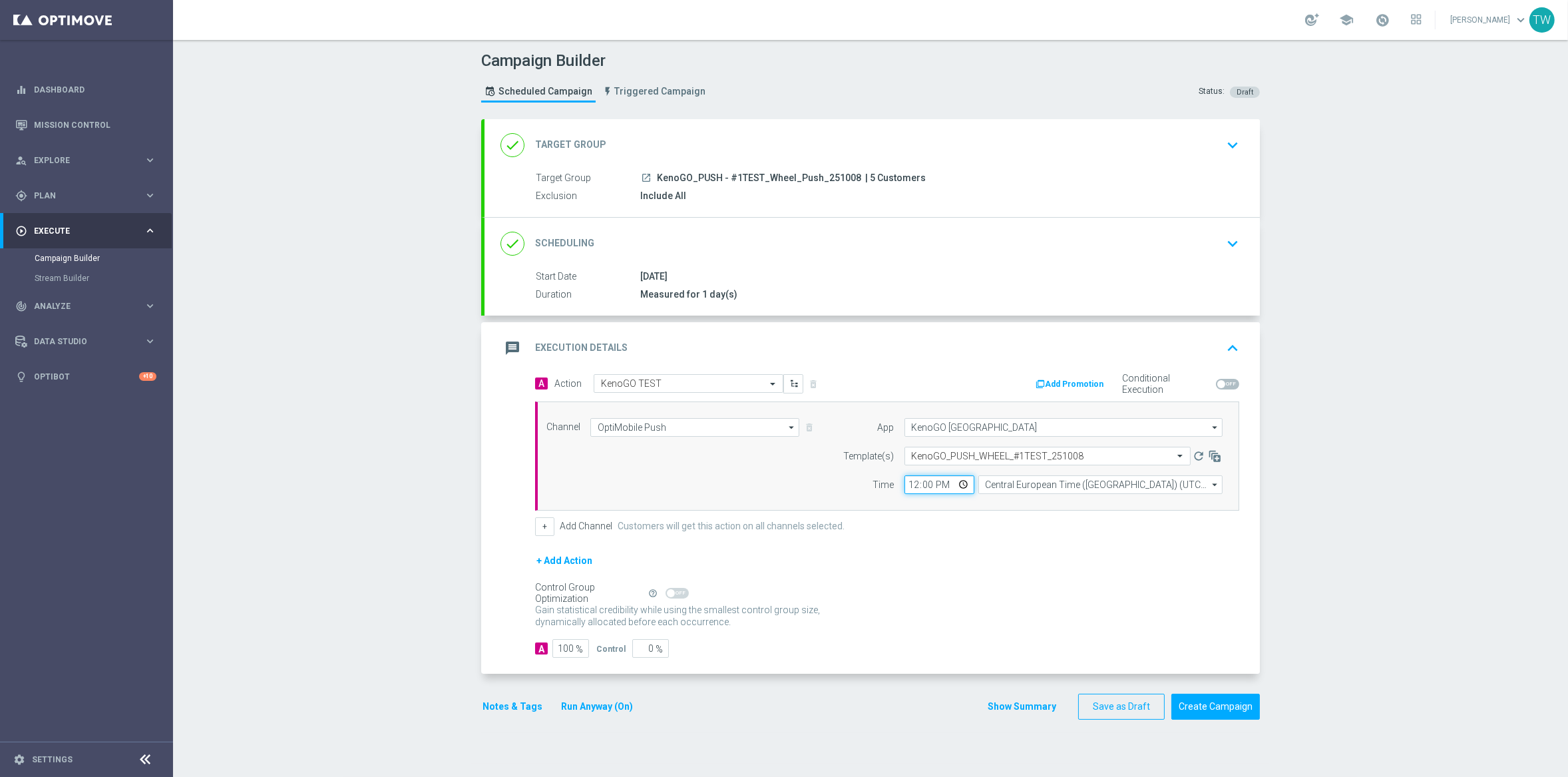
click at [912, 485] on input "12:00" at bounding box center [939, 485] width 70 height 19
type input "13:12"
click at [1026, 484] on input "Central European Time ([GEOGRAPHIC_DATA]) (UTC +02:00)" at bounding box center [1100, 485] width 244 height 19
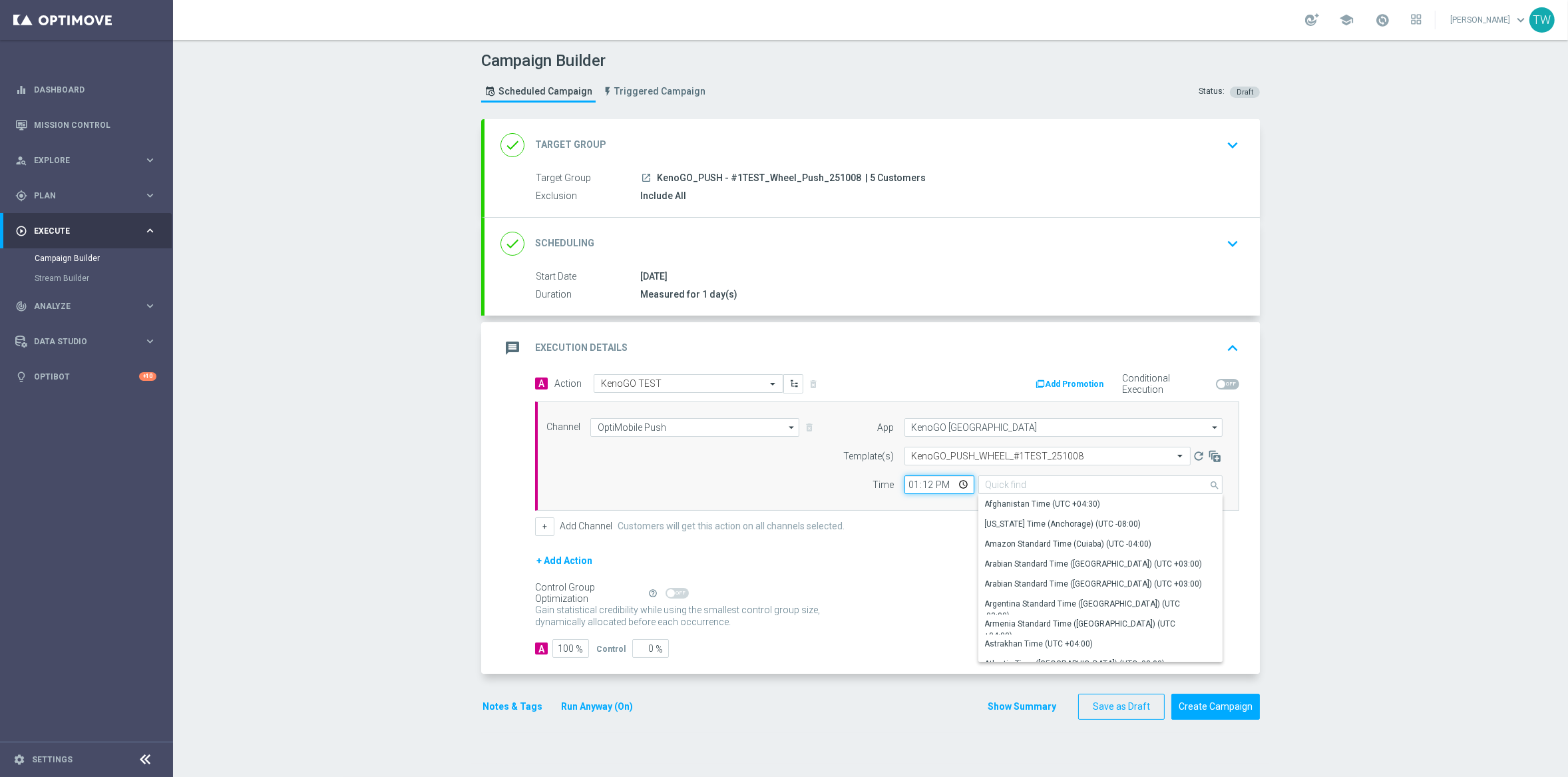
click at [923, 487] on input "13:12" at bounding box center [939, 485] width 70 height 19
type input "Central European Time ([GEOGRAPHIC_DATA]) (UTC +02:00)"
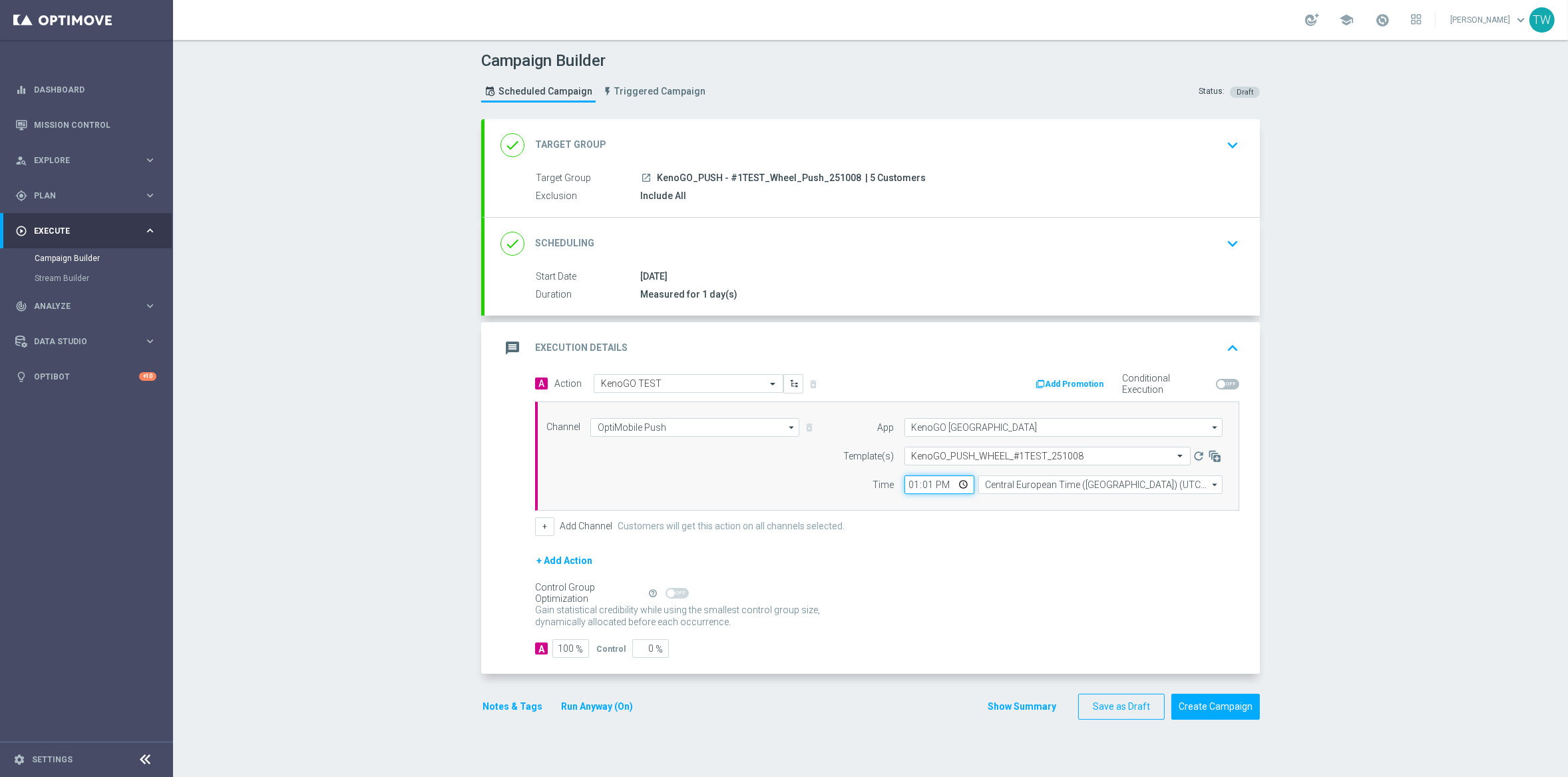
type input "13:15"
click at [1080, 493] on input "Central European Time ([GEOGRAPHIC_DATA]) (UTC +02:00)" at bounding box center [1100, 485] width 244 height 19
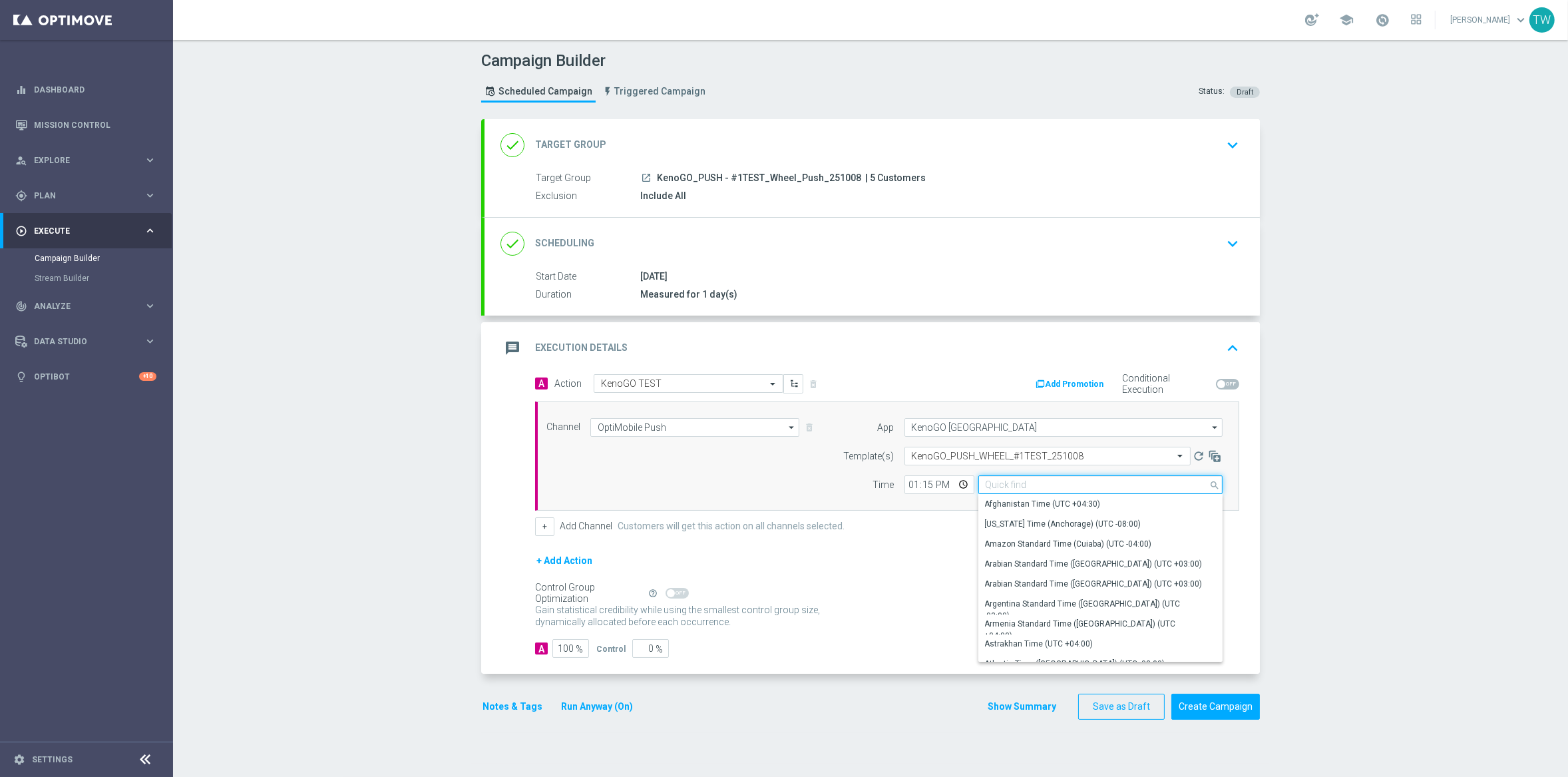
click at [1081, 489] on input at bounding box center [1100, 485] width 244 height 19
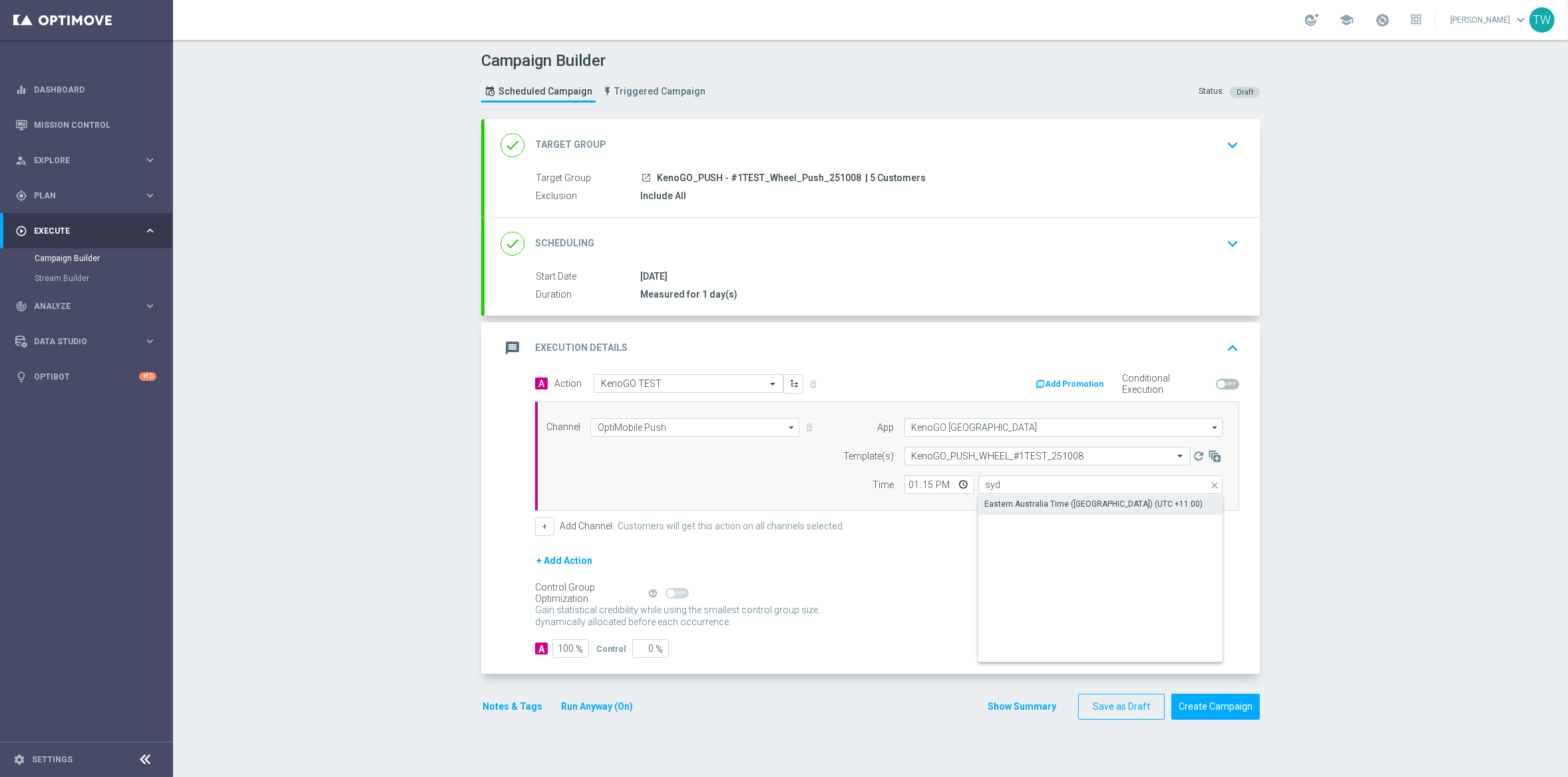
click at [1079, 505] on div "Eastern Australia Time ([GEOGRAPHIC_DATA]) (UTC +11:00)" at bounding box center [1094, 503] width 218 height 12
type input "Eastern Australia Time ([GEOGRAPHIC_DATA]) (UTC +11:00)"
click at [1075, 547] on form "A Action Select action KenoGO TEST delete_forever Add Promotion Conditional Exe…" at bounding box center [887, 516] width 704 height 284
click at [1207, 709] on button "Create Campaign" at bounding box center [1216, 706] width 88 height 26
